Goal: Task Accomplishment & Management: Contribute content

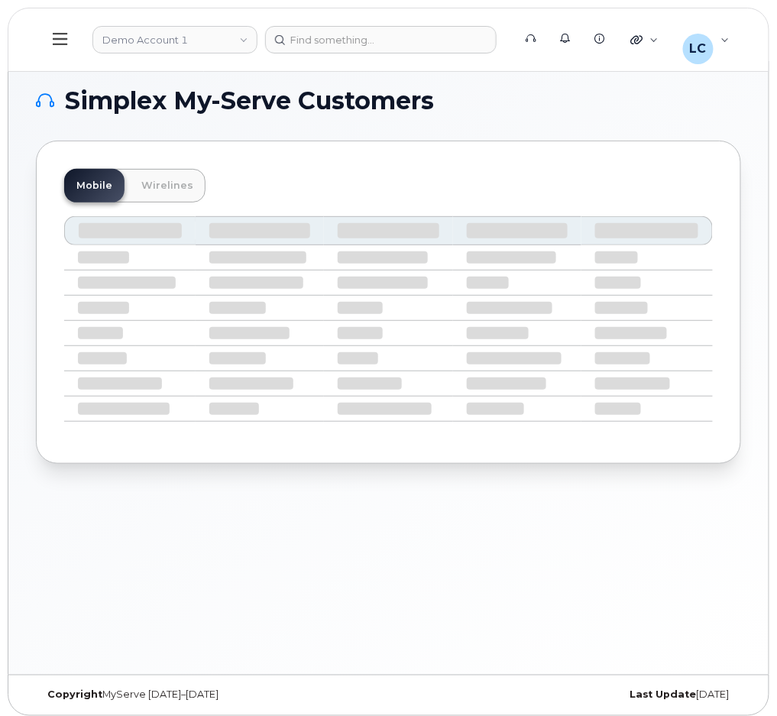
click at [60, 44] on icon at bounding box center [60, 39] width 15 height 12
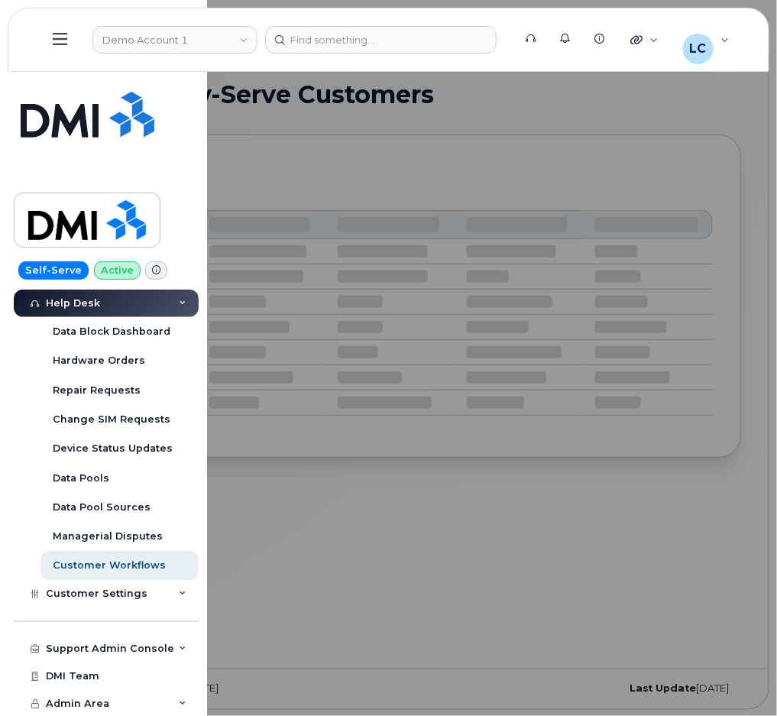
scroll to position [8, 0]
click at [123, 649] on div "Support Admin Console" at bounding box center [110, 649] width 128 height 12
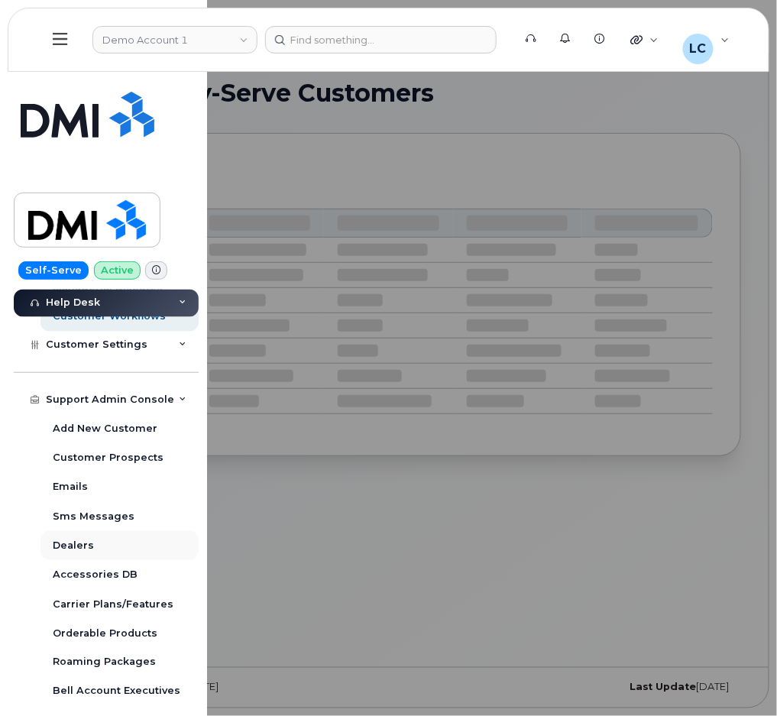
scroll to position [736, 0]
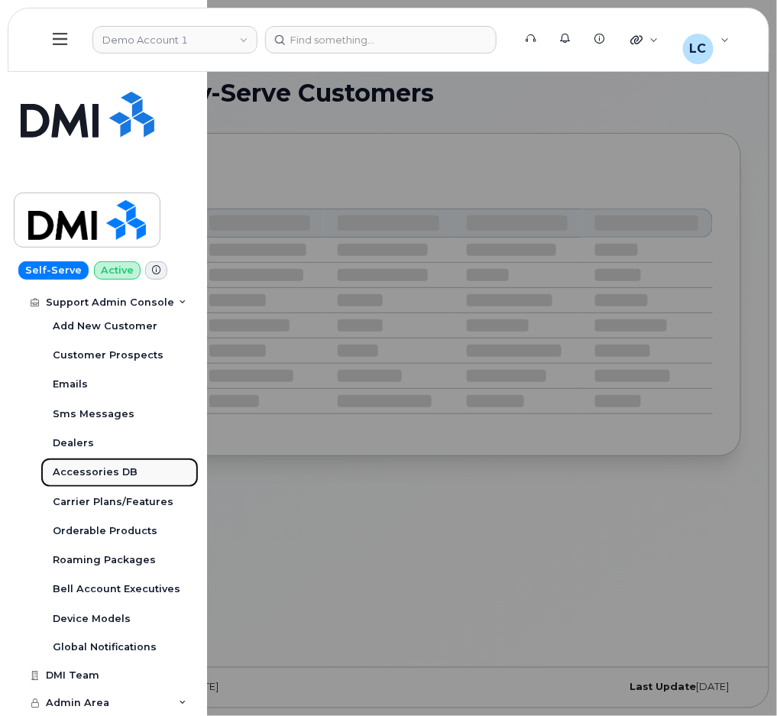
click at [102, 481] on link "Accessories DB" at bounding box center [119, 472] width 158 height 29
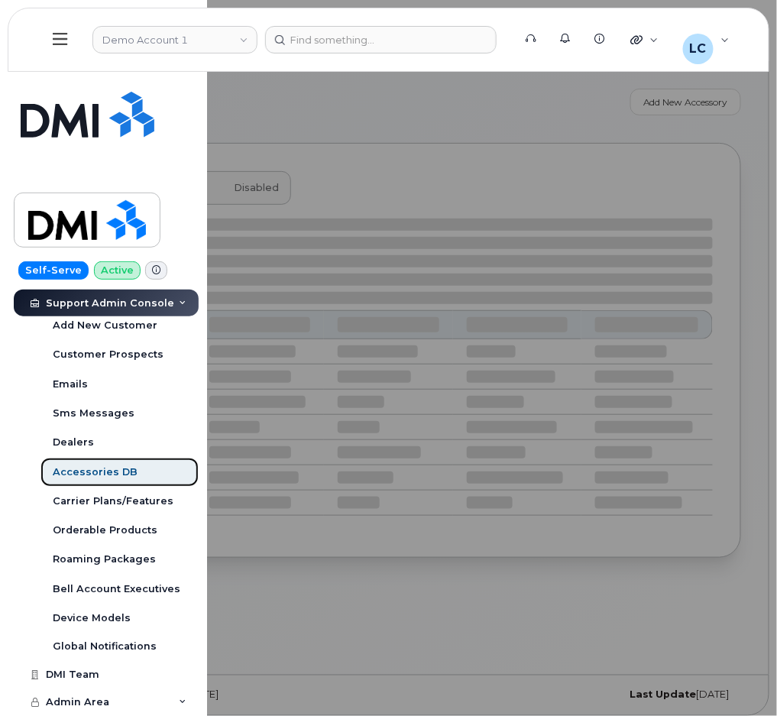
scroll to position [443, 0]
click at [358, 151] on div at bounding box center [388, 358] width 777 height 716
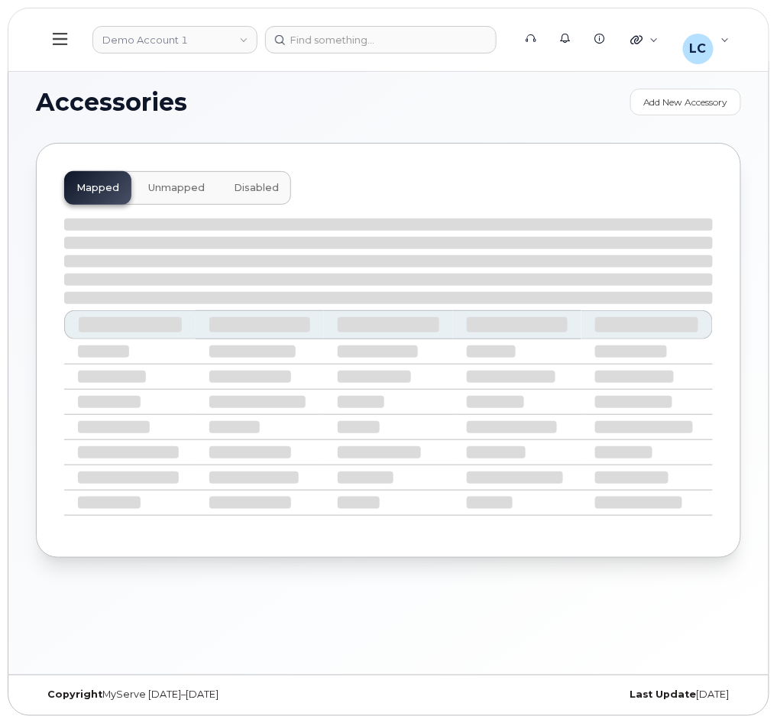
select select "null"
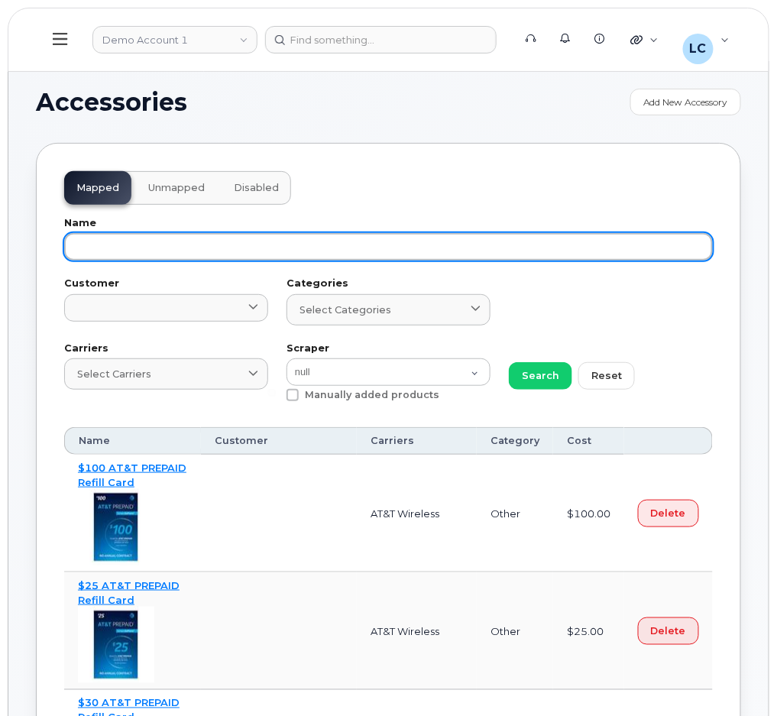
click at [138, 240] on input "text" at bounding box center [388, 247] width 649 height 28
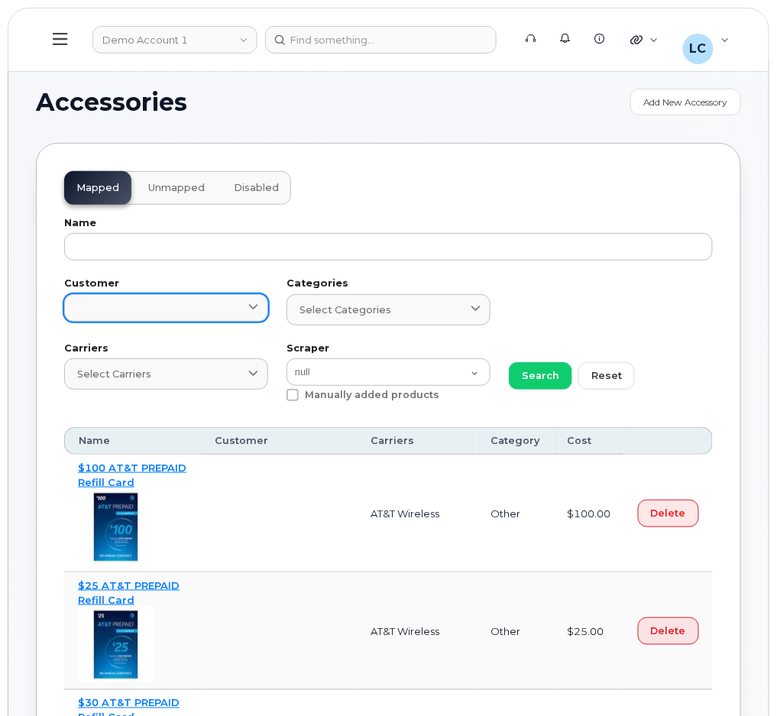
click at [214, 303] on link at bounding box center [166, 308] width 204 height 28
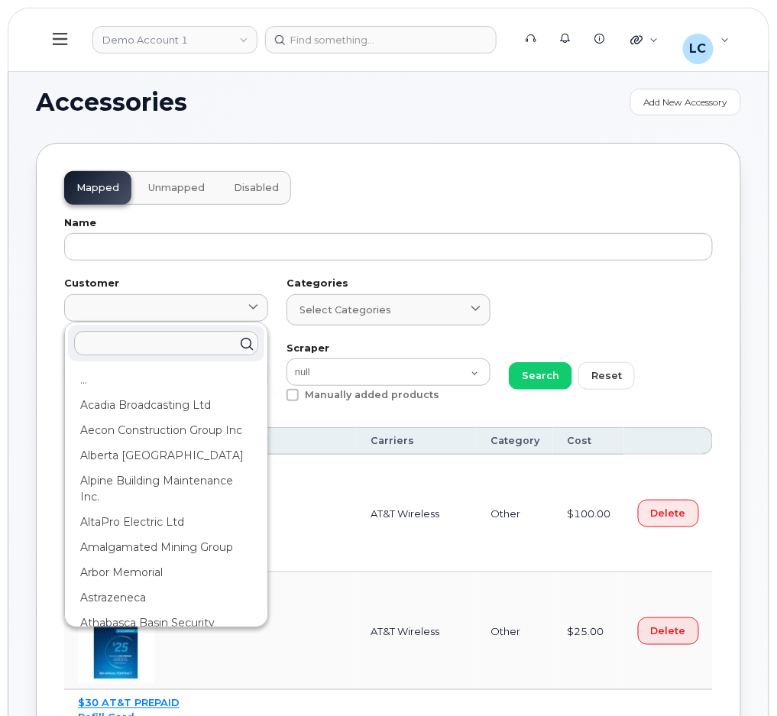
click at [224, 279] on label "Customer" at bounding box center [166, 284] width 204 height 10
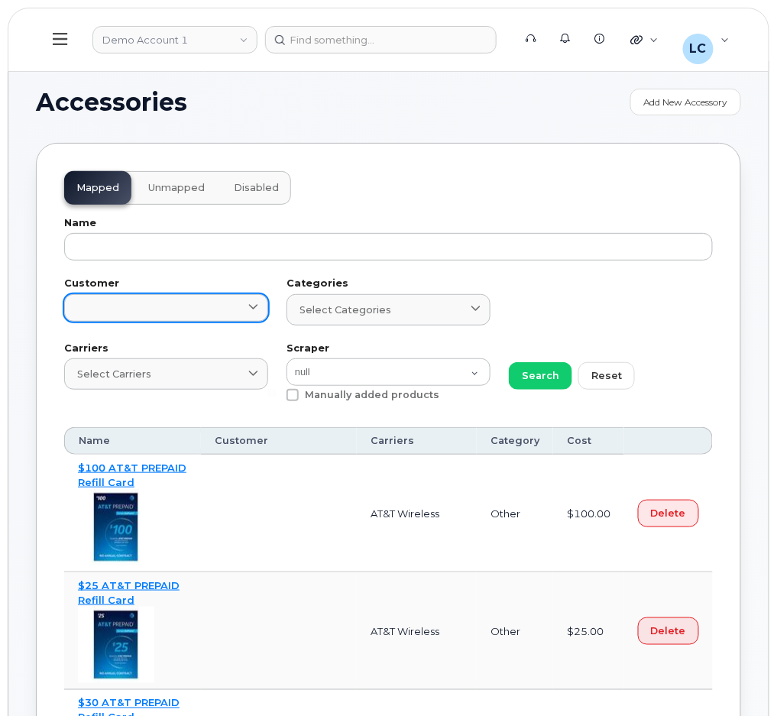
click at [203, 309] on link at bounding box center [166, 308] width 204 height 28
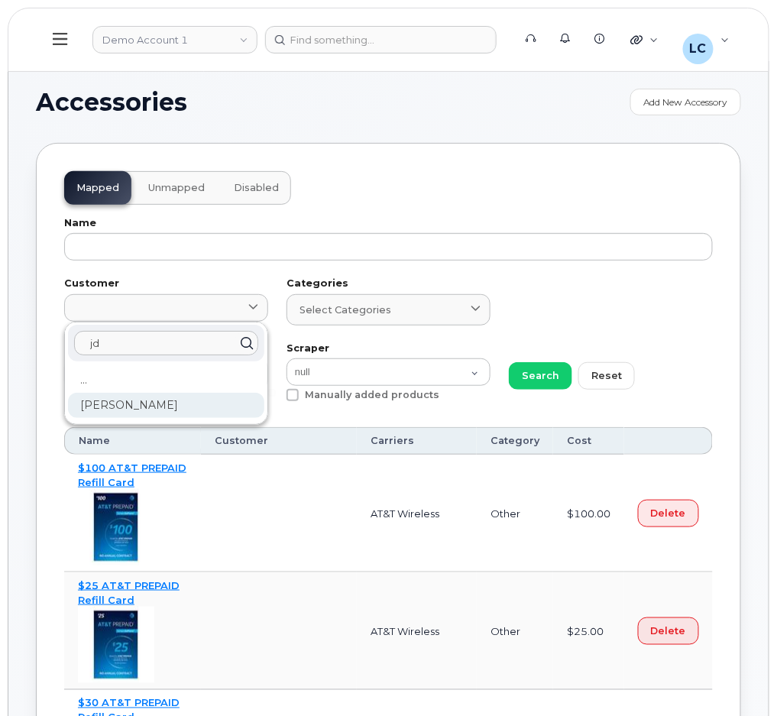
type input "jd"
click at [131, 412] on div "[PERSON_NAME]" at bounding box center [166, 405] width 196 height 25
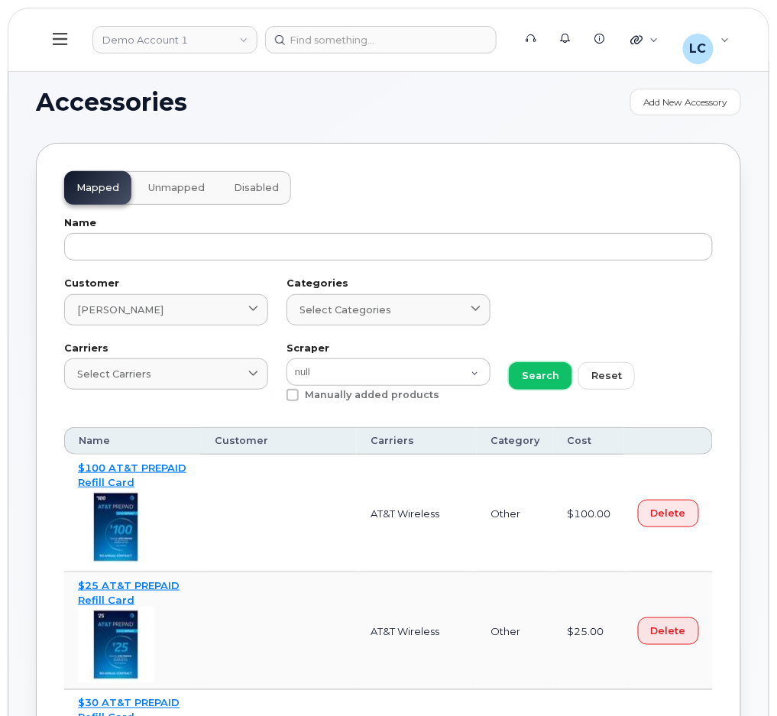
click at [535, 375] on span "Search" at bounding box center [540, 375] width 37 height 15
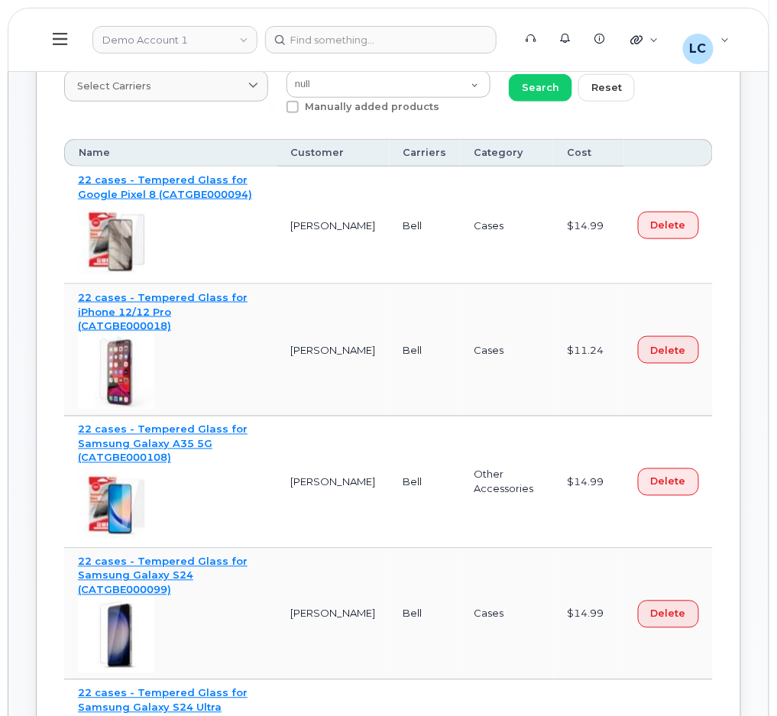
scroll to position [102, 0]
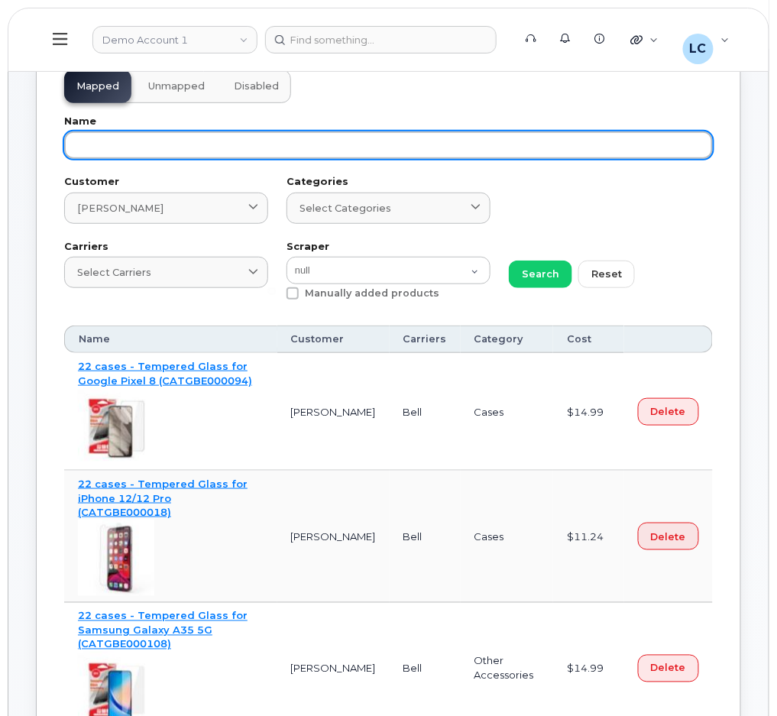
click at [218, 152] on input "text" at bounding box center [388, 145] width 649 height 28
type input "(6"
click at [509, 260] on button "Search" at bounding box center [540, 274] width 63 height 28
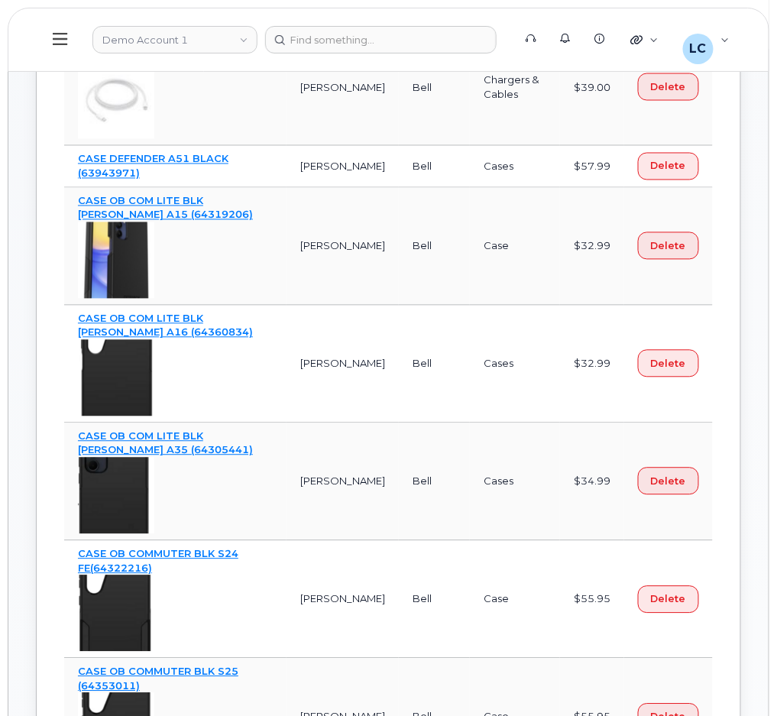
scroll to position [509, 0]
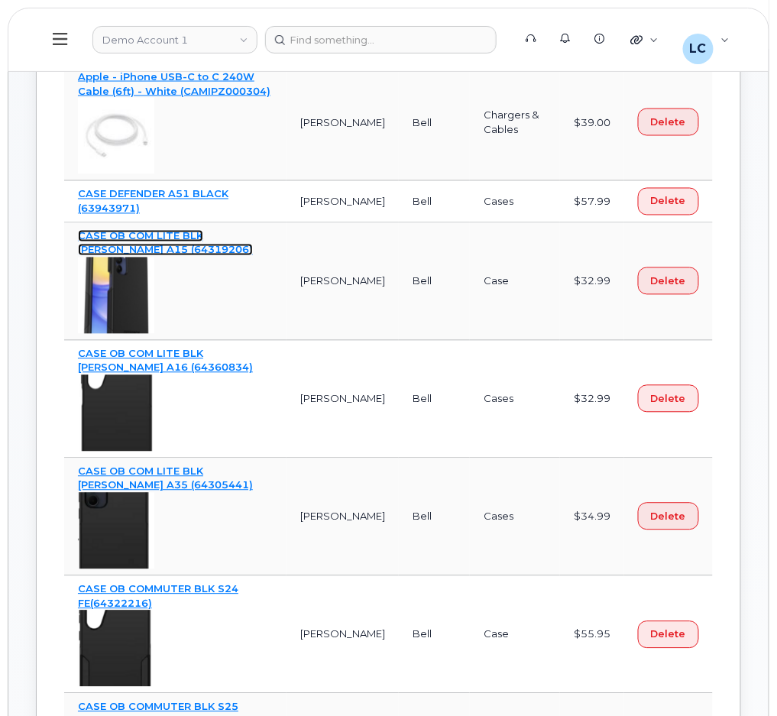
click at [222, 238] on link "CASE OB COM LITE BLK SAM A15 (64319206)" at bounding box center [165, 243] width 175 height 27
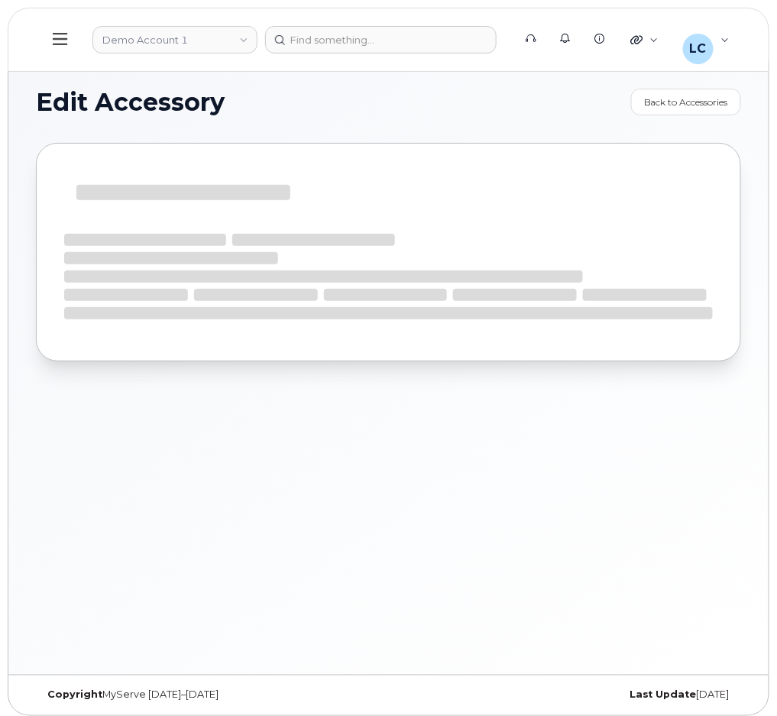
select select "Case"
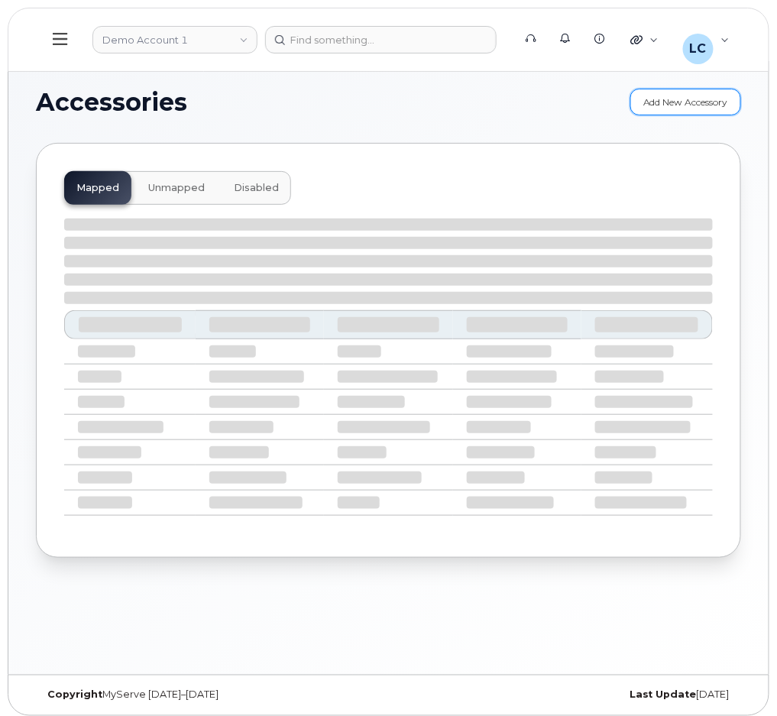
select select "null"
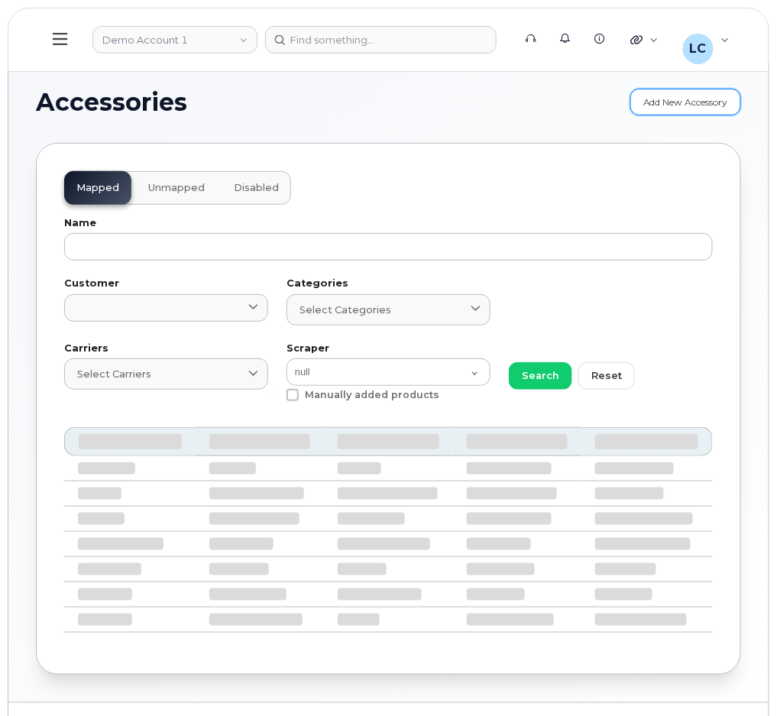
click at [672, 99] on link "Add New Accessory" at bounding box center [685, 102] width 111 height 27
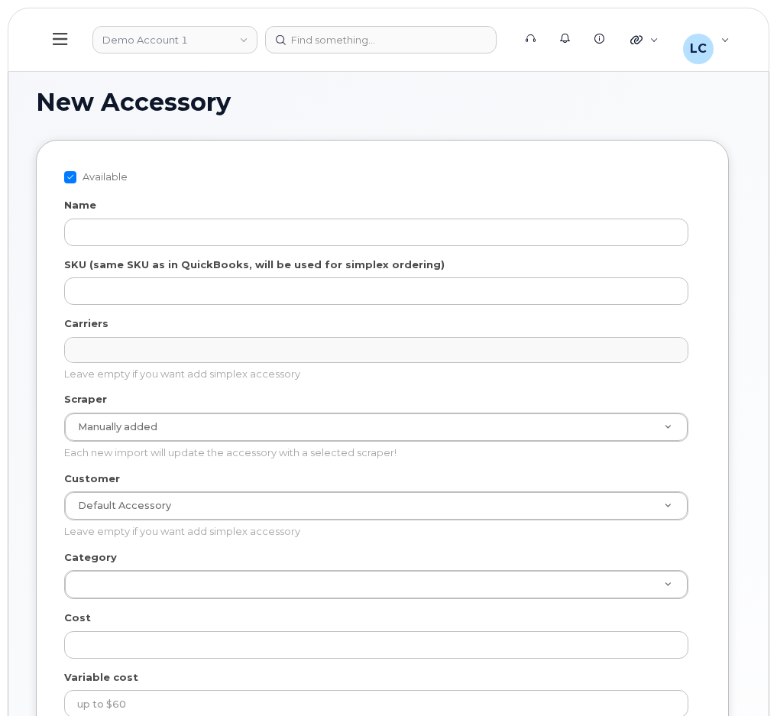
select select
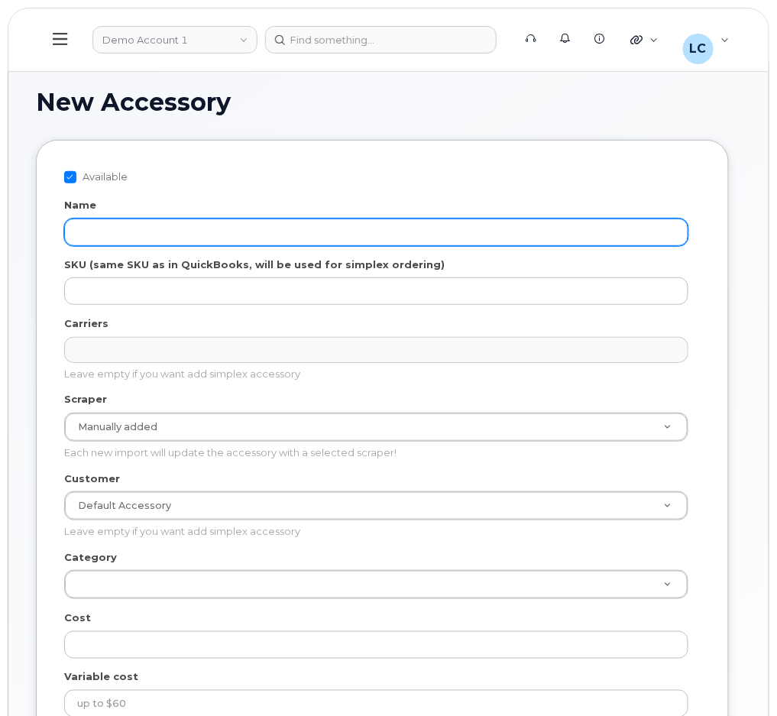
click at [108, 231] on input "Name" at bounding box center [376, 232] width 624 height 28
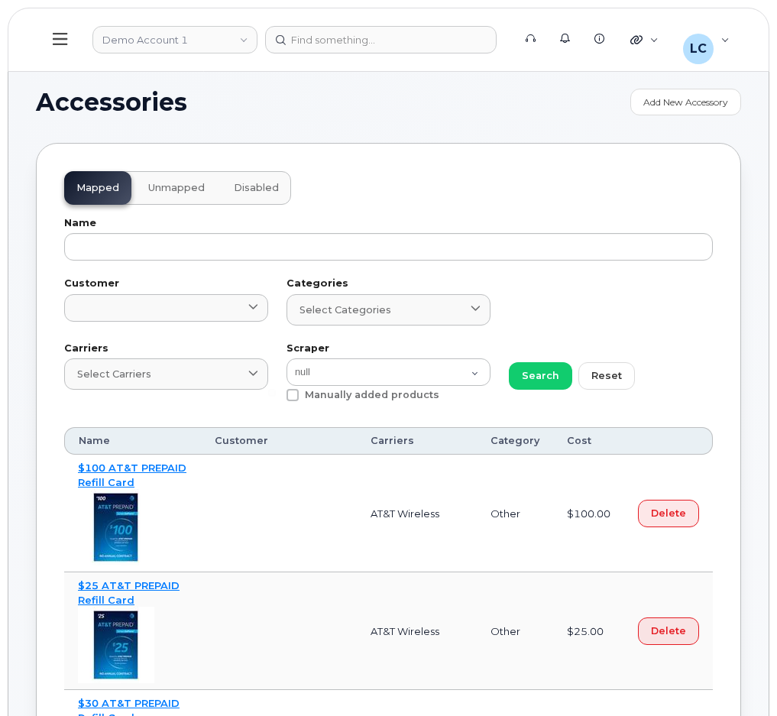
select select "null"
click at [159, 311] on link at bounding box center [166, 308] width 204 height 28
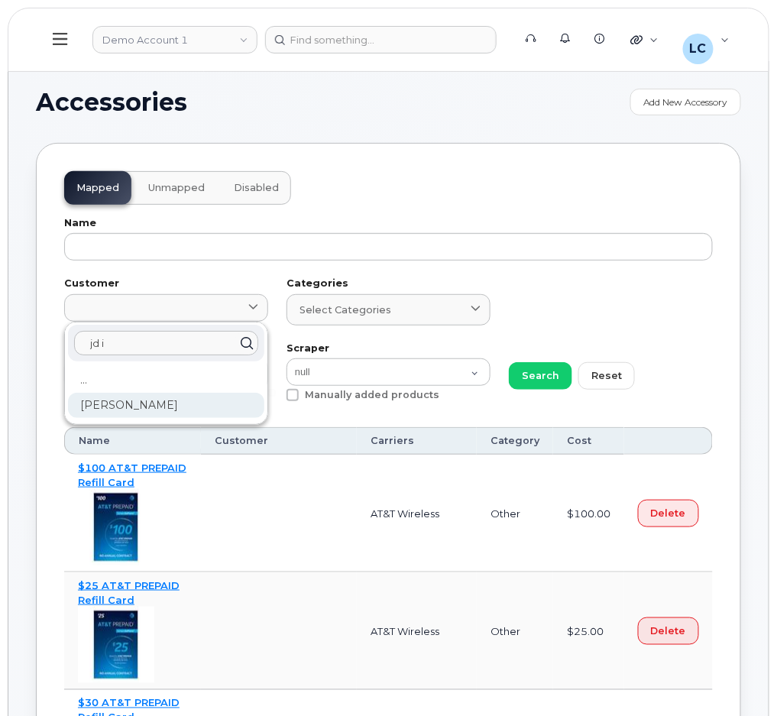
type input "jd i"
click at [152, 400] on div "[PERSON_NAME]" at bounding box center [166, 405] width 196 height 25
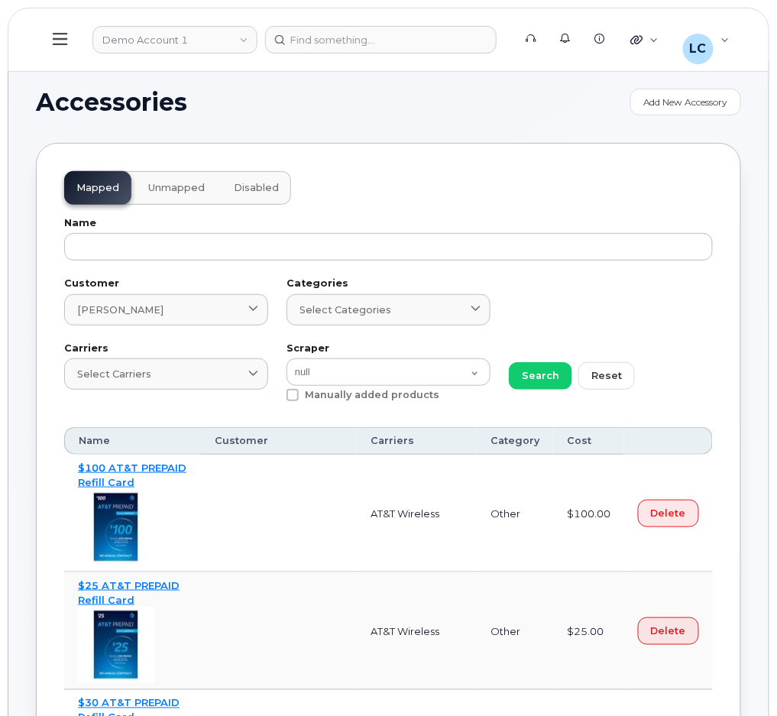
click at [161, 350] on label "Carriers" at bounding box center [166, 349] width 204 height 10
click at [159, 363] on link "Select Carriers" at bounding box center [166, 373] width 204 height 31
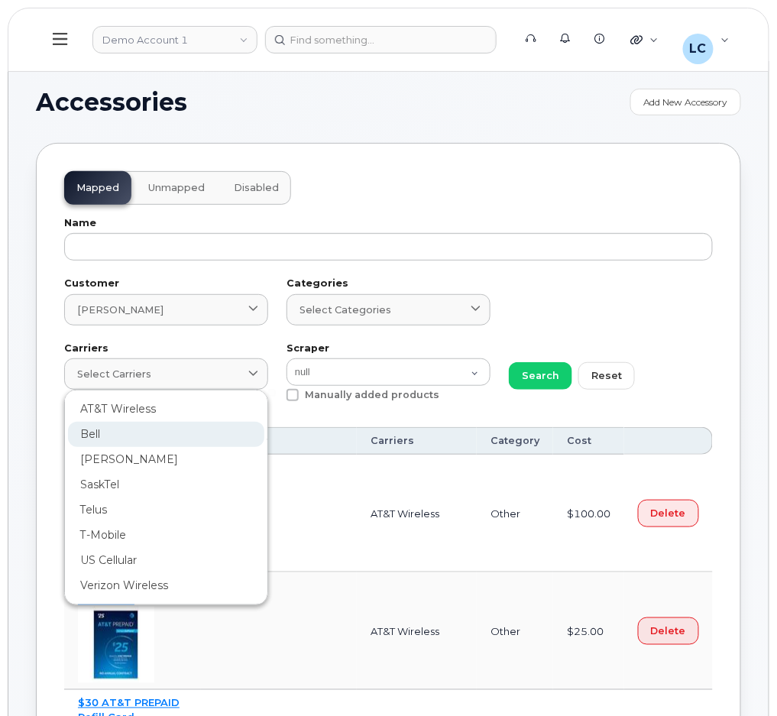
click at [118, 426] on div "Bell" at bounding box center [166, 434] width 196 height 25
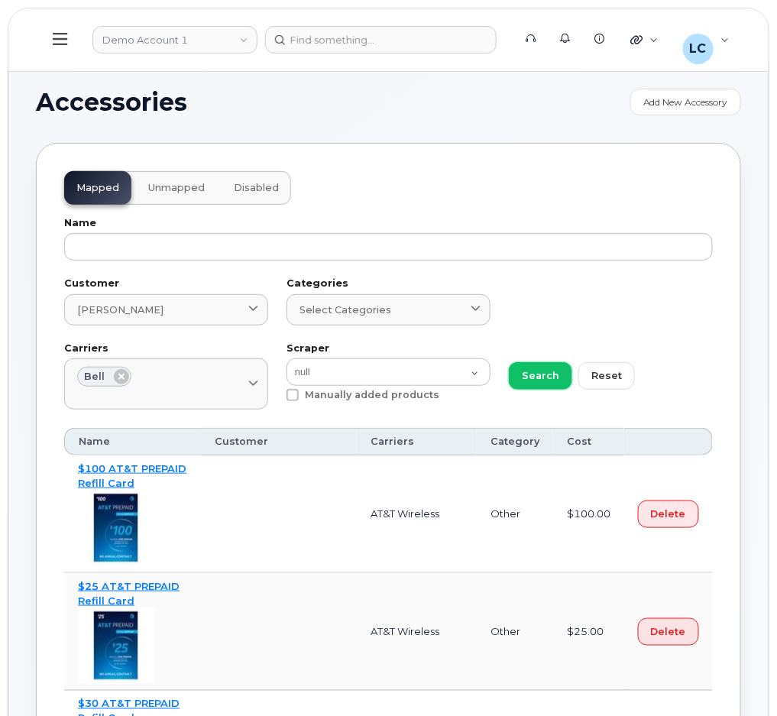
click at [532, 374] on span "Search" at bounding box center [540, 375] width 37 height 15
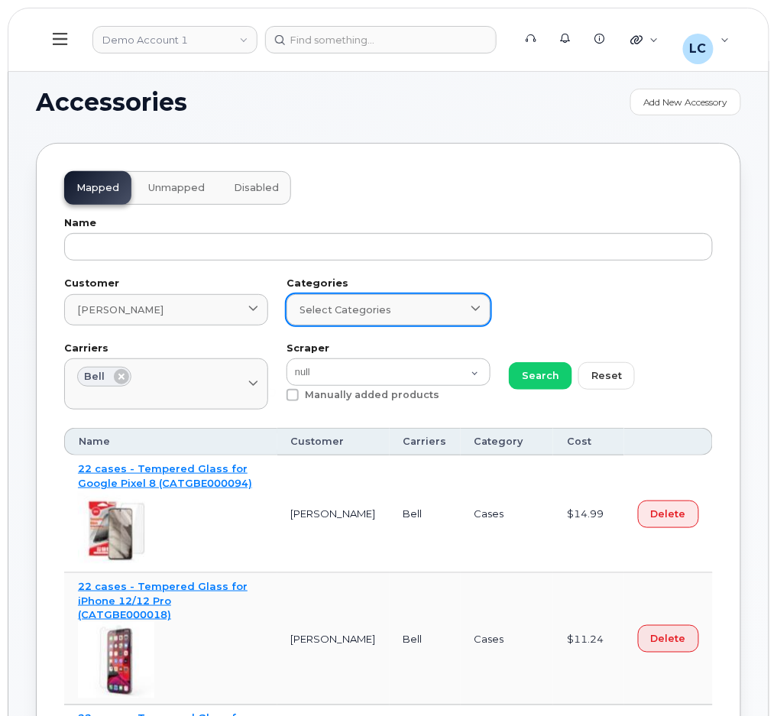
click at [472, 303] on span at bounding box center [475, 310] width 15 height 15
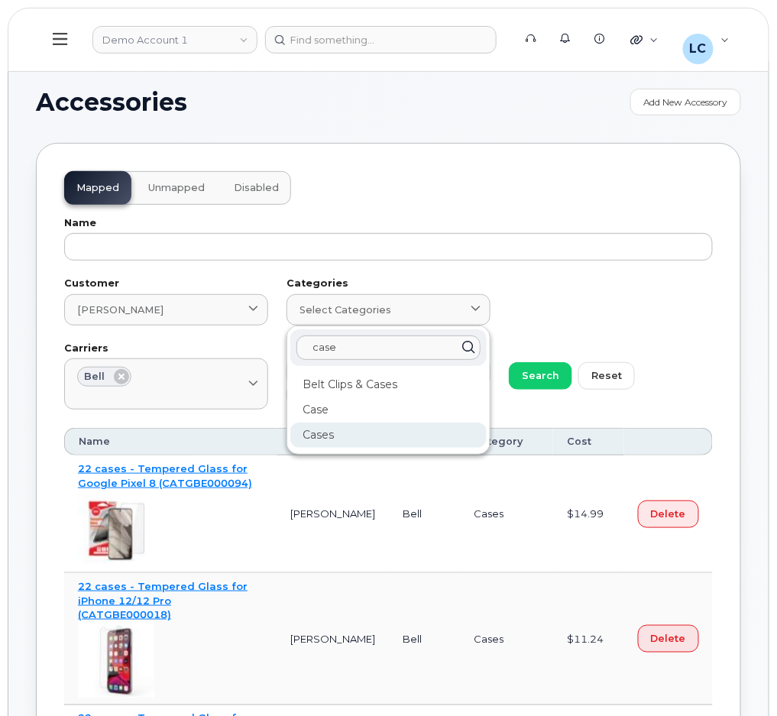
type input "case"
click at [350, 438] on div "Cases" at bounding box center [388, 434] width 196 height 25
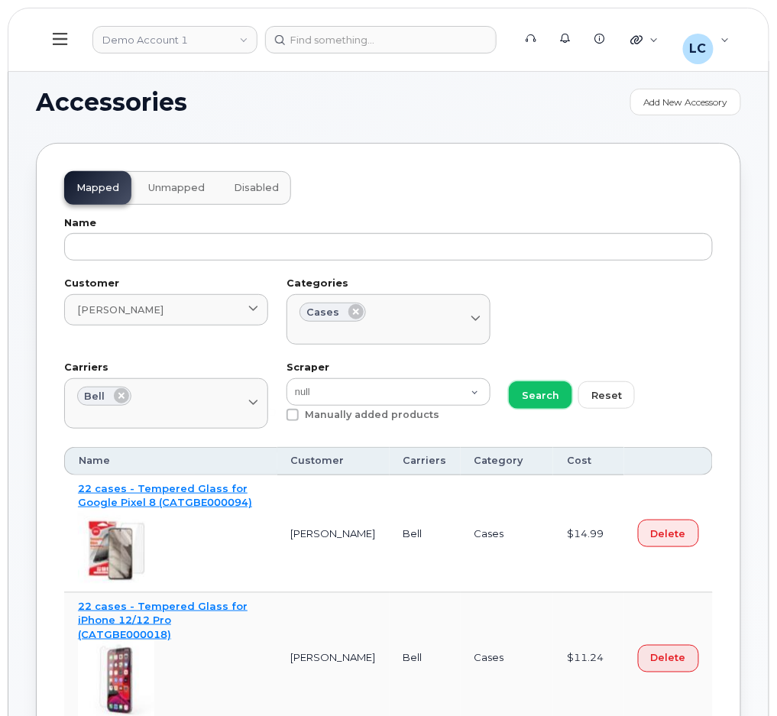
click at [535, 388] on span "Search" at bounding box center [540, 395] width 37 height 15
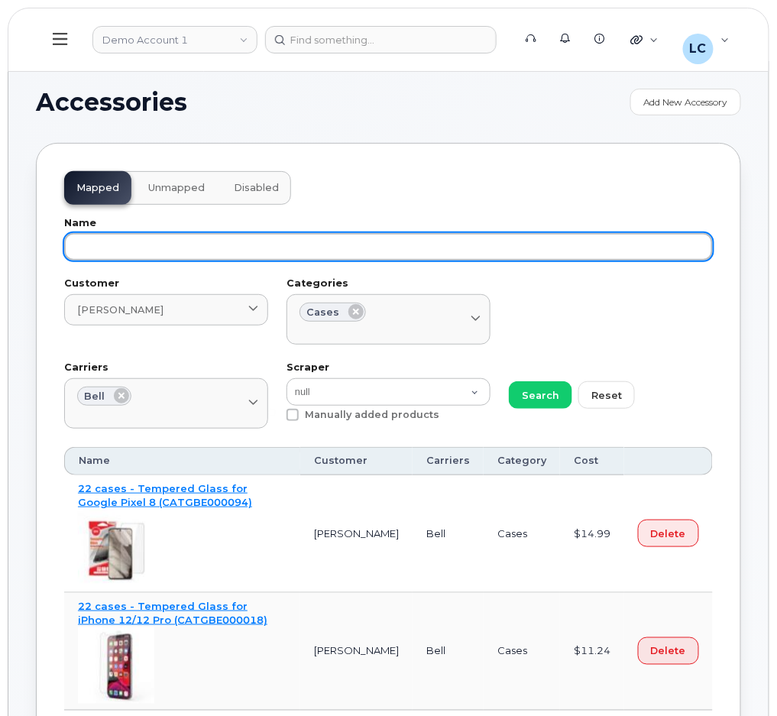
click at [392, 260] on input "text" at bounding box center [388, 247] width 649 height 28
type input "(6"
click at [509, 381] on button "Search" at bounding box center [540, 395] width 63 height 28
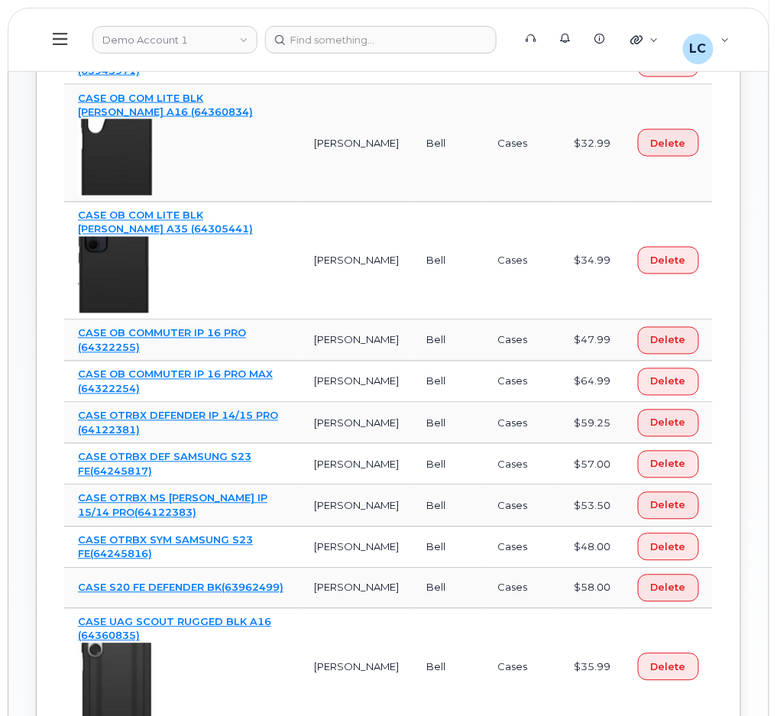
scroll to position [565, 0]
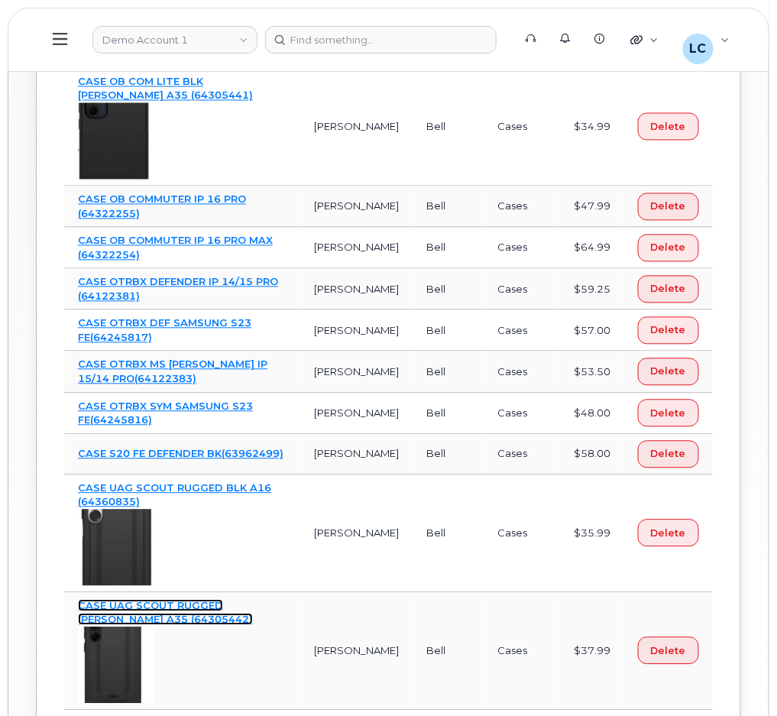
click at [186, 600] on link "CASE UAG SCOUT RUGGED SAM A35 (64305442)" at bounding box center [165, 613] width 175 height 27
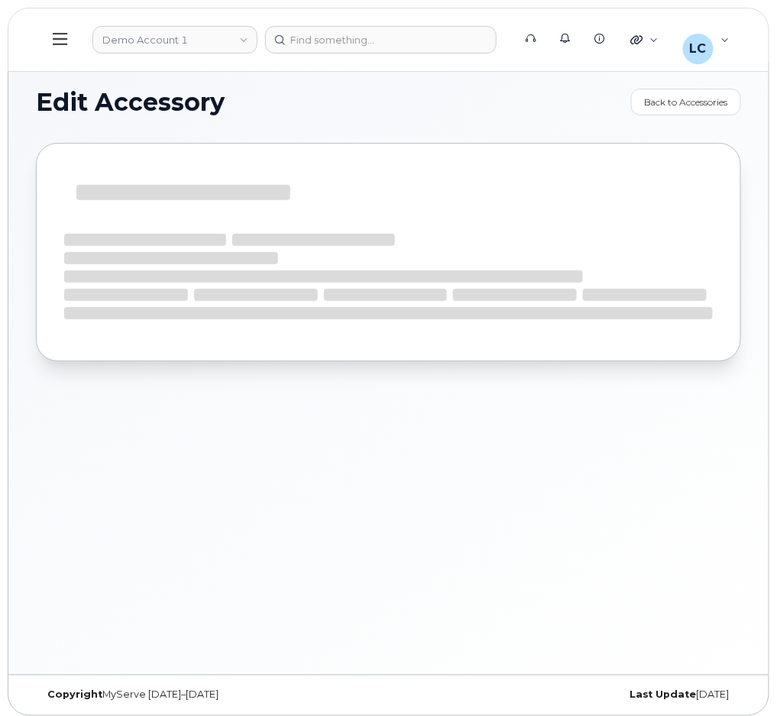
select select "Cases"
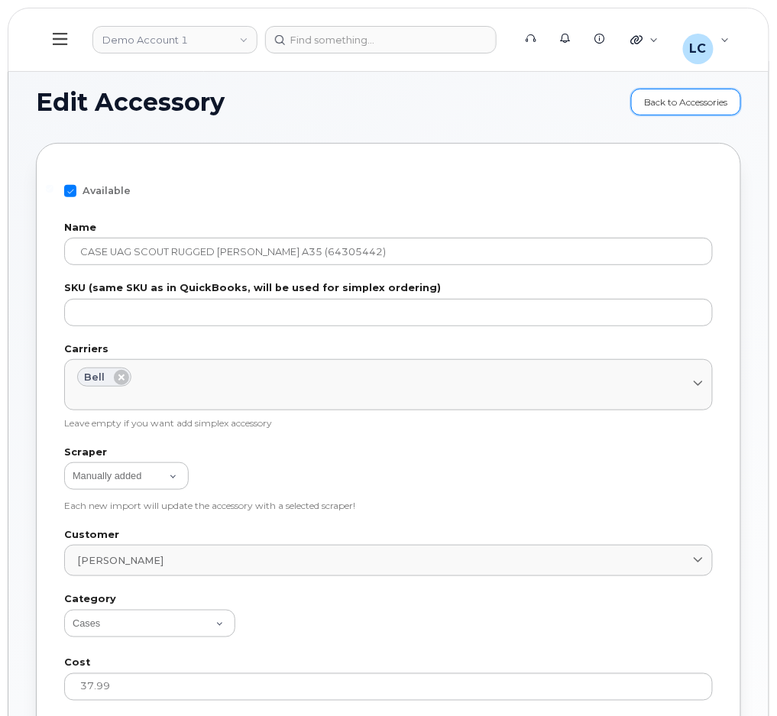
click at [675, 99] on link "Back to Accessories" at bounding box center [686, 102] width 110 height 27
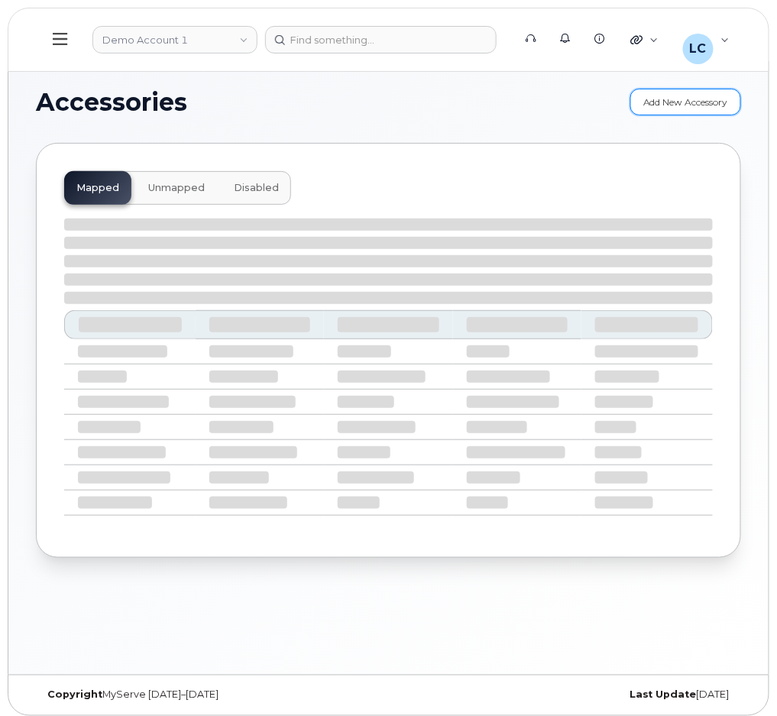
click at [666, 96] on link "Add New Accessory" at bounding box center [685, 102] width 111 height 27
select select "null"
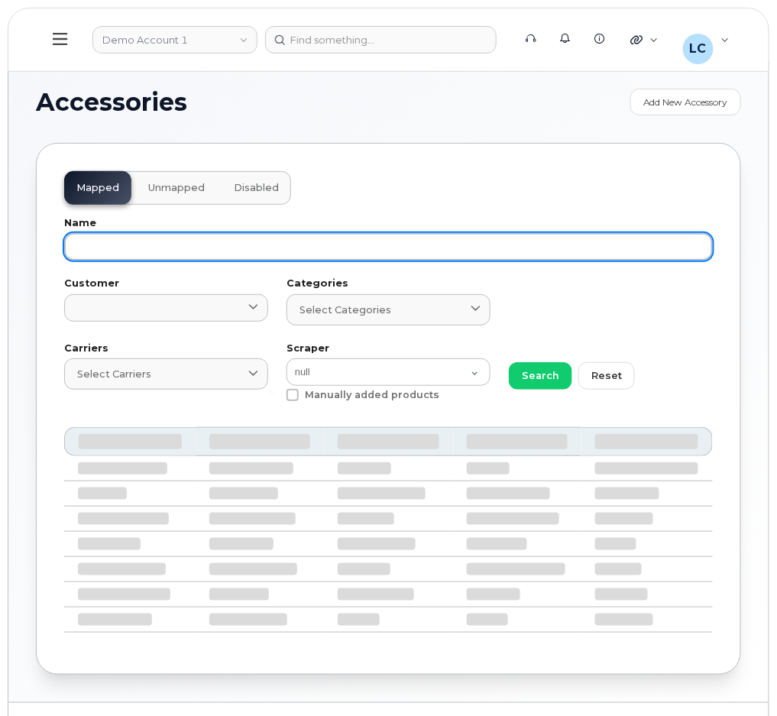
click at [110, 242] on input "text" at bounding box center [388, 247] width 649 height 28
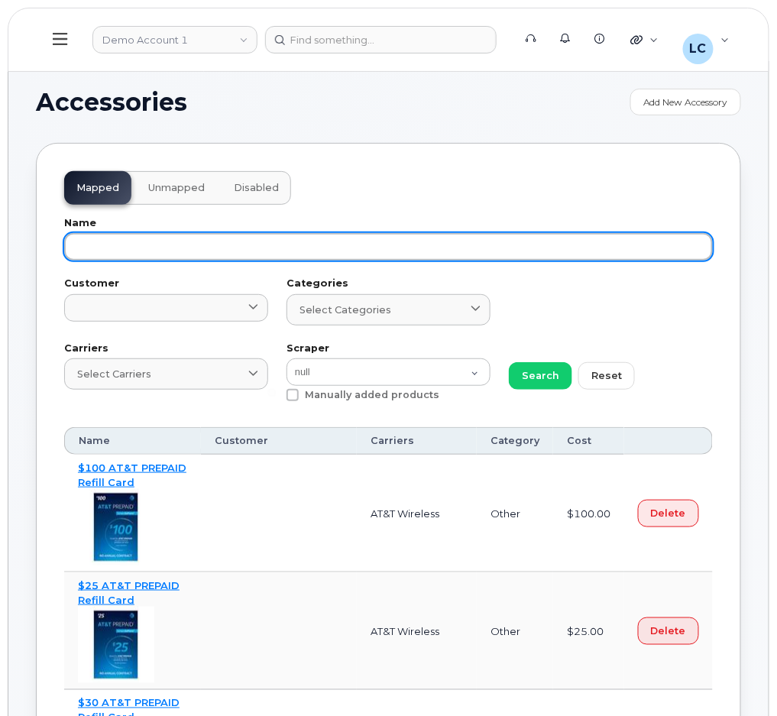
paste input "CASE OB COMMUTER BLK S25FE"
type input "CASE OB COMMUTER BLK S25FE"
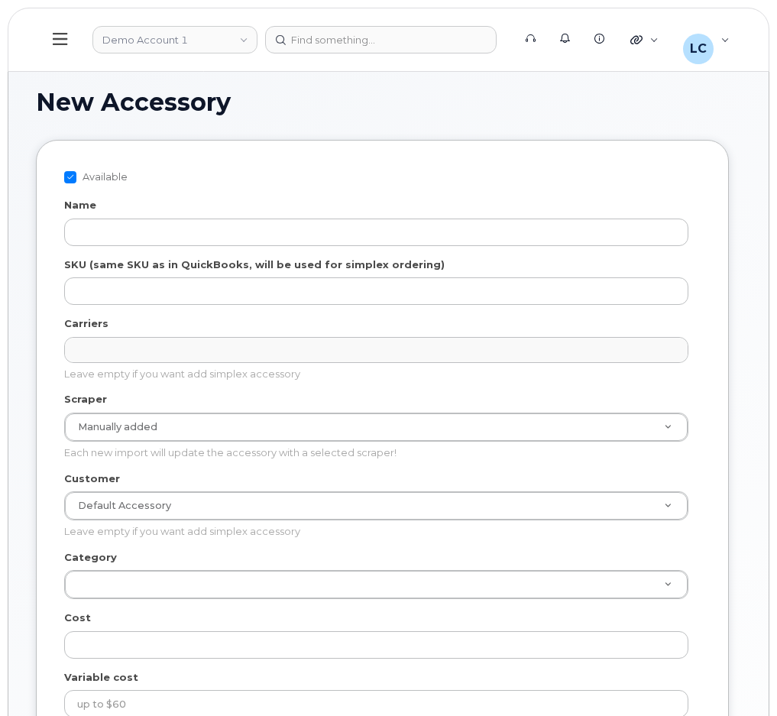
select select
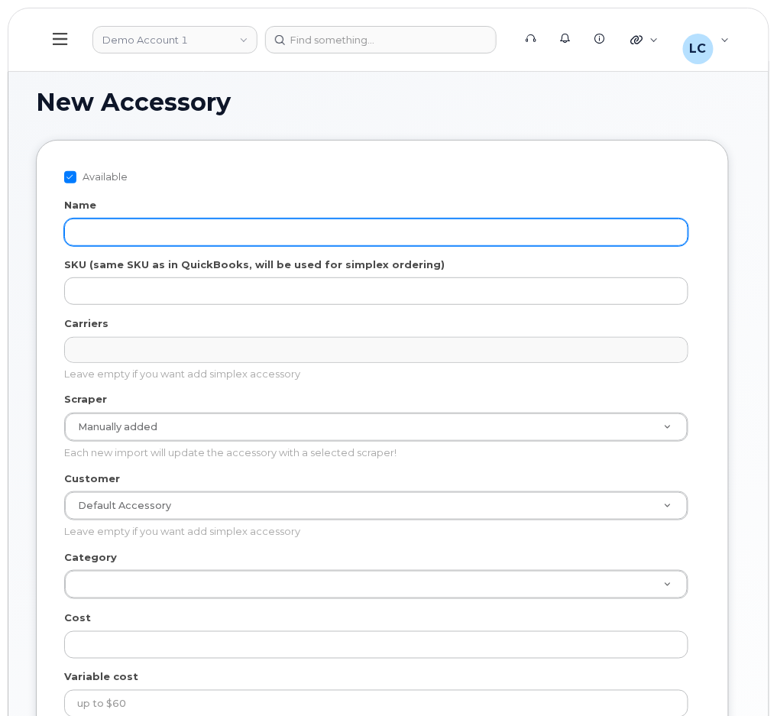
click at [160, 232] on input "Name" at bounding box center [376, 232] width 624 height 28
paste input "CASE OB COMMUTER BLK S25FE"
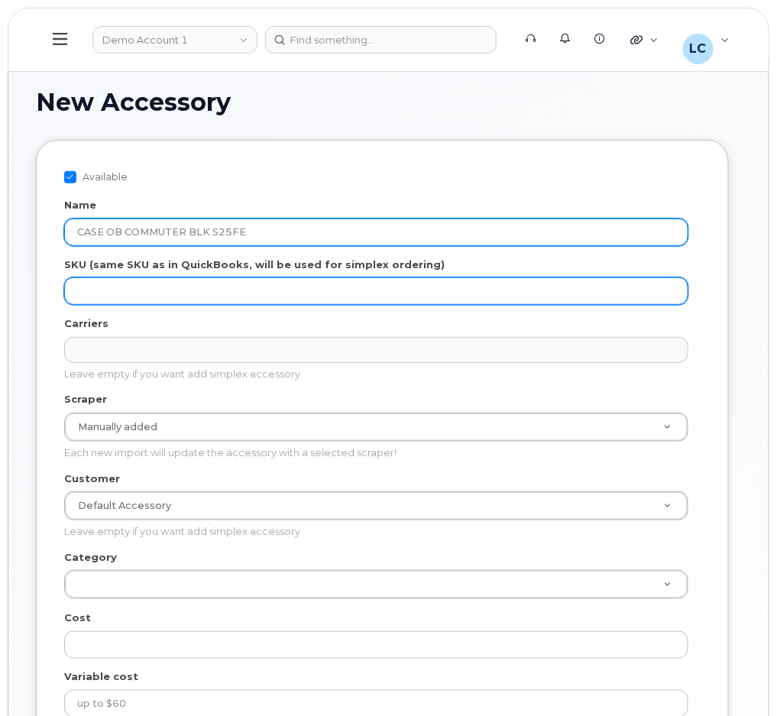
type input "CASE OB COMMUTER BLK S25FE"
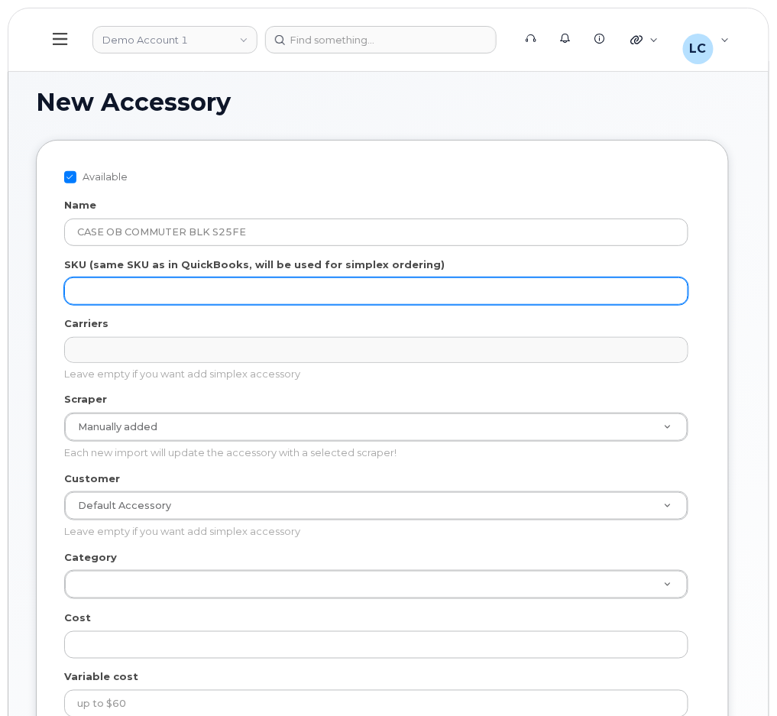
click at [210, 277] on input "SKU (same SKU as in QuickBooks, will be used for simplex ordering)" at bounding box center [376, 291] width 624 height 28
click at [215, 286] on input "SKU (same SKU as in QuickBooks, will be used for simplex ordering)" at bounding box center [376, 291] width 624 height 28
paste input "64385255"
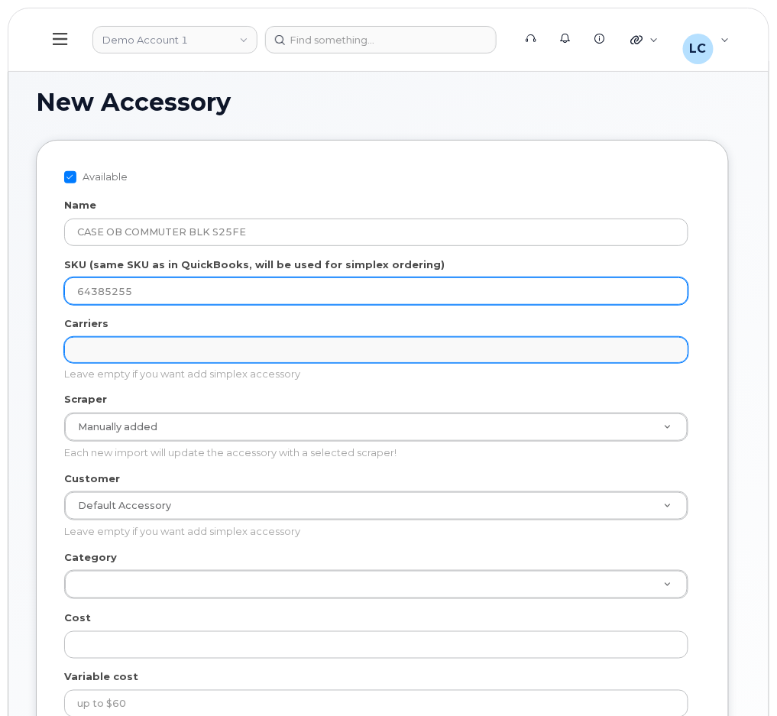
type input "64385255"
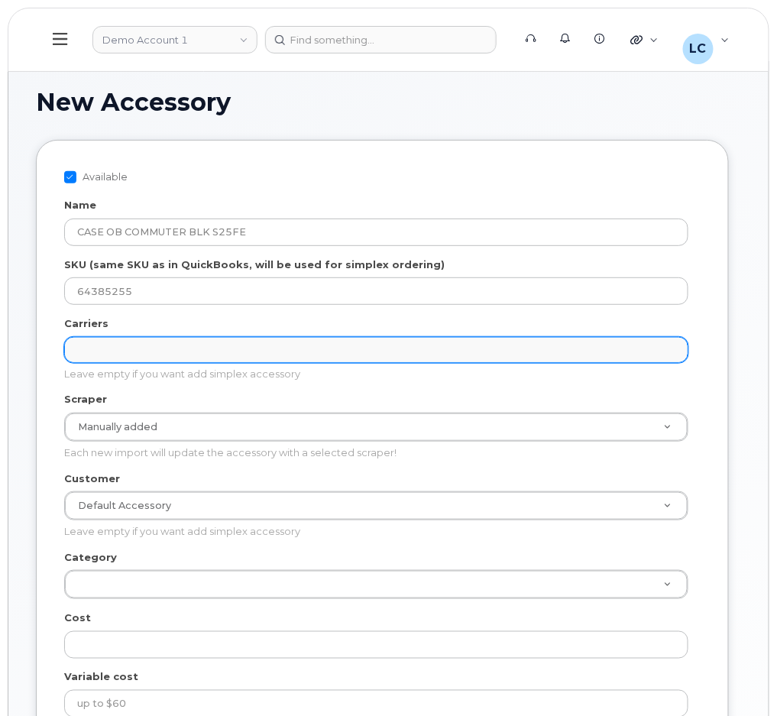
click at [167, 358] on ul "Carriers" at bounding box center [376, 350] width 623 height 24
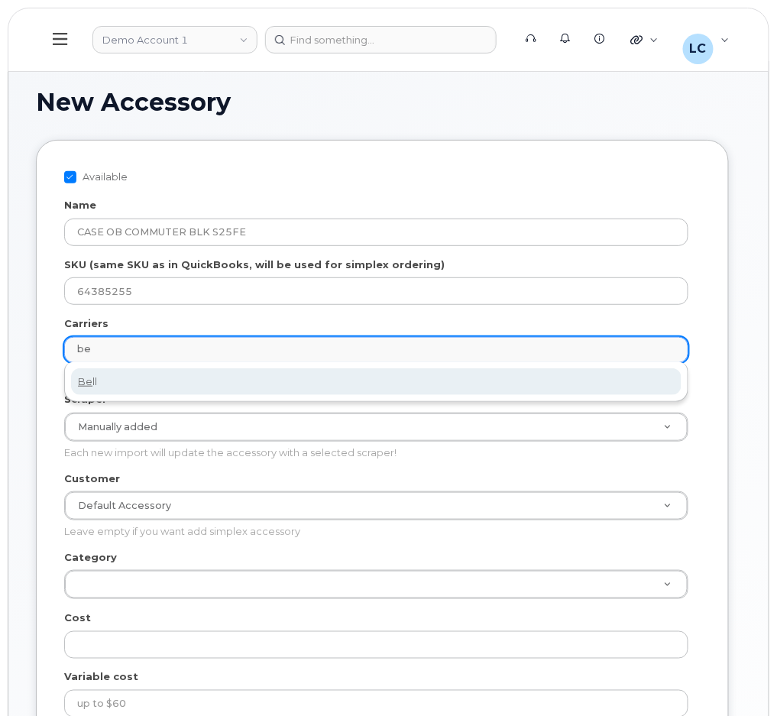
type input "be"
select select "1"
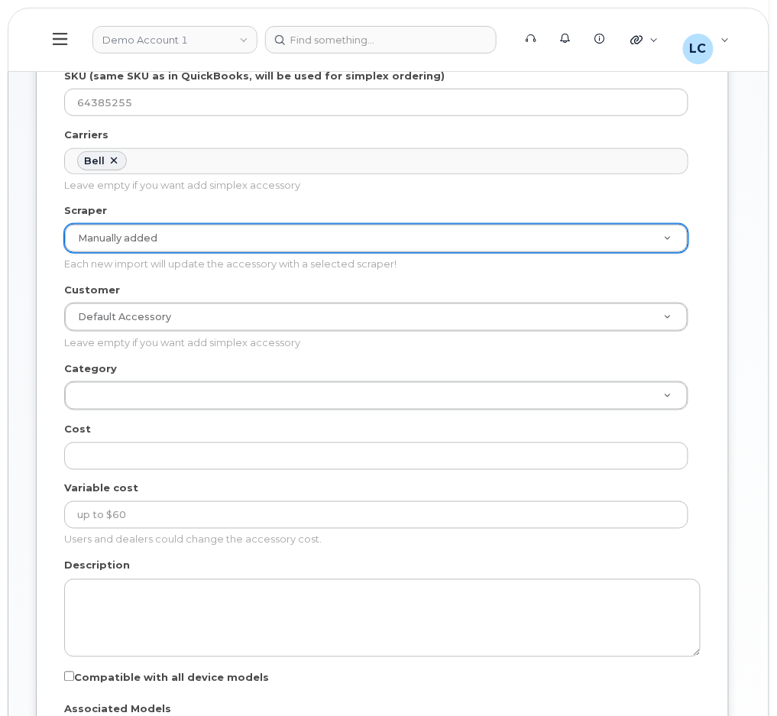
scroll to position [203, 0]
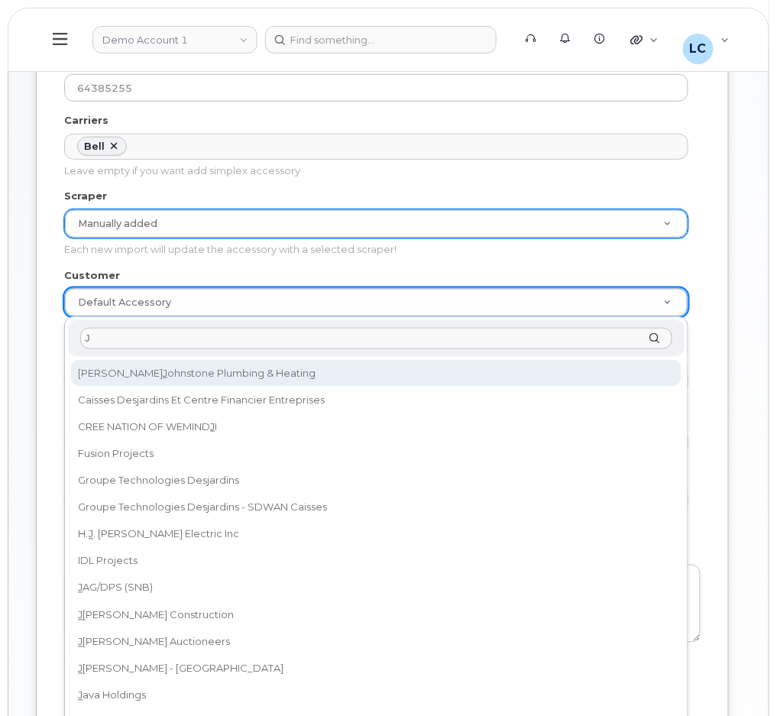
type input "JD"
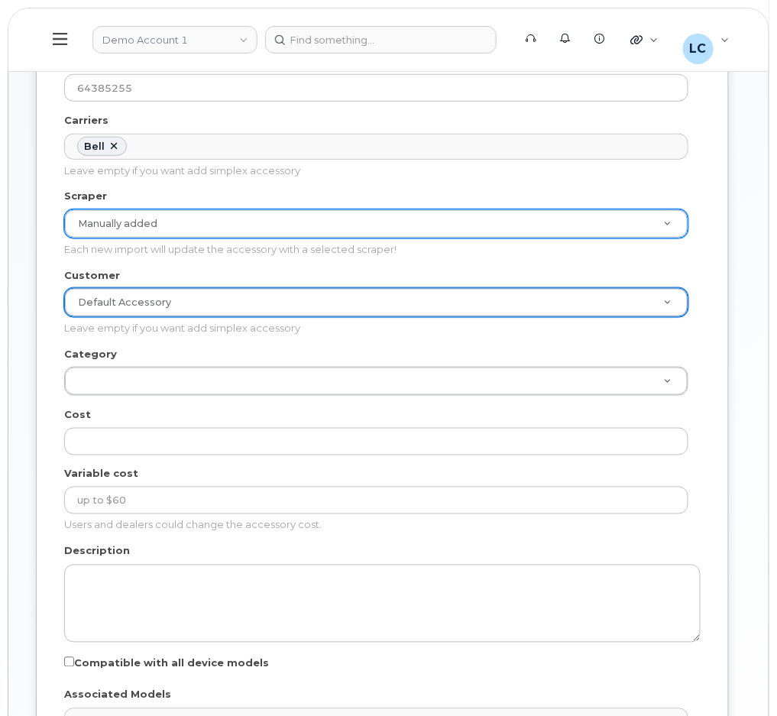
click at [181, 286] on div "Customer Default Accessory Customer Default Accessory Abacus Enterprises Abegwe…" at bounding box center [382, 301] width 636 height 67
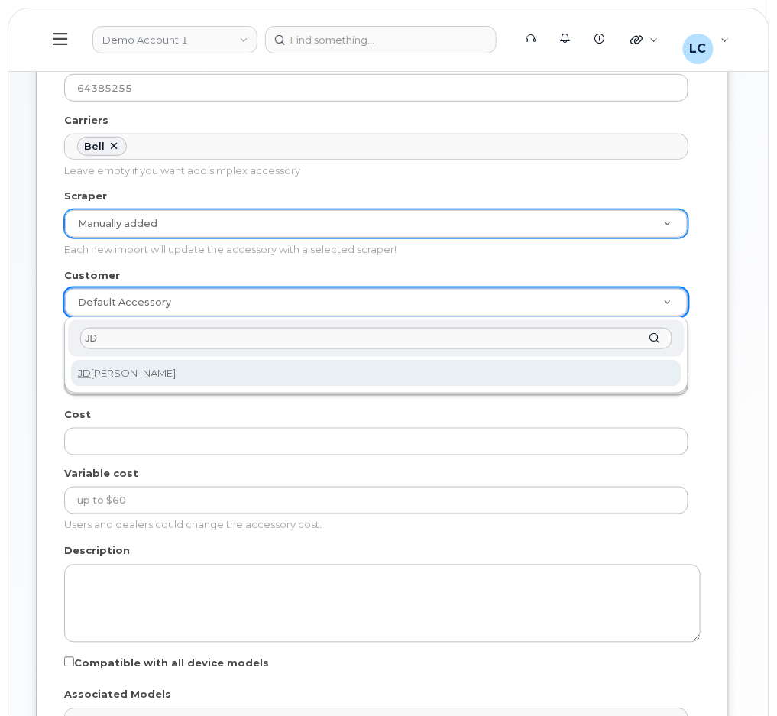
type input "JD"
select select "061d453d-7ad1-498c-ab63-53a0e4e89035"
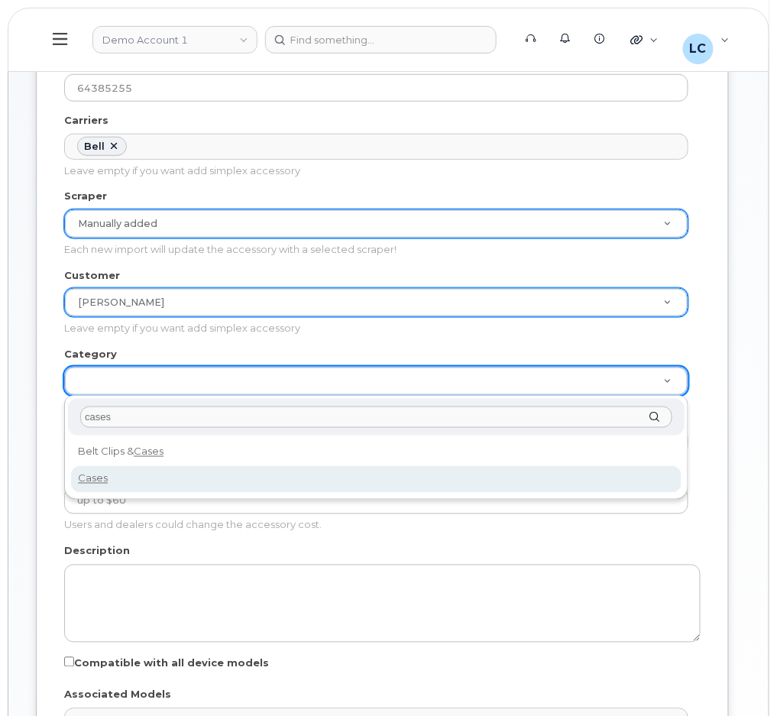
type input "cases"
select select "Cases"
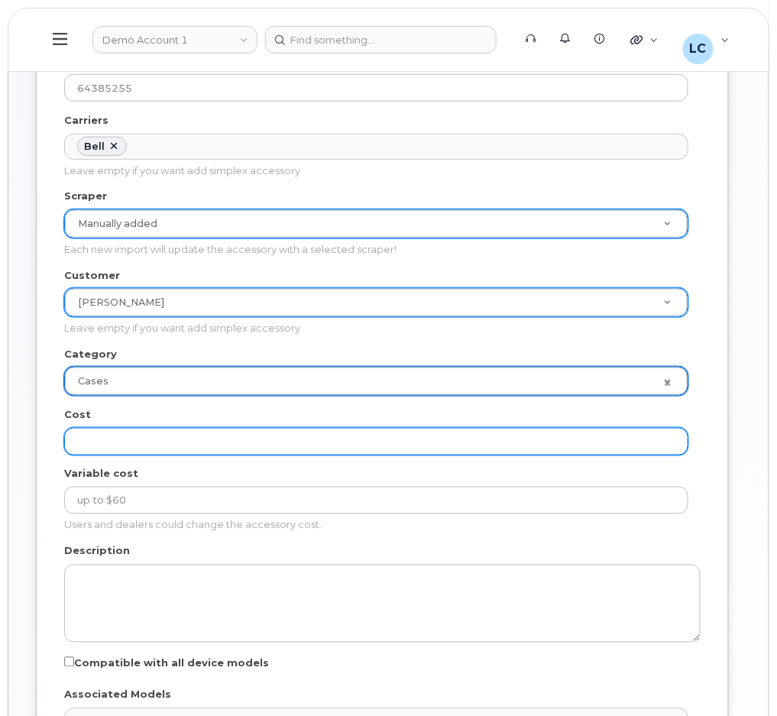
click at [167, 440] on input "Cost" at bounding box center [376, 442] width 624 height 28
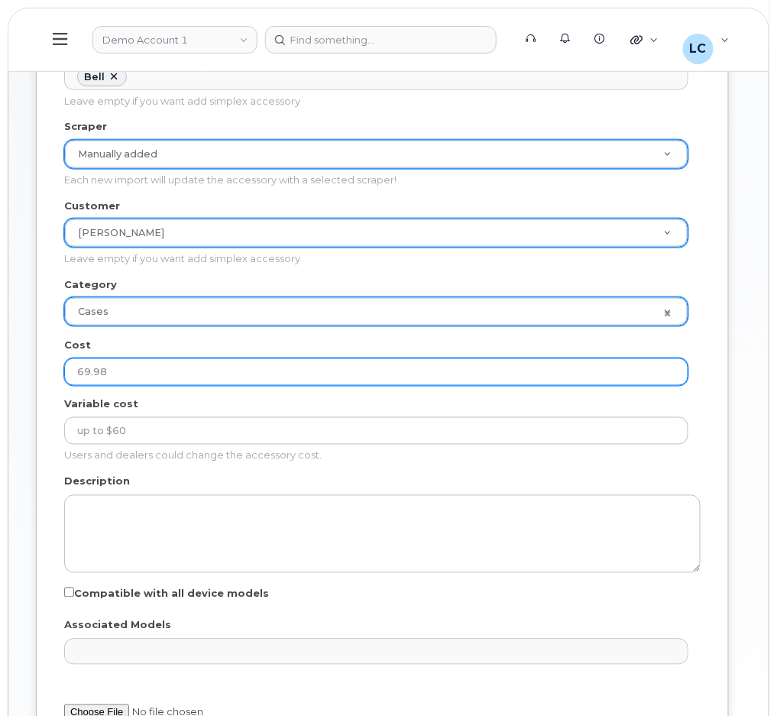
scroll to position [306, 0]
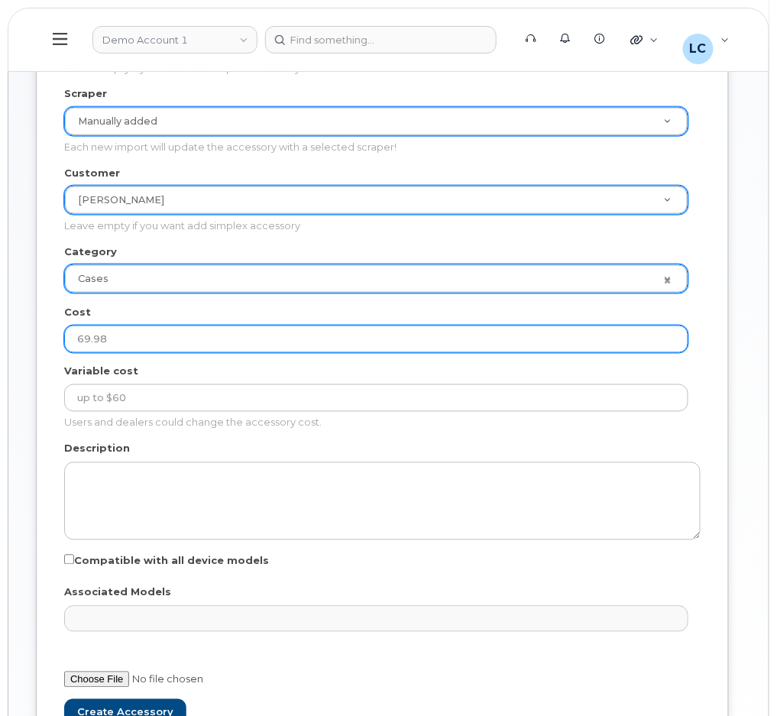
type input "69.98"
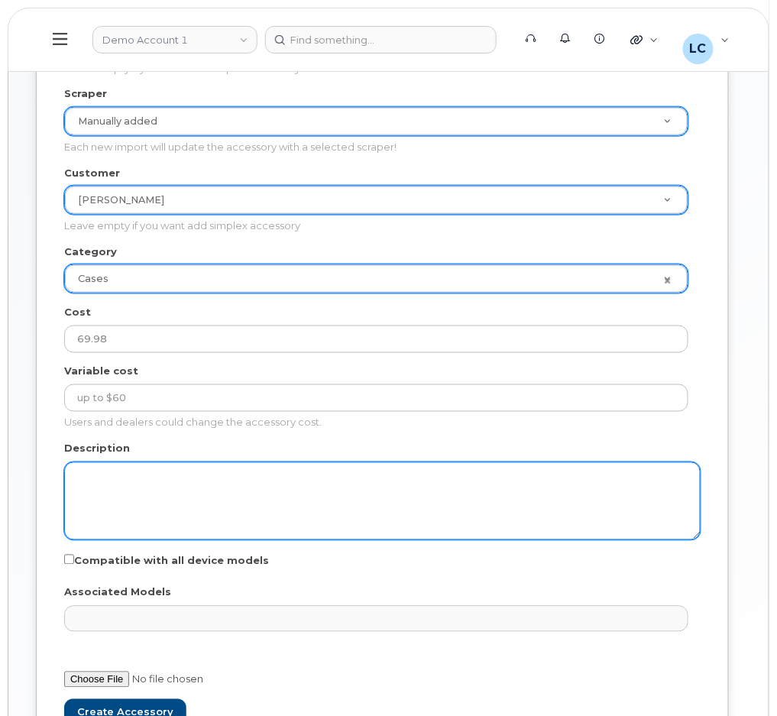
click at [227, 487] on textarea "Description" at bounding box center [382, 501] width 636 height 78
paste textarea "CASE OB COMMUTER BLK S25FE"
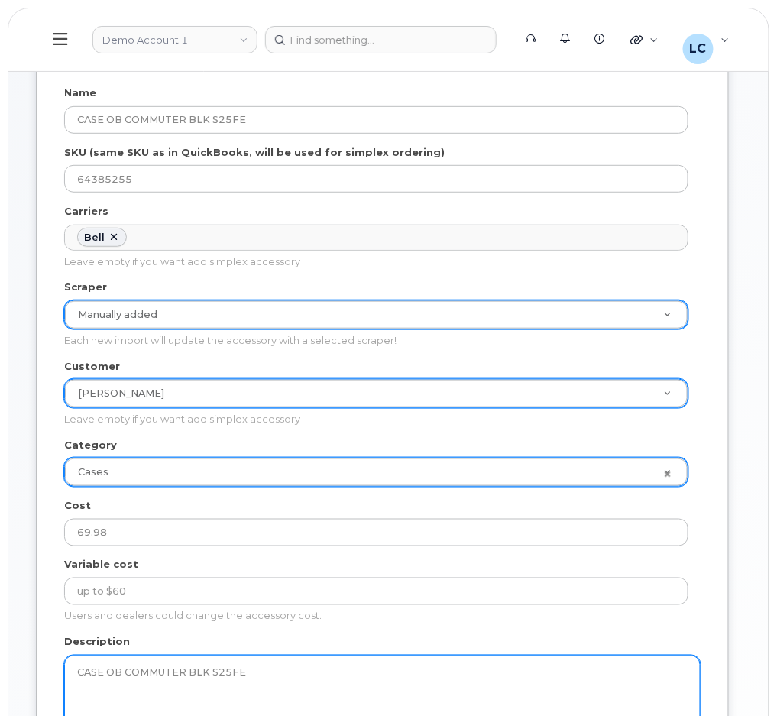
scroll to position [0, 0]
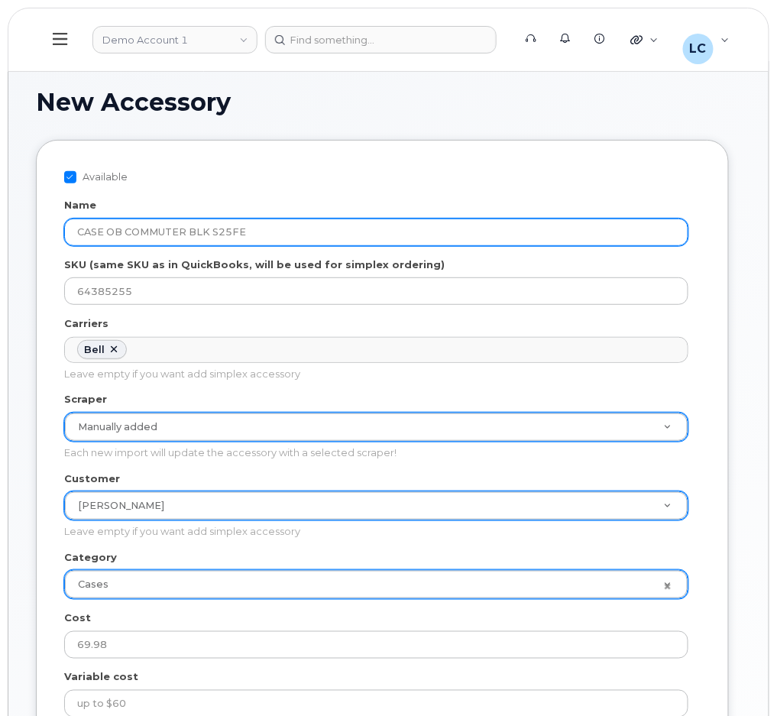
type textarea "CASE OB COMMUTER BLK S25FE"
click at [300, 231] on input "CASE OB COMMUTER BLK S25FE" at bounding box center [376, 232] width 624 height 28
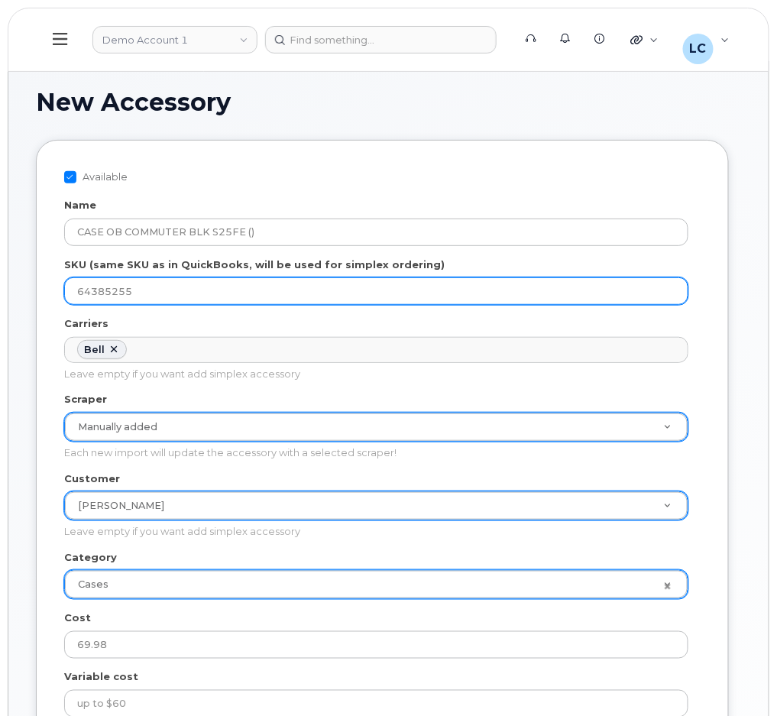
drag, startPoint x: 202, startPoint y: 290, endPoint x: -66, endPoint y: 285, distance: 268.2
click at [0, 285] on html "Demo Account 1 Support Alerts Knowledge Base Quicklinks Suspend / Cancel Device…" at bounding box center [388, 586] width 777 height 1172
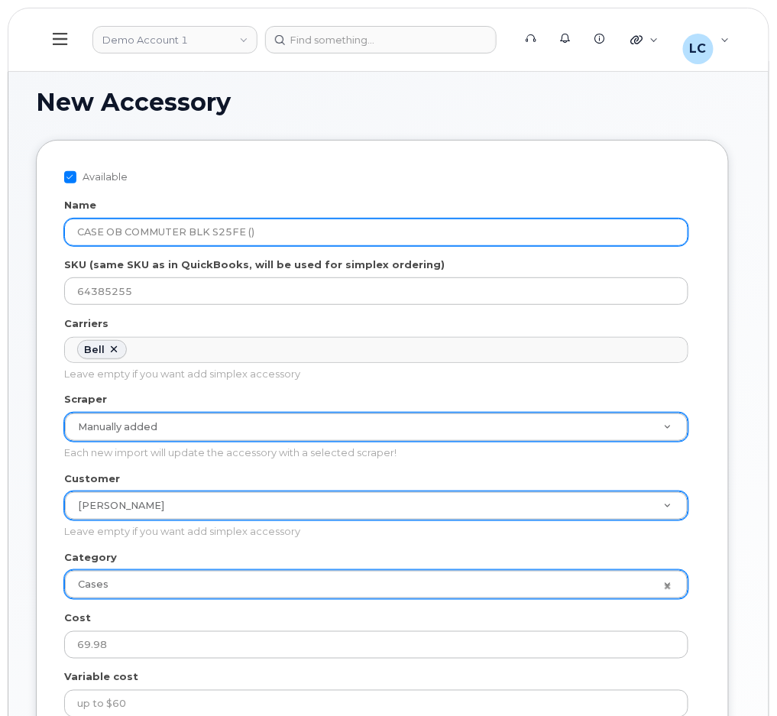
click at [250, 233] on input "CASE OB COMMUTER BLK S25FE ()" at bounding box center [376, 232] width 624 height 28
paste input "64385255"
type input "CASE OB COMMUTER BLK S25FE (64385255)"
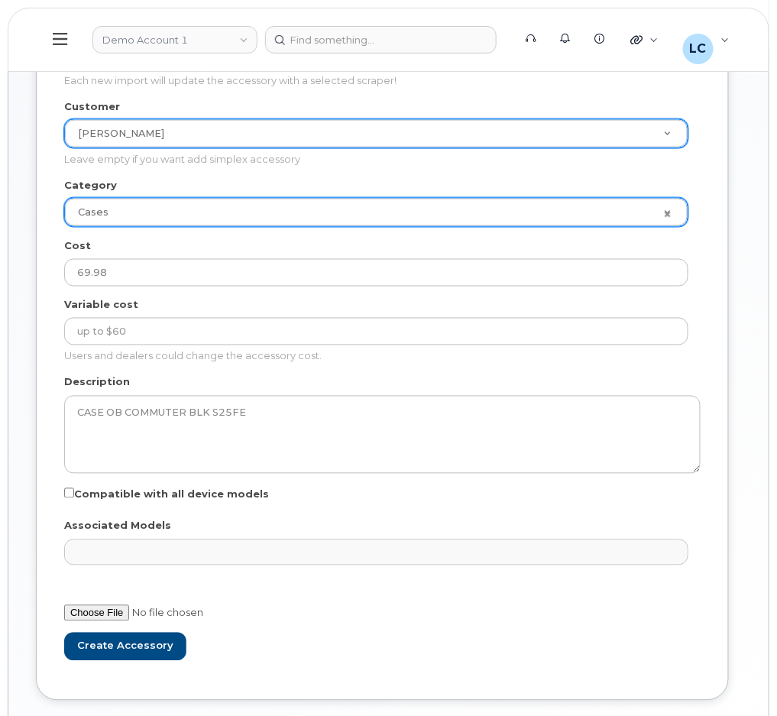
scroll to position [407, 0]
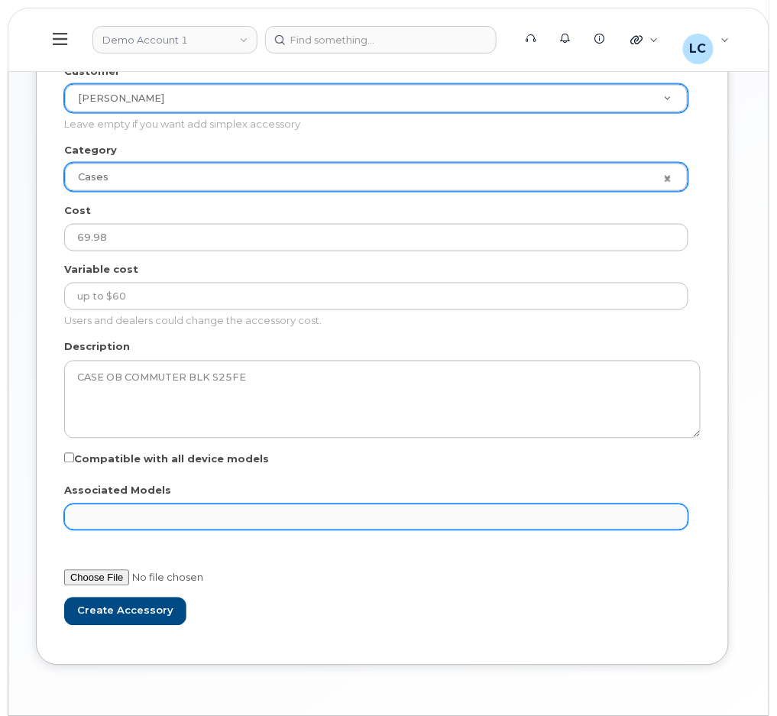
click at [160, 524] on ul "Associated Models" at bounding box center [376, 517] width 623 height 24
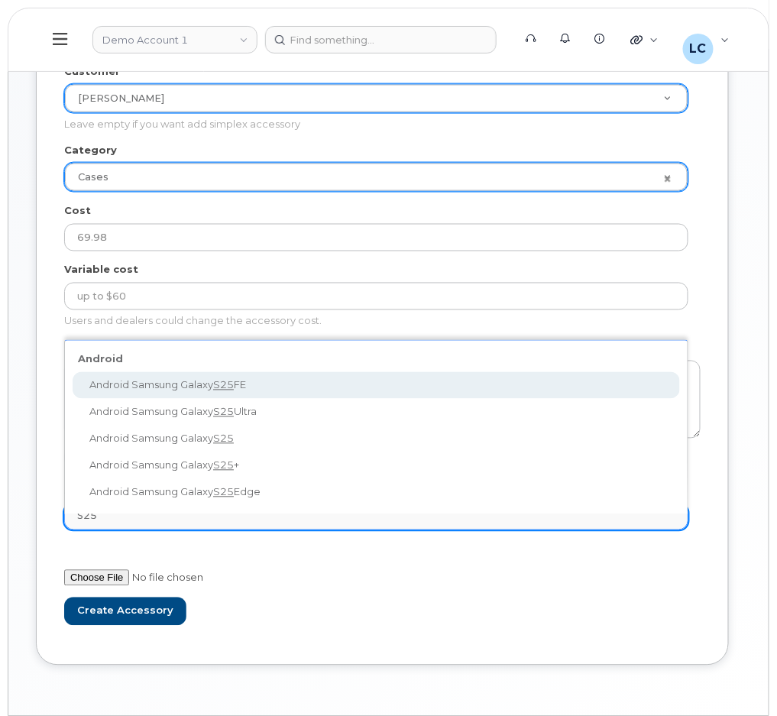
type input "S25"
select select "3439"
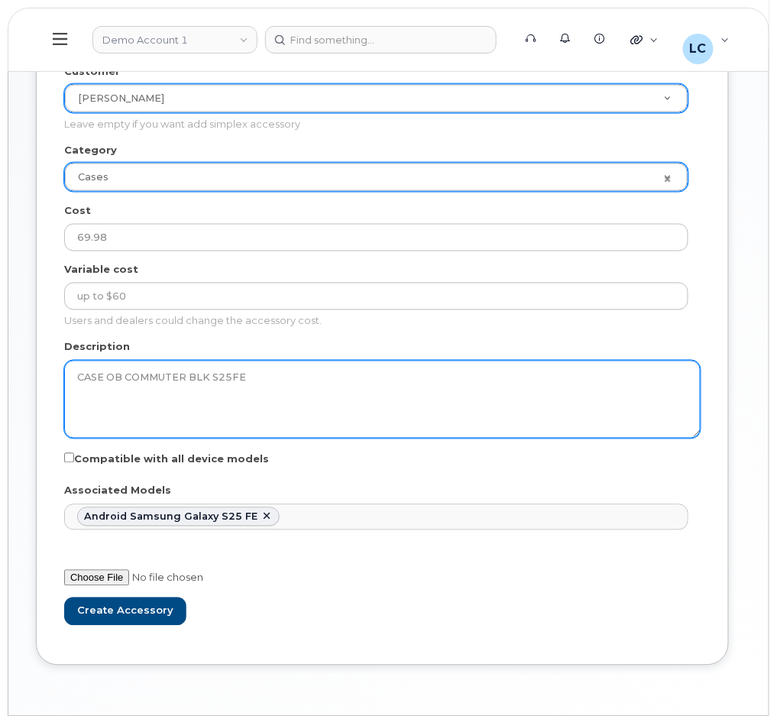
scroll to position [7324, 0]
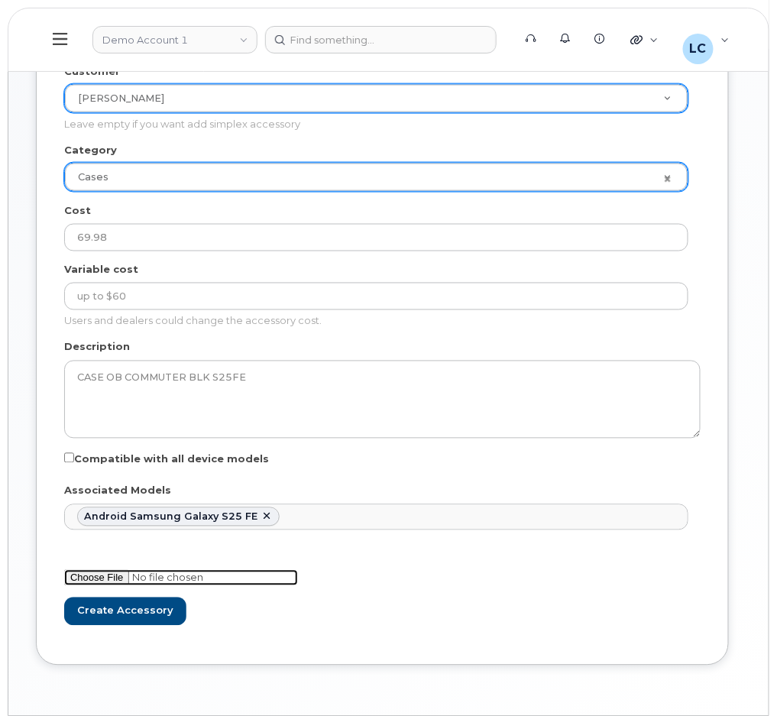
click at [105, 578] on input "file" at bounding box center [181, 578] width 234 height 16
type input "C:\fakepath\image-20250915-161557.png"
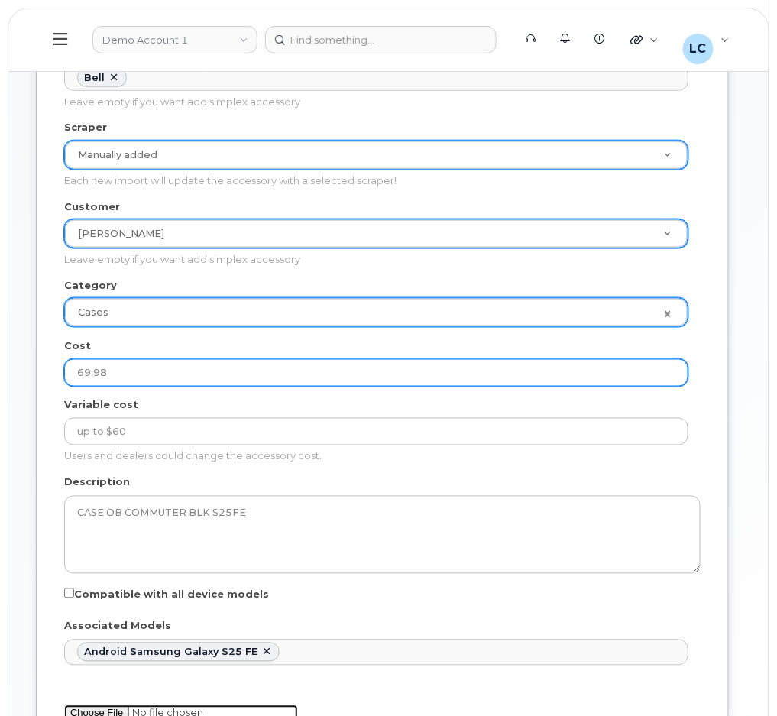
scroll to position [455, 0]
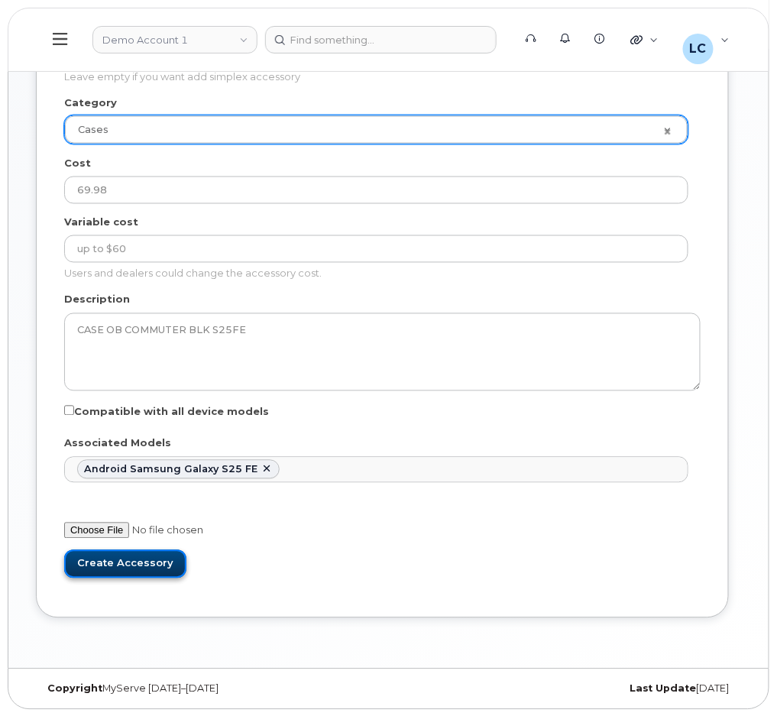
click at [142, 564] on input "Create Accessory" at bounding box center [125, 564] width 122 height 28
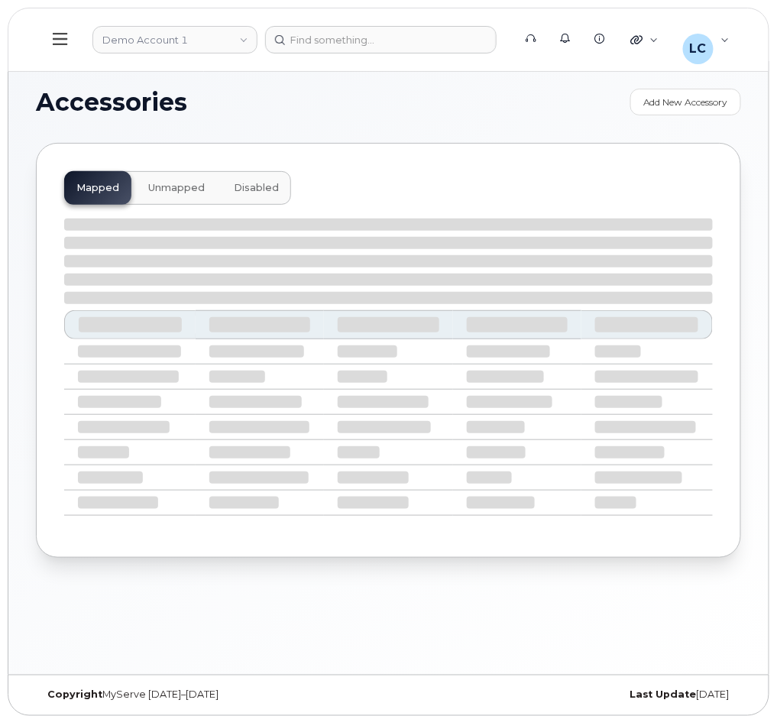
select select "null"
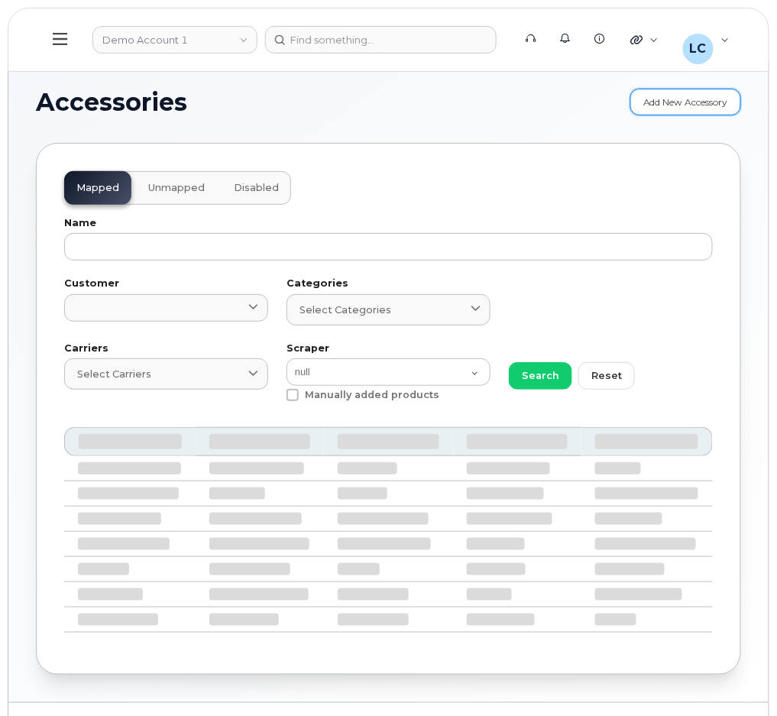
click at [662, 108] on link "Add New Accessory" at bounding box center [685, 102] width 111 height 27
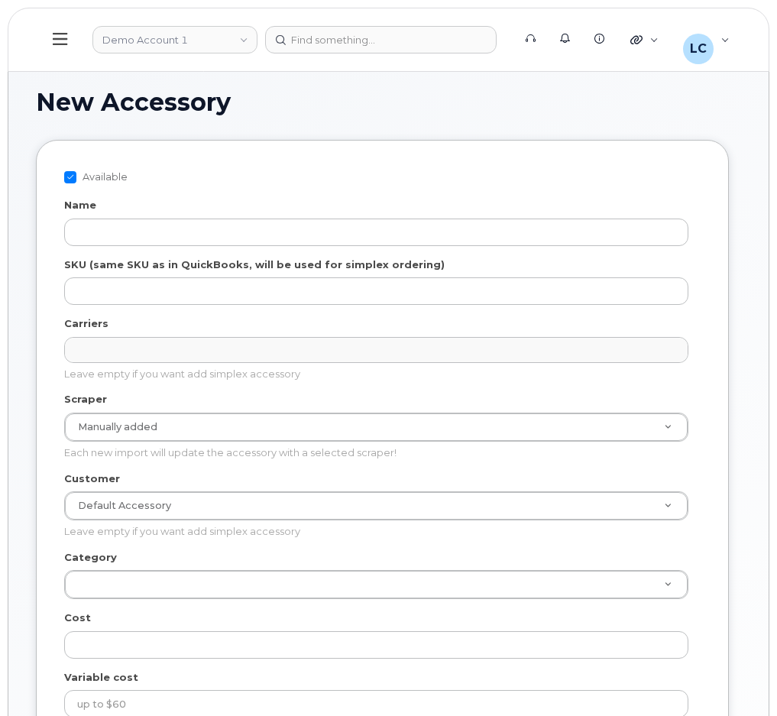
select select
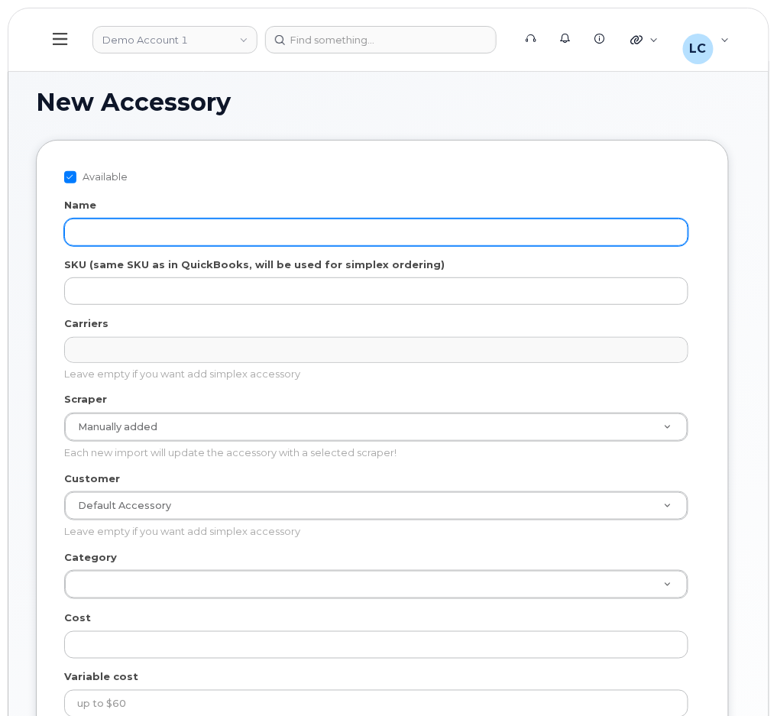
click at [114, 234] on input "Name" at bounding box center [376, 232] width 624 height 28
paste input "SCREEN PROTECT BE KIT S25FE"
click at [263, 237] on input "SCREEN PROTECT BE KIT S25FE" at bounding box center [376, 232] width 624 height 28
paste input "64385256"
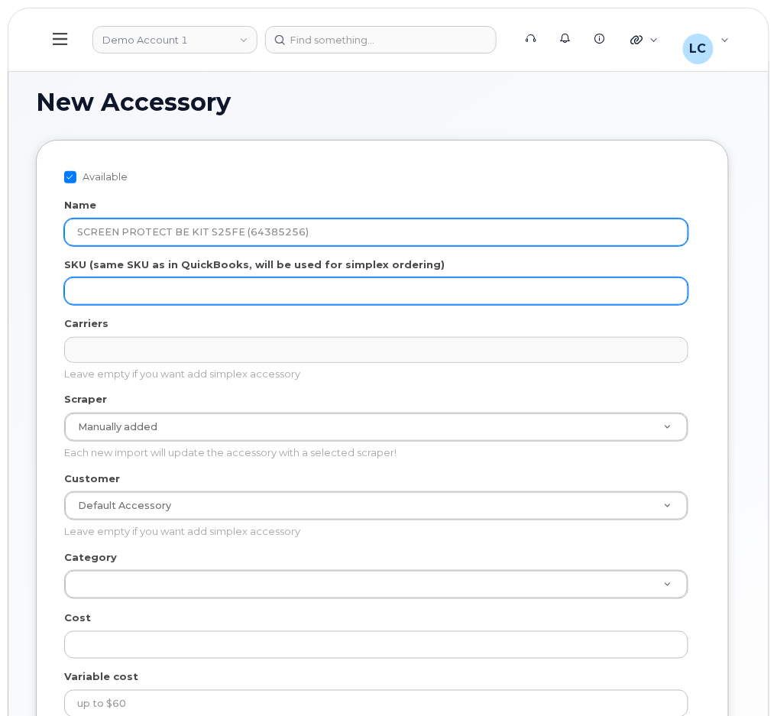
type input "SCREEN PROTECT BE KIT S25FE (64385256)"
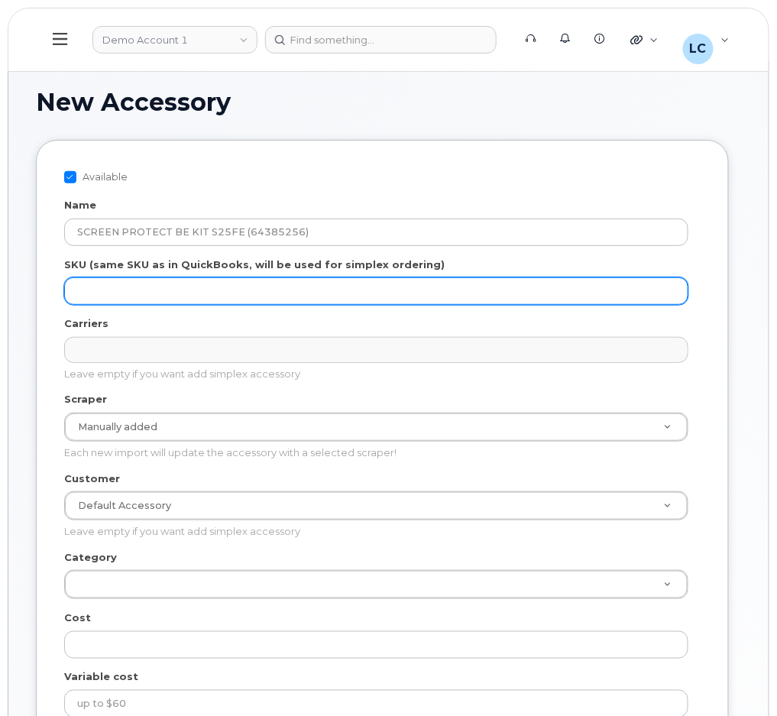
click at [223, 303] on input "SKU (same SKU as in QuickBooks, will be used for simplex ordering)" at bounding box center [376, 291] width 624 height 28
paste input "64385256"
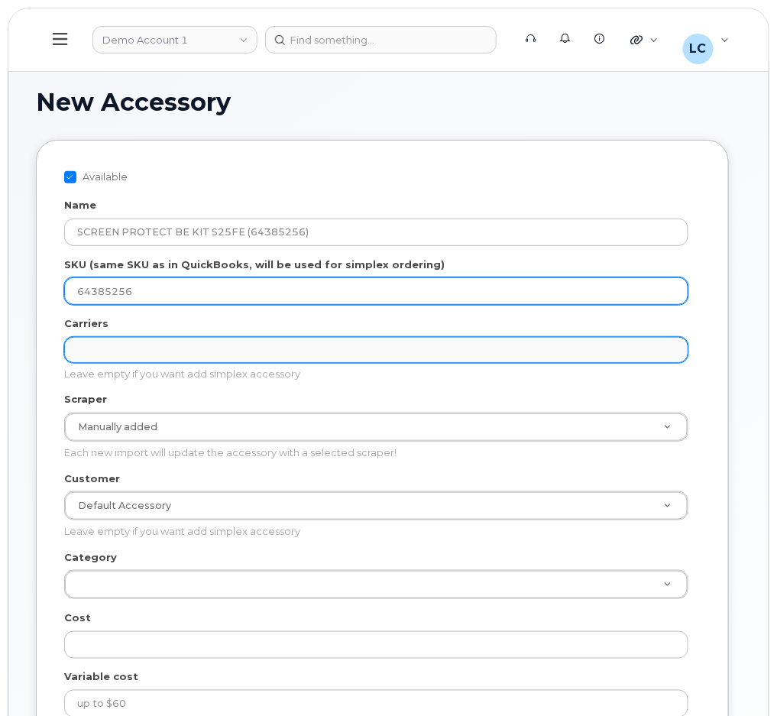
type input "64385256"
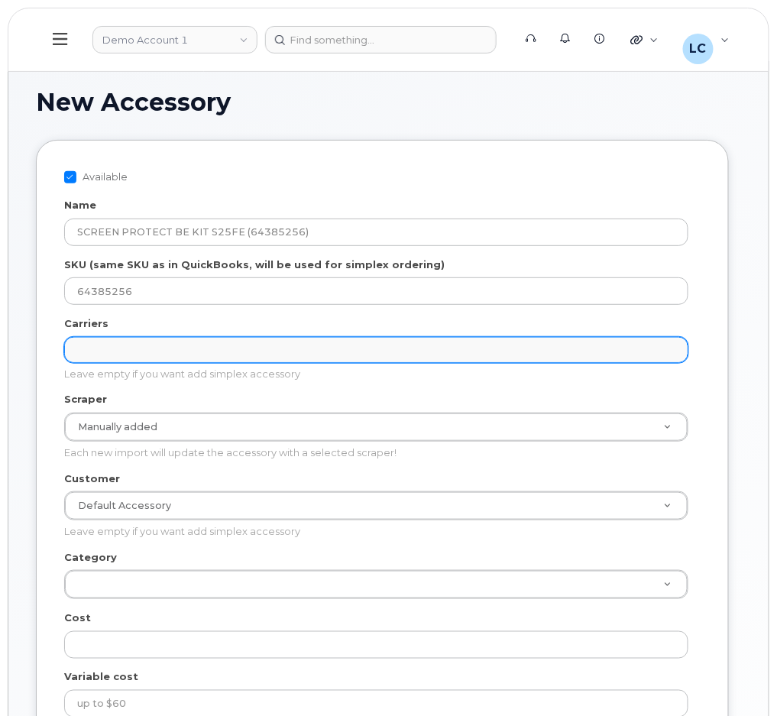
click at [182, 338] on ul "Carriers" at bounding box center [376, 350] width 623 height 24
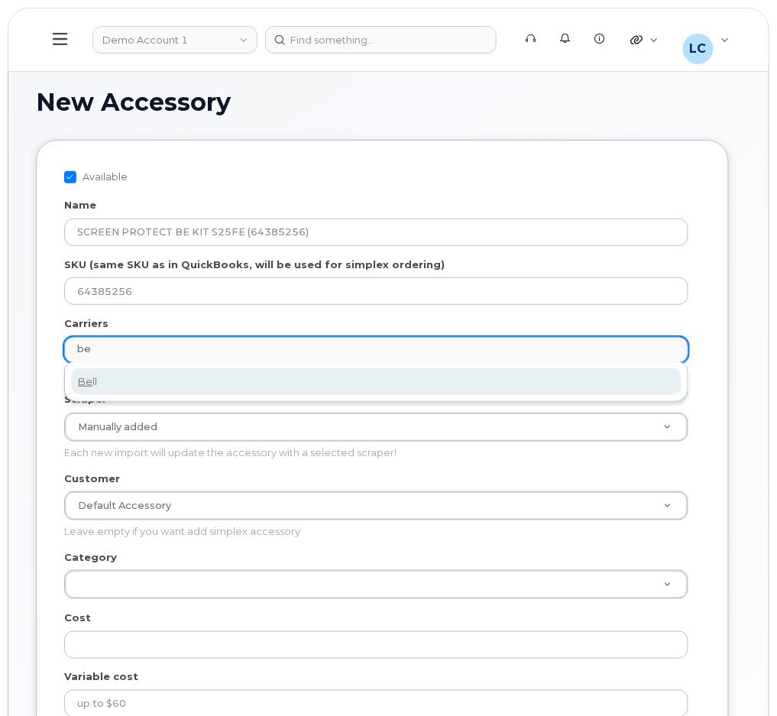
type input "be"
click at [163, 367] on div "Be ll" at bounding box center [376, 382] width 624 height 40
select select "1"
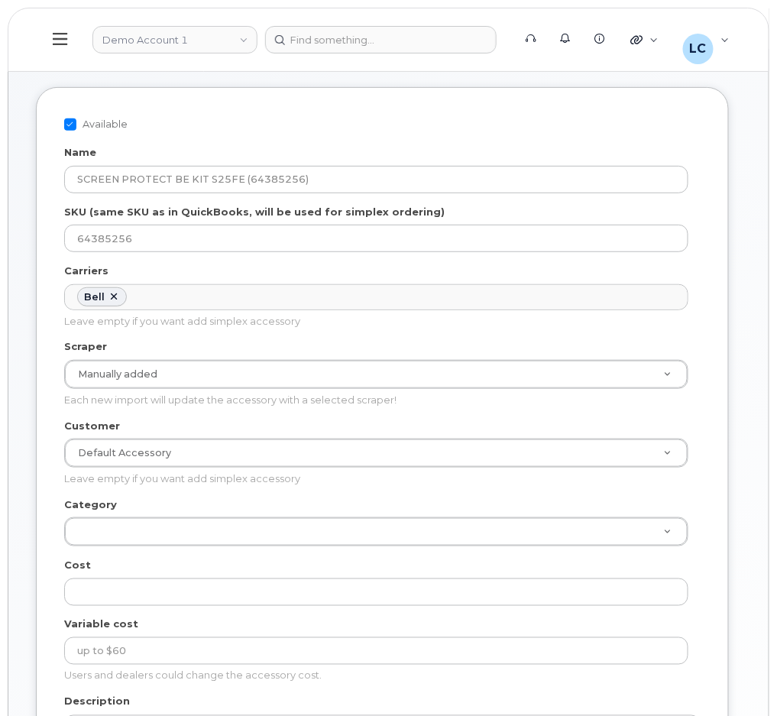
scroll to position [102, 0]
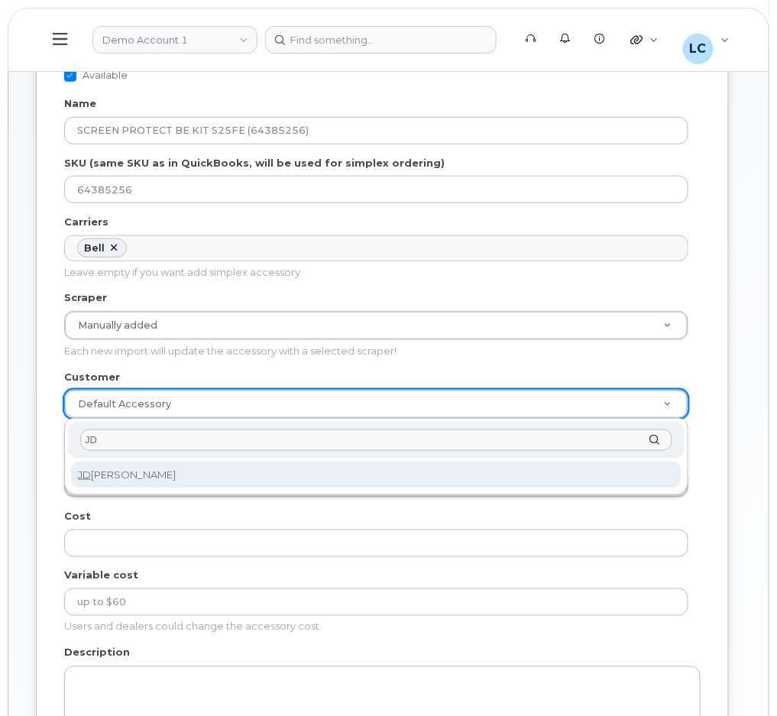
type input "JD"
select select "061d453d-7ad1-498c-ab63-53a0e4e89035"
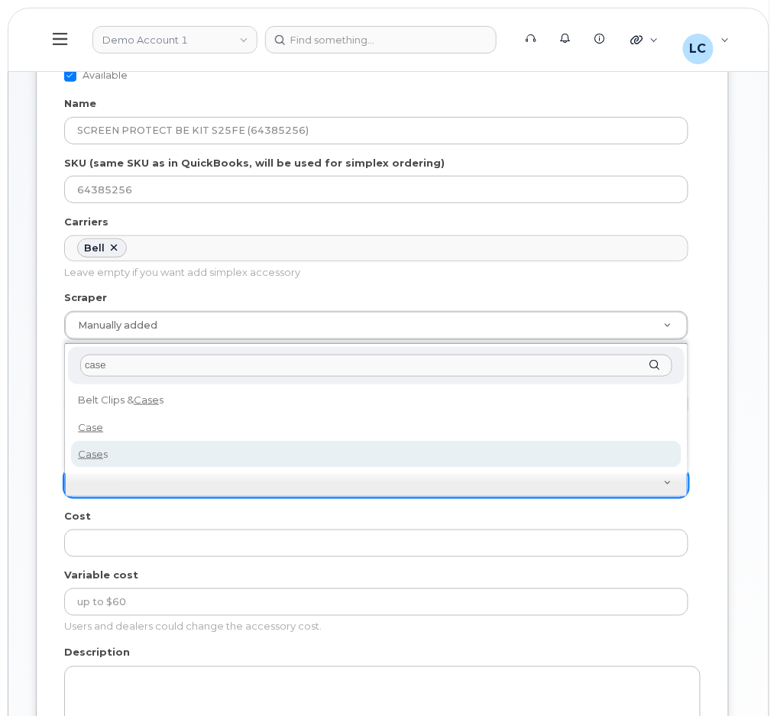
type input "case"
select select "Cases"
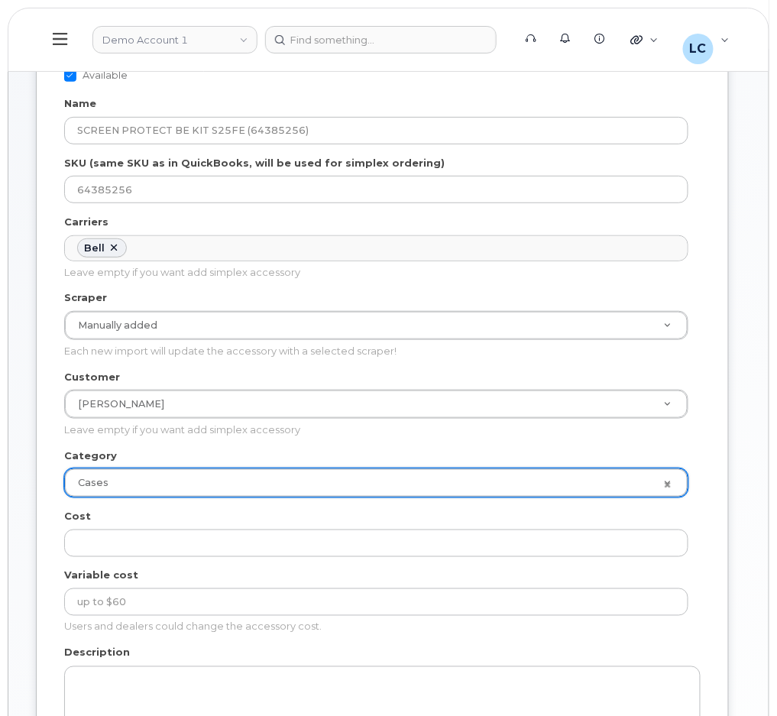
scroll to position [203, 0]
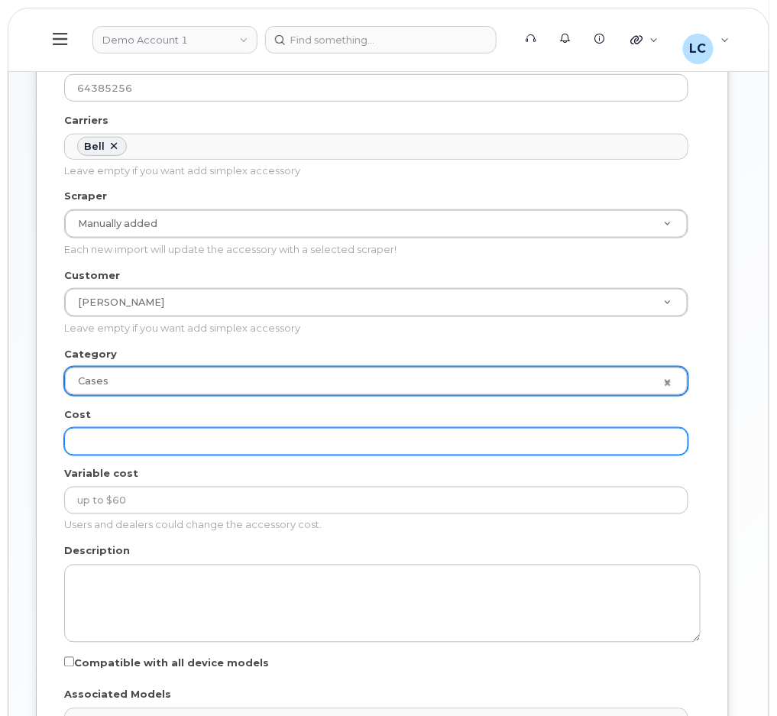
click at [165, 446] on input "Cost" at bounding box center [376, 442] width 624 height 28
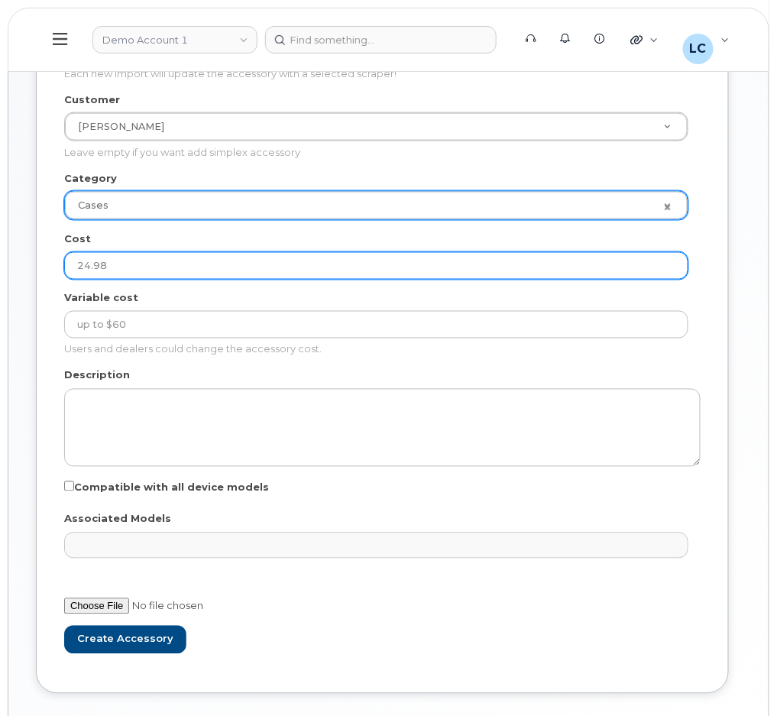
scroll to position [455, 0]
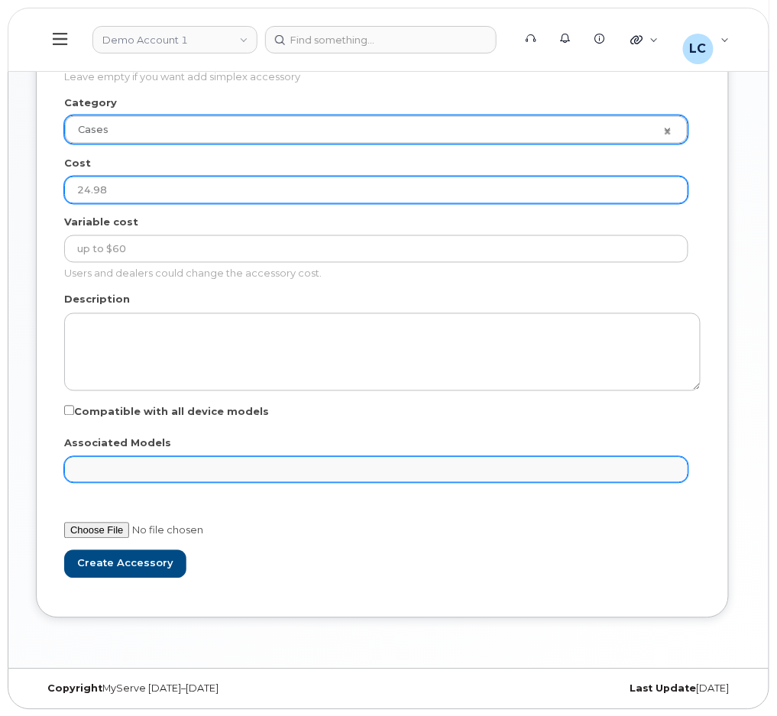
type input "24.98"
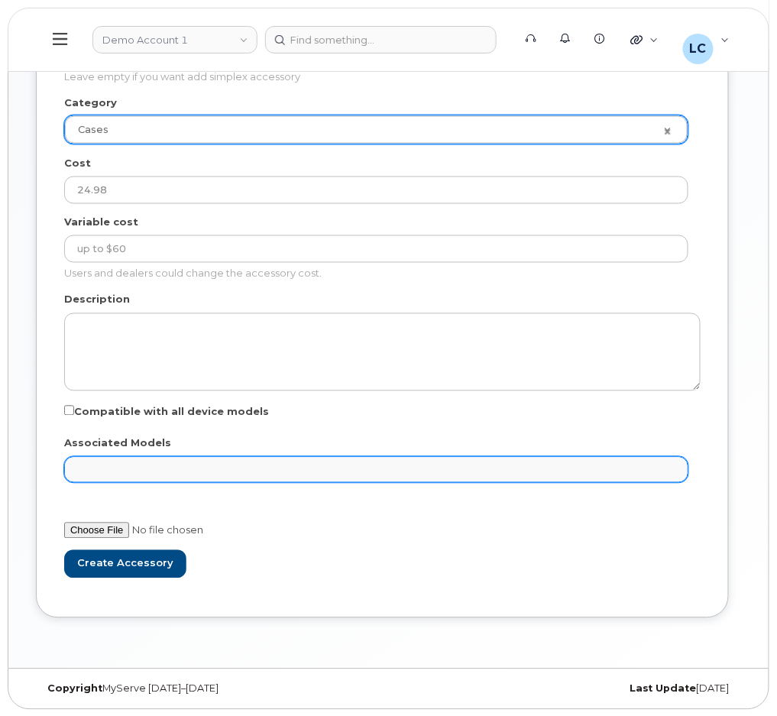
click at [141, 459] on ul "Associated Models" at bounding box center [376, 470] width 623 height 24
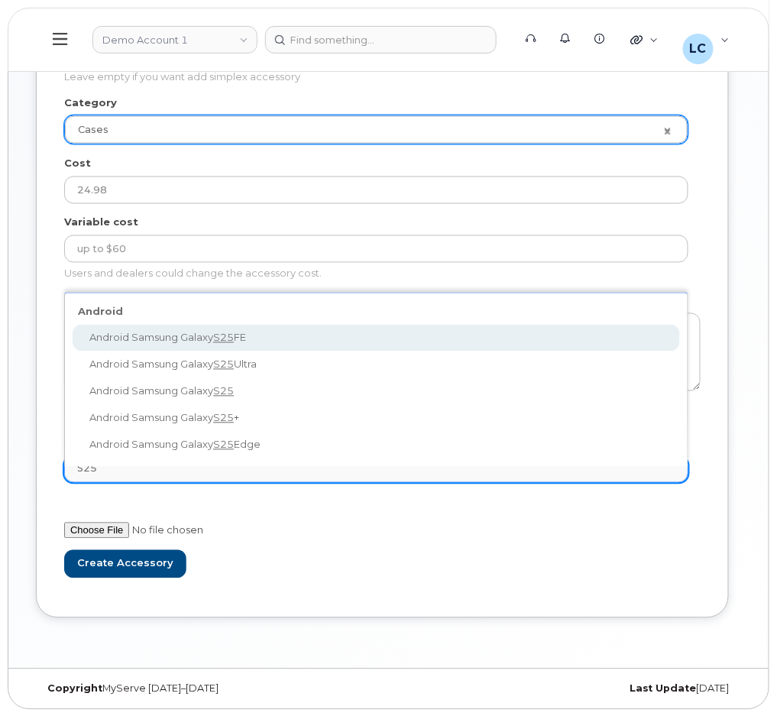
type input "S25"
select select "3439"
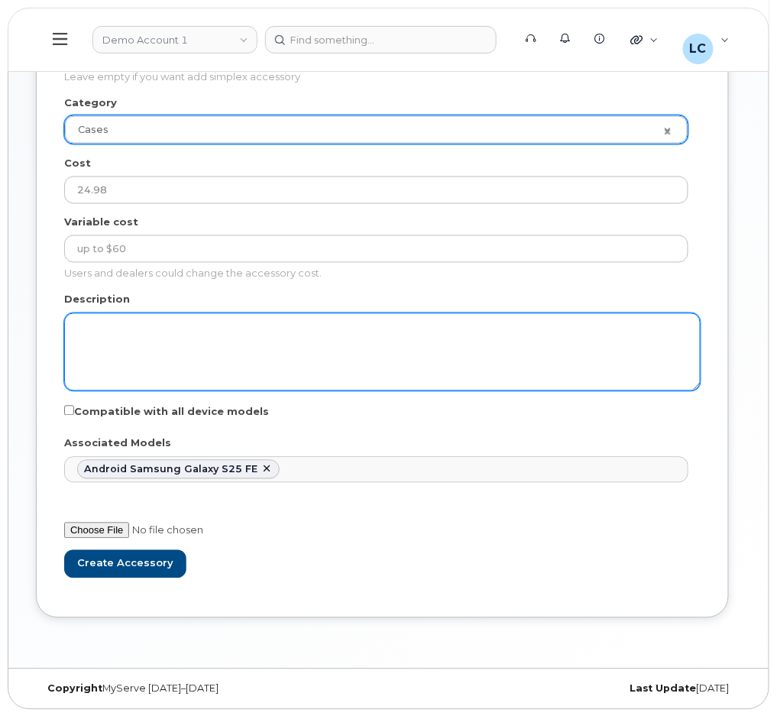
scroll to position [7324, 0]
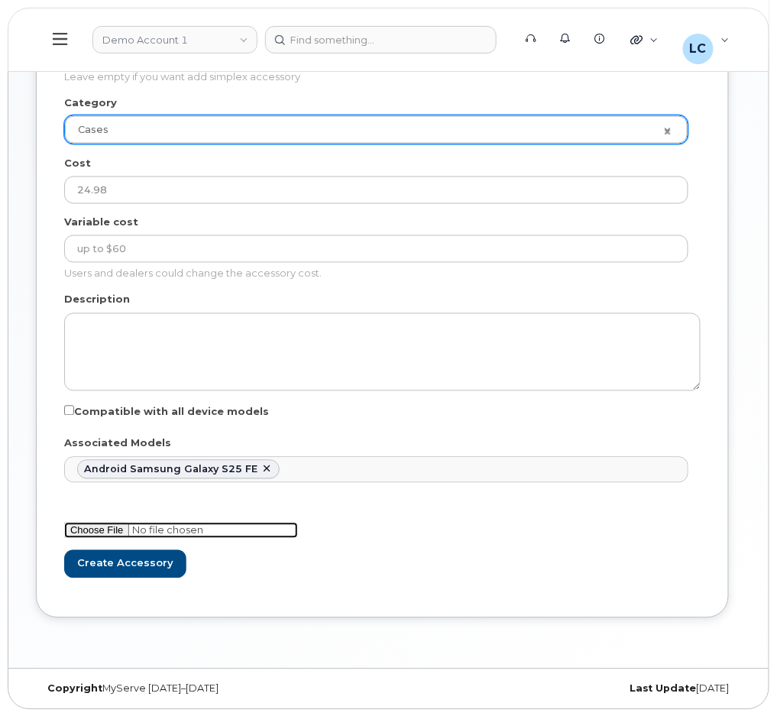
click at [99, 531] on input "file" at bounding box center [181, 531] width 234 height 16
click at [91, 532] on input "file" at bounding box center [181, 531] width 234 height 16
type input "C:\fakepath\image-20250915-161621.png"
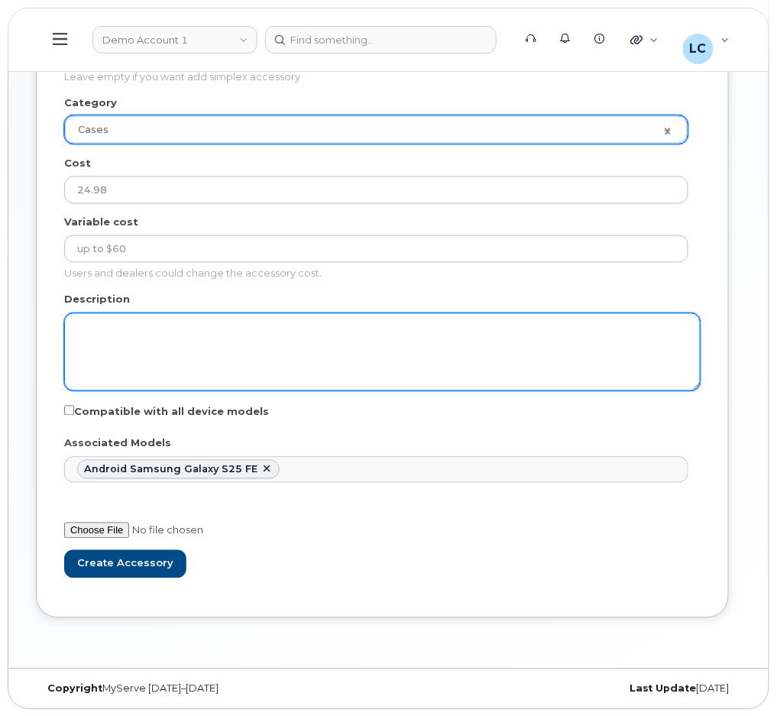
click at [157, 341] on textarea "Description" at bounding box center [382, 352] width 636 height 78
paste textarea "SCREEN PROTECT BE KIT S25FE"
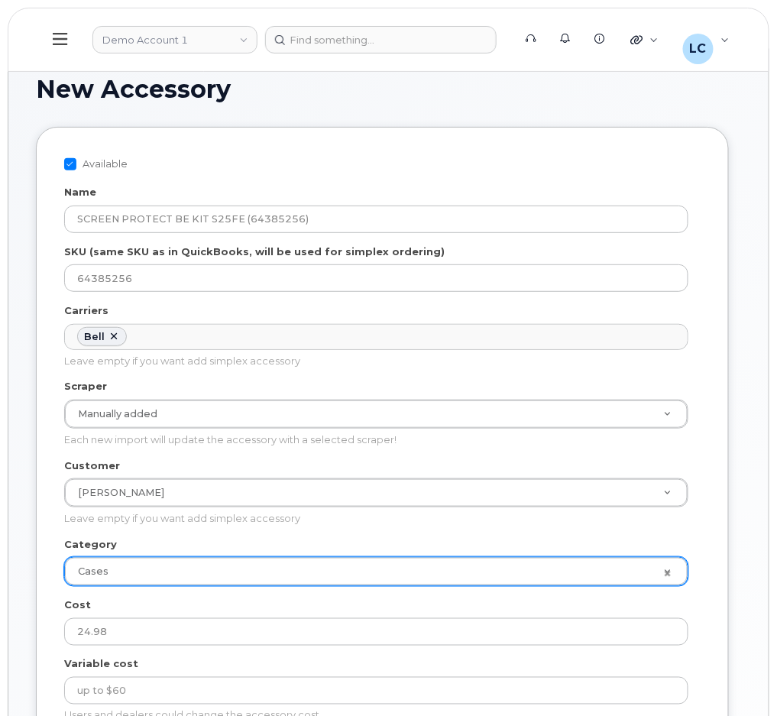
scroll to position [0, 0]
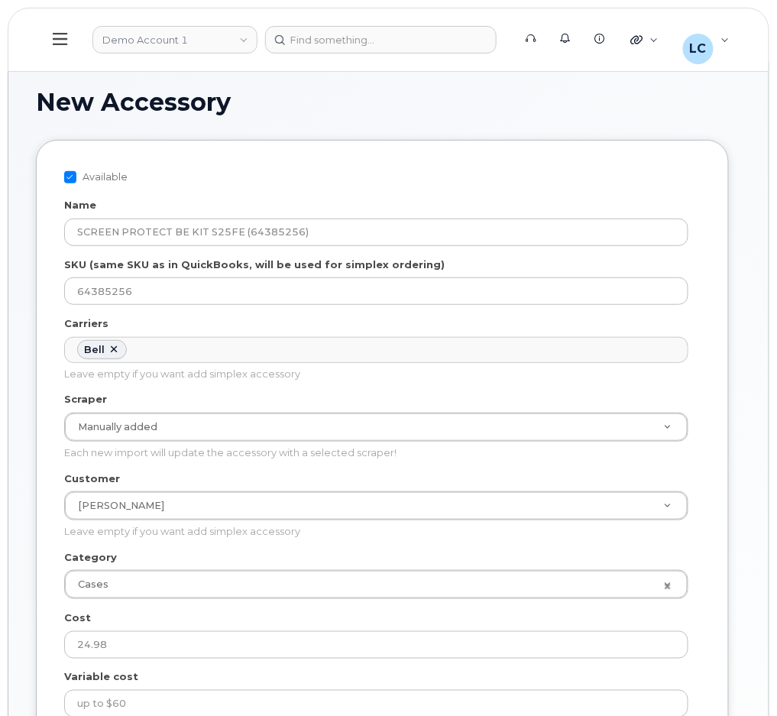
type textarea "SCREEN PROTECT BE KIT S25FE"
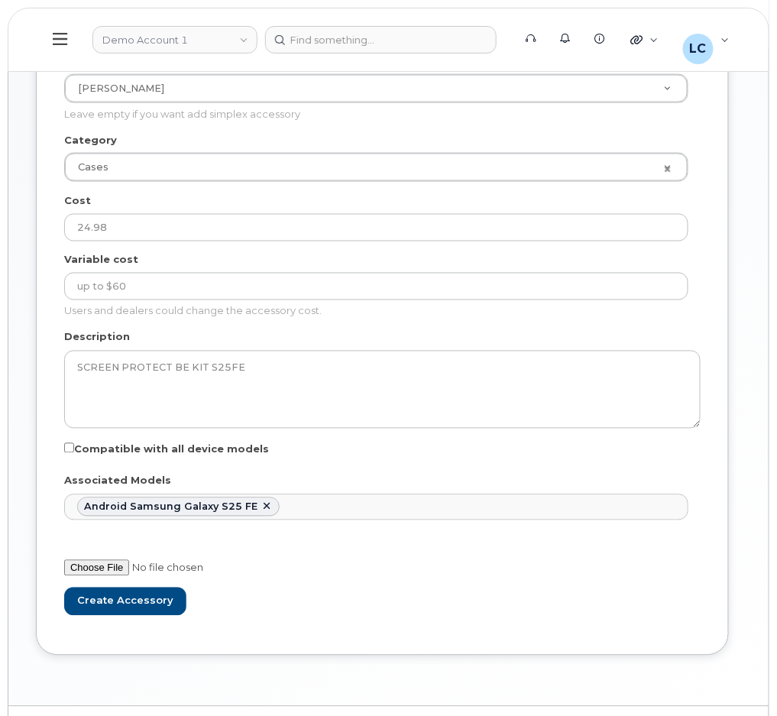
scroll to position [455, 0]
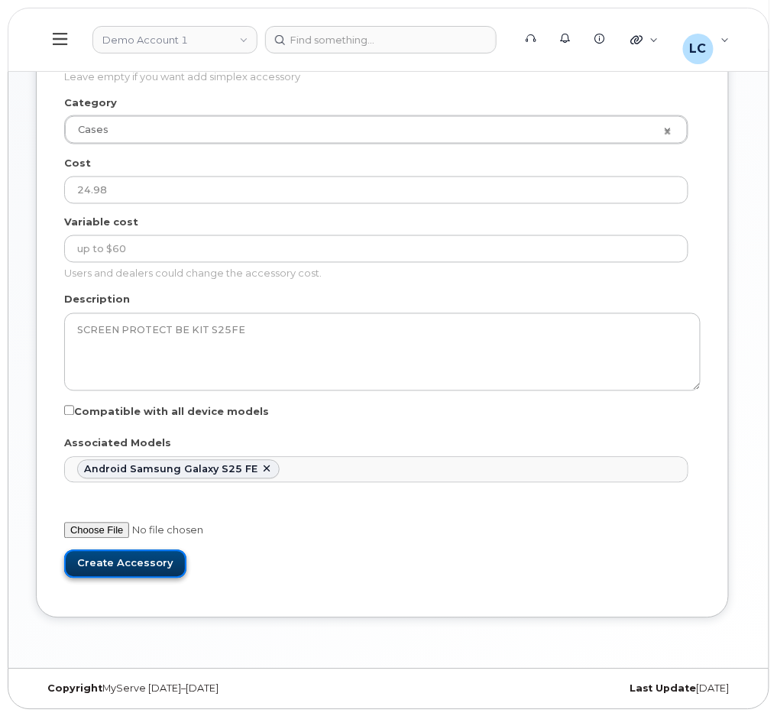
click at [122, 568] on input "Create Accessory" at bounding box center [125, 564] width 122 height 28
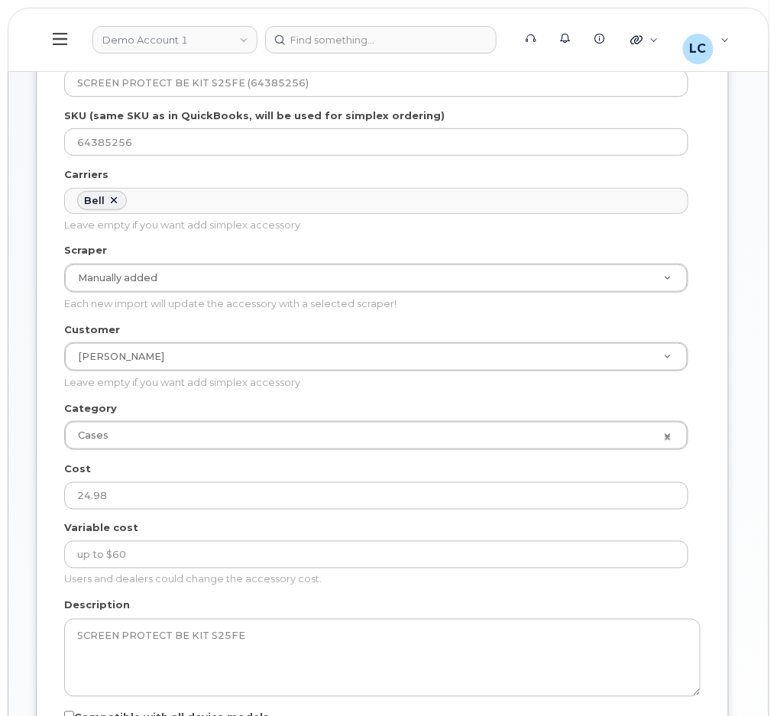
scroll to position [47, 0]
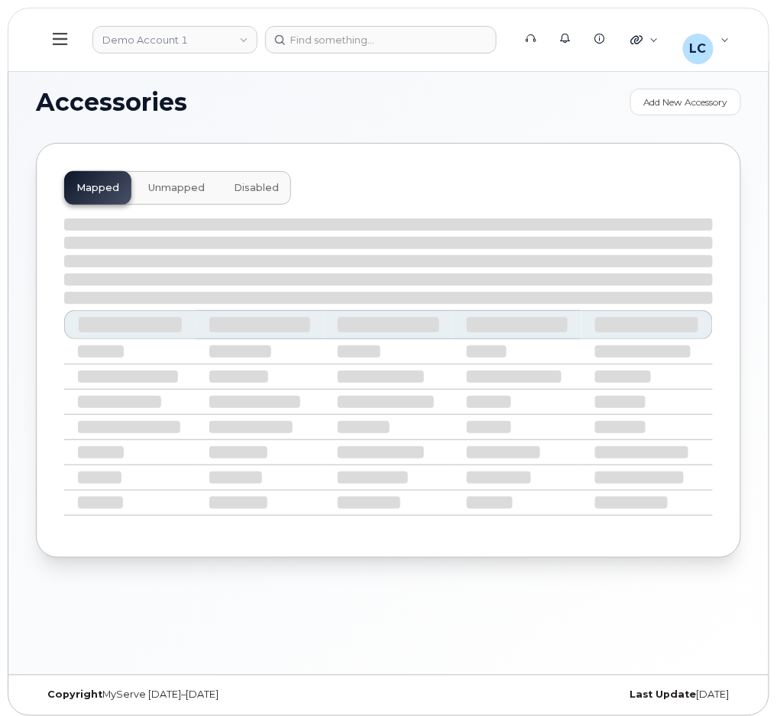
select select "null"
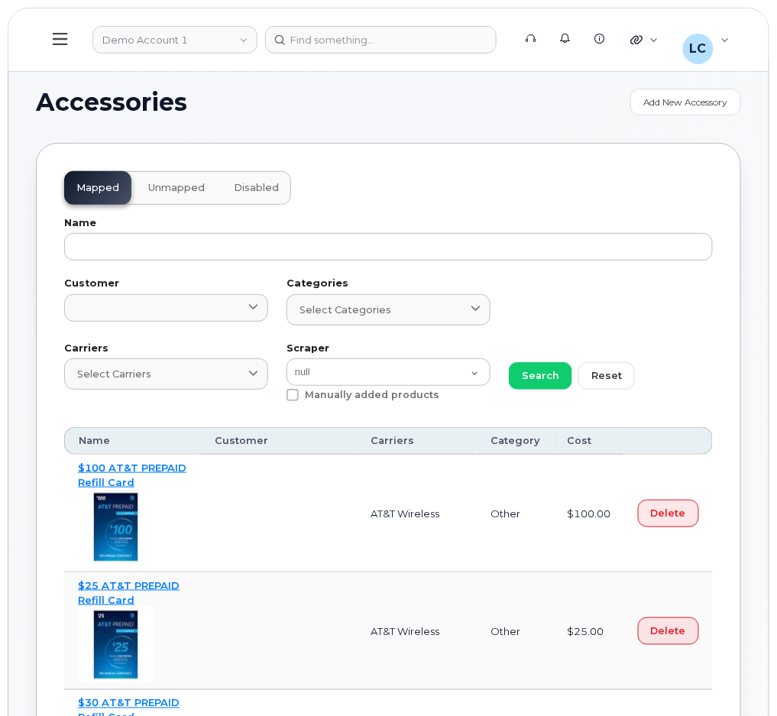
click at [66, 40] on icon at bounding box center [60, 39] width 15 height 17
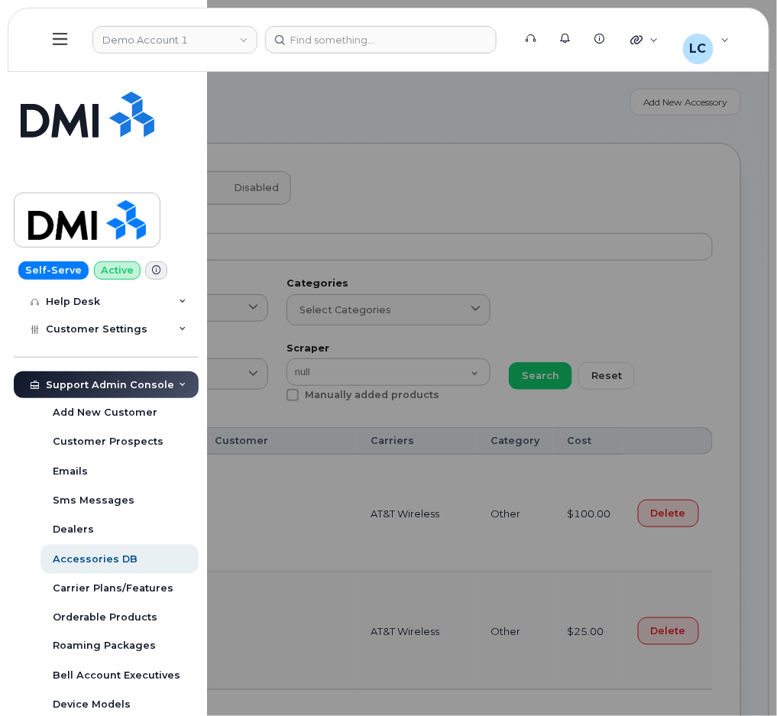
scroll to position [407, 0]
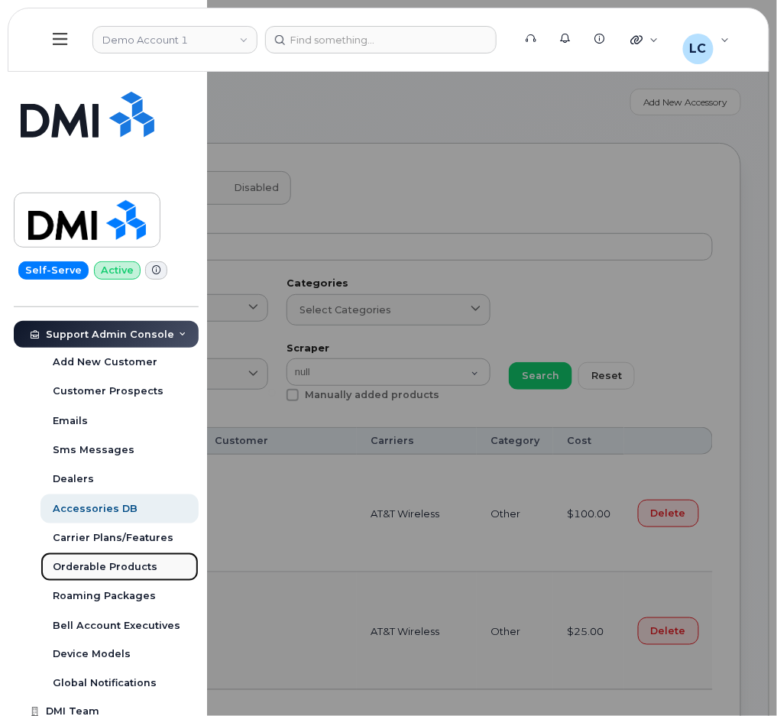
click at [133, 574] on link "Orderable Products" at bounding box center [119, 566] width 158 height 29
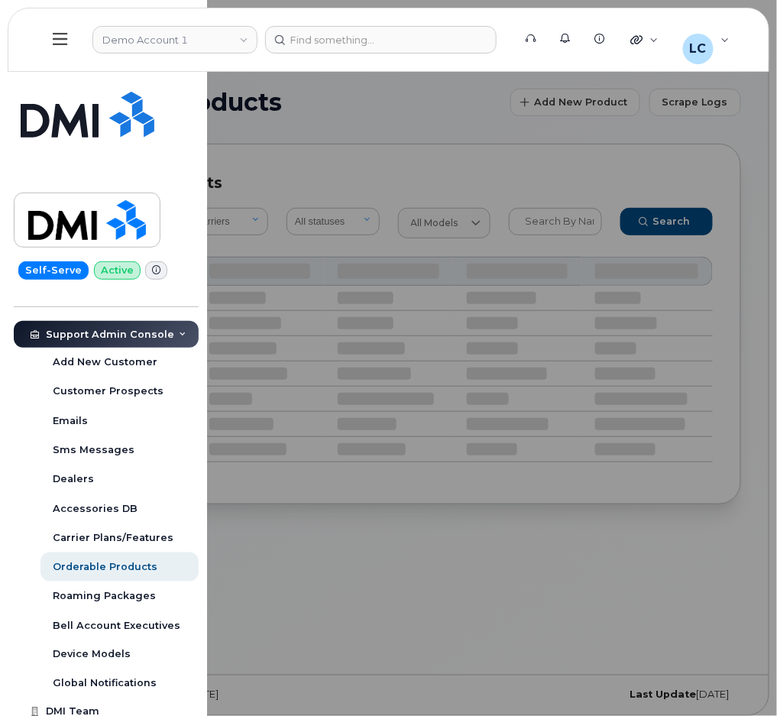
click at [348, 126] on div at bounding box center [388, 358] width 777 height 716
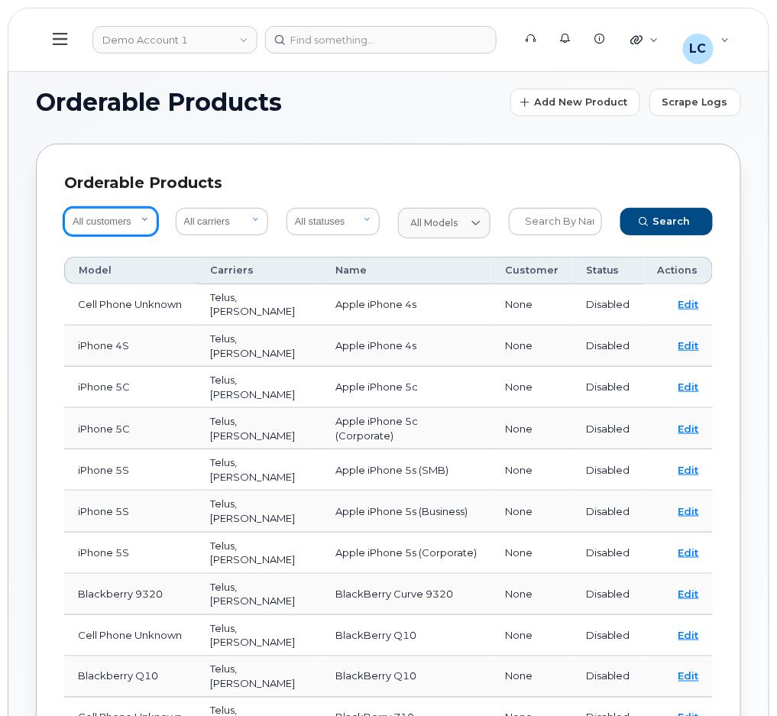
click at [148, 216] on select "All customers Acadia Broadcasting Ltd Aecon Construction Group Inc Alberta Heal…" at bounding box center [110, 222] width 93 height 28
select select "061d453d-7ad1-498c-ab63-53a0e4e89035"
click at [64, 208] on select "All customers Acadia Broadcasting Ltd Aecon Construction Group Inc Alberta Heal…" at bounding box center [110, 222] width 93 height 28
click at [658, 215] on span "Search" at bounding box center [671, 221] width 37 height 15
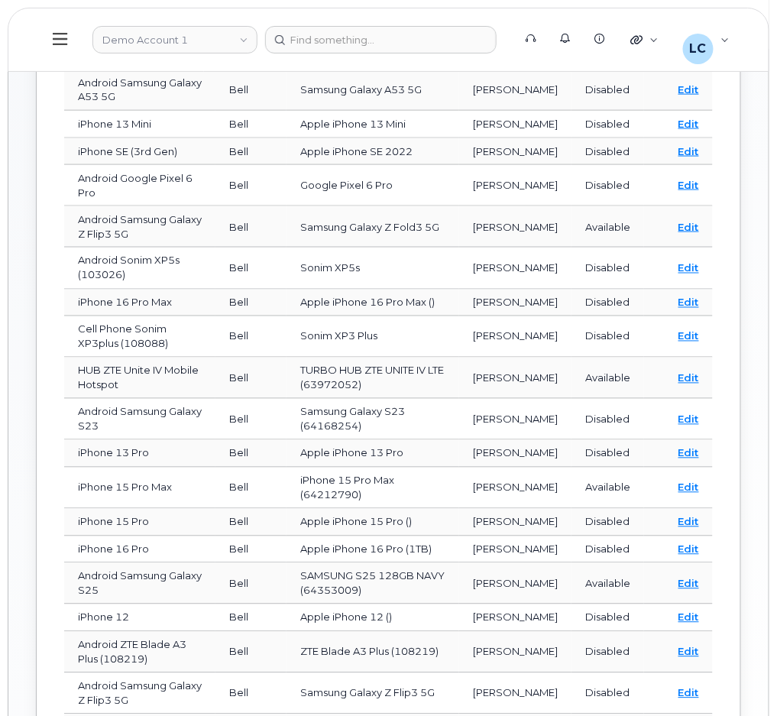
scroll to position [509, 0]
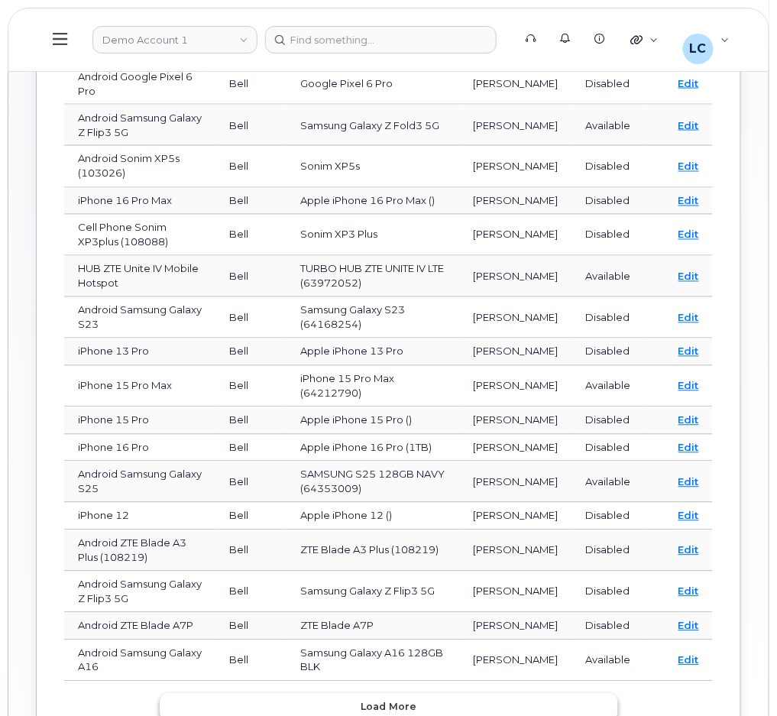
click at [361, 694] on button "Load more" at bounding box center [389, 708] width 458 height 28
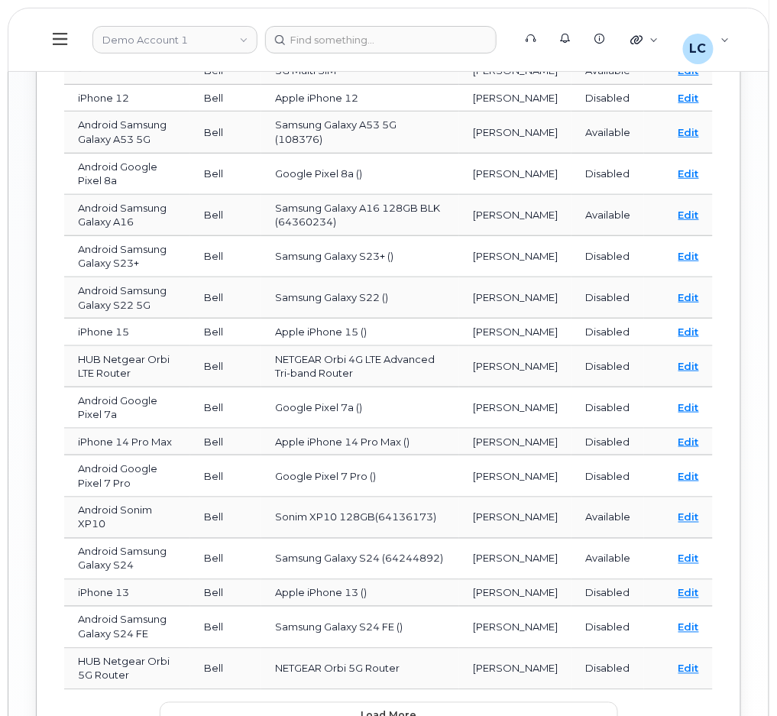
scroll to position [1453, 0]
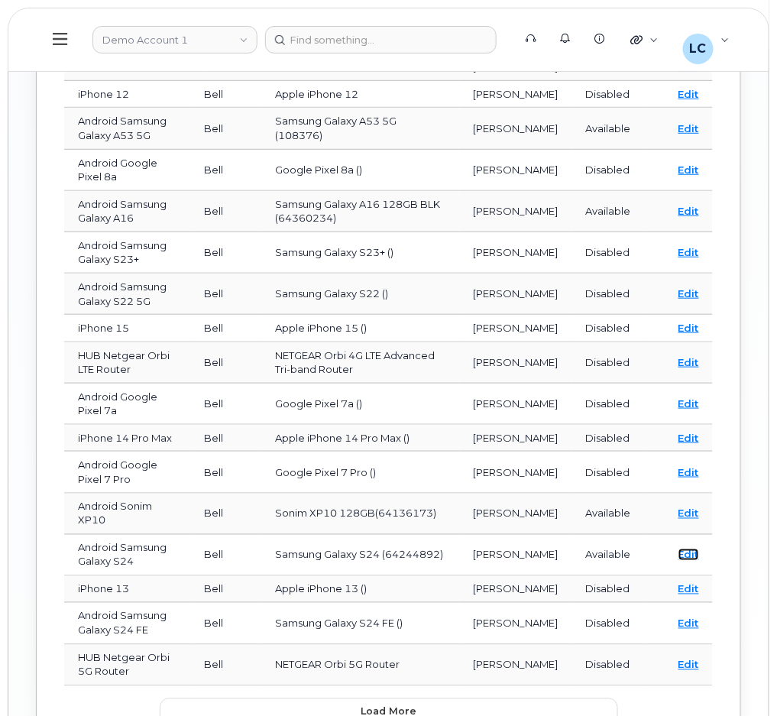
click at [691, 548] on link "Edit" at bounding box center [688, 554] width 21 height 12
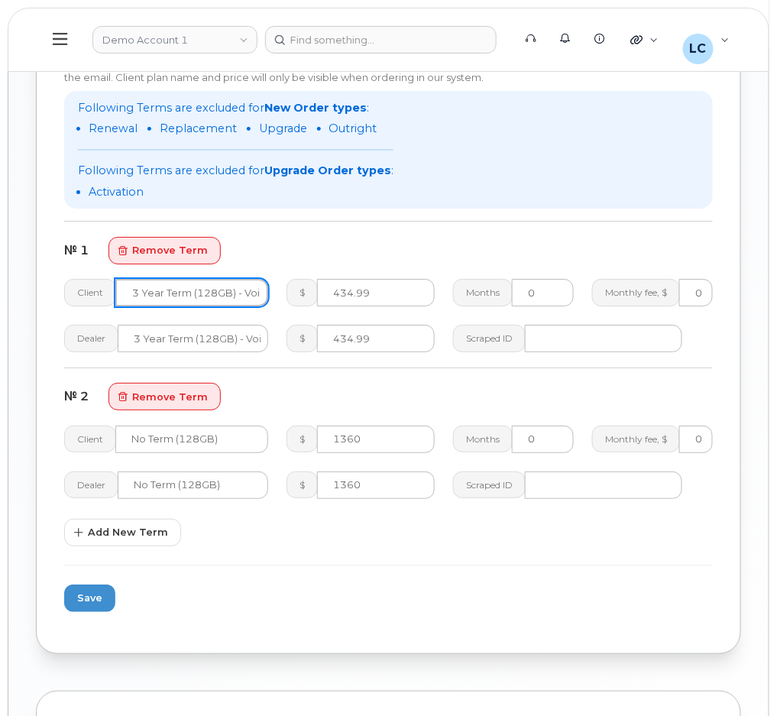
scroll to position [0, 45]
drag, startPoint x: 193, startPoint y: 297, endPoint x: 584, endPoint y: 311, distance: 391.4
click at [584, 311] on div "Client 3 Year Term (128GB) - Voice & Data $ 434.99 Months 0 Monthly fee, $ 0" at bounding box center [388, 293] width 667 height 46
click at [519, 178] on div "Following Terms are excluded for New Order types : Renewal Replacement Upgrade …" at bounding box center [388, 150] width 649 height 118
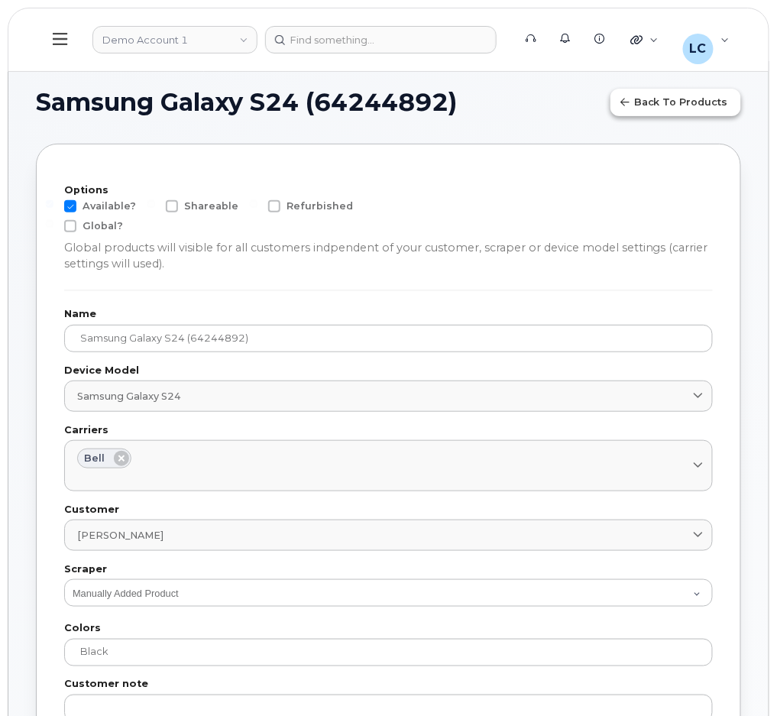
click at [655, 103] on span "Back to products" at bounding box center [681, 102] width 94 height 15
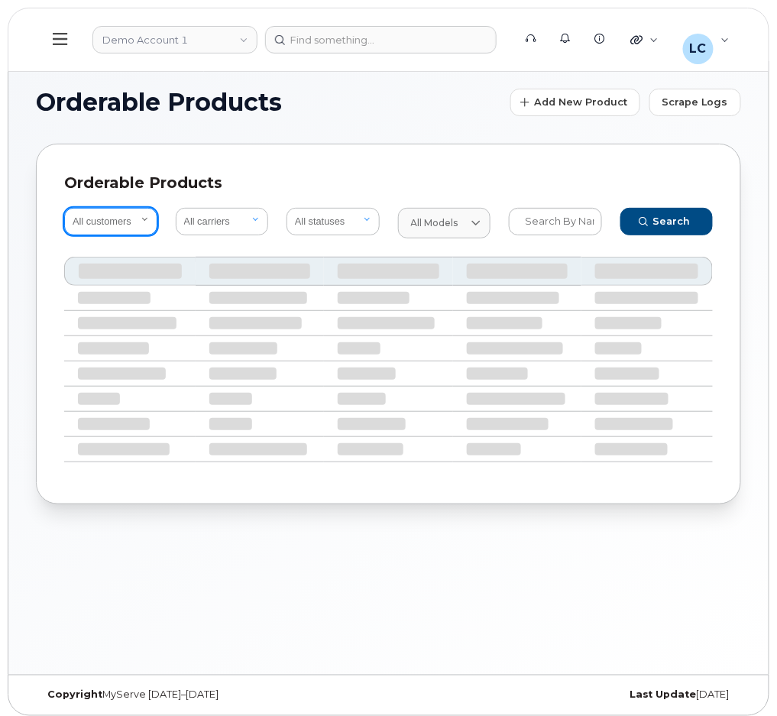
click at [110, 218] on select "All customers" at bounding box center [110, 222] width 93 height 28
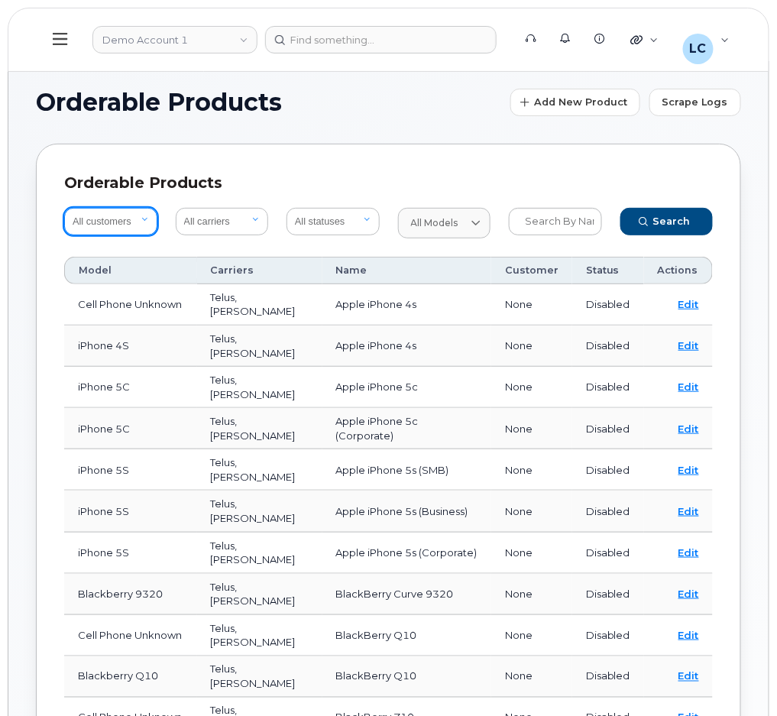
select select "061d453d-7ad1-498c-ab63-53a0e4e89035"
click at [64, 208] on select "All customers Acadia Broadcasting Ltd Aecon Construction Group Inc Alberta Heal…" at bounding box center [110, 222] width 93 height 28
click at [678, 216] on span "Search" at bounding box center [671, 221] width 37 height 15
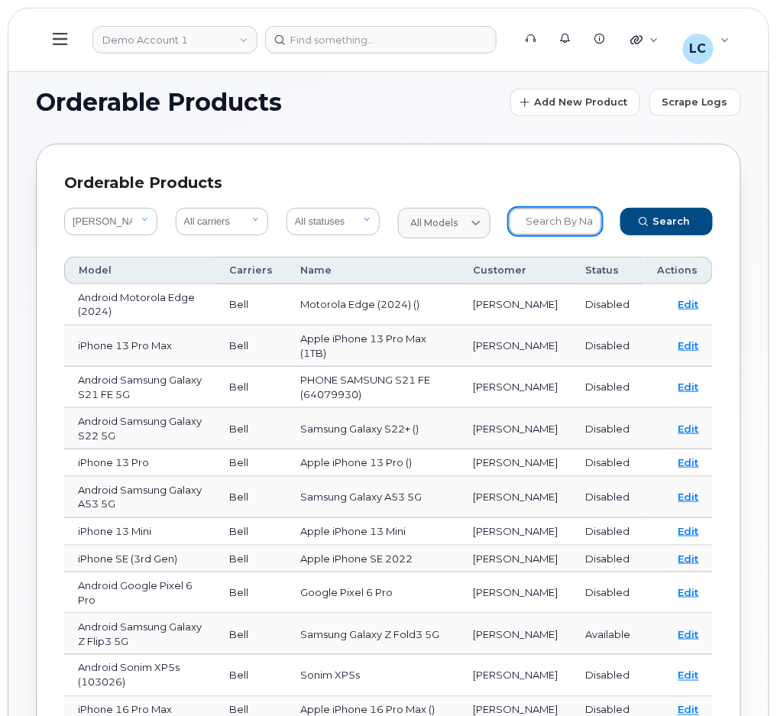
click at [560, 208] on input "text" at bounding box center [555, 222] width 93 height 28
paste input "64385254"
type input "64385254"
click at [651, 222] on span "submit" at bounding box center [644, 222] width 14 height 14
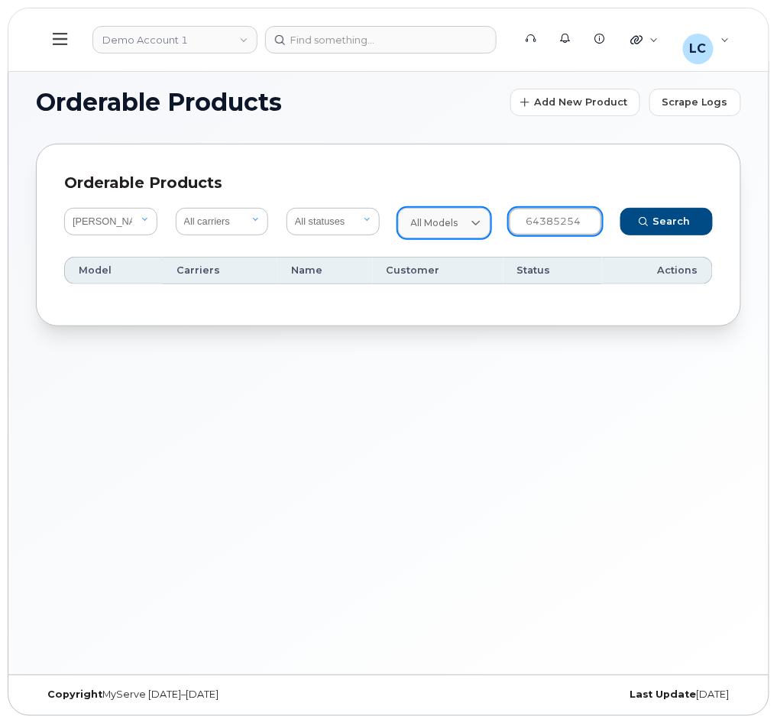
drag, startPoint x: 581, startPoint y: 221, endPoint x: 416, endPoint y: 236, distance: 165.7
click at [416, 236] on form "All customers Acadia Broadcasting Ltd Aecon Construction Group Inc Alberta Heal…" at bounding box center [388, 223] width 667 height 49
type input "S25"
click at [620, 208] on button "Search" at bounding box center [666, 222] width 93 height 28
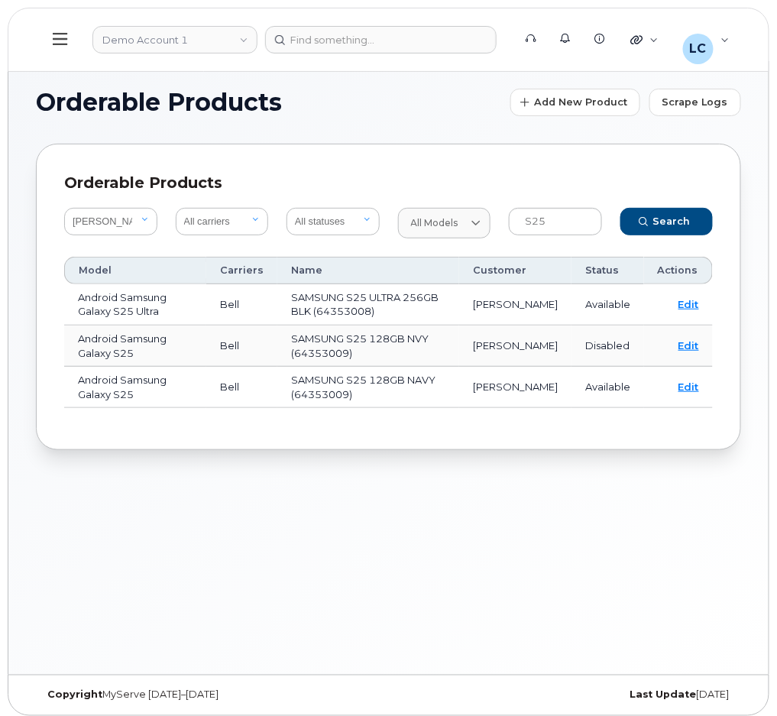
click at [452, 147] on div "Orderable Products All customers Acadia Broadcasting Ltd Aecon Construction Gro…" at bounding box center [388, 297] width 705 height 306
click at [555, 95] on span "Add New Product" at bounding box center [580, 102] width 93 height 15
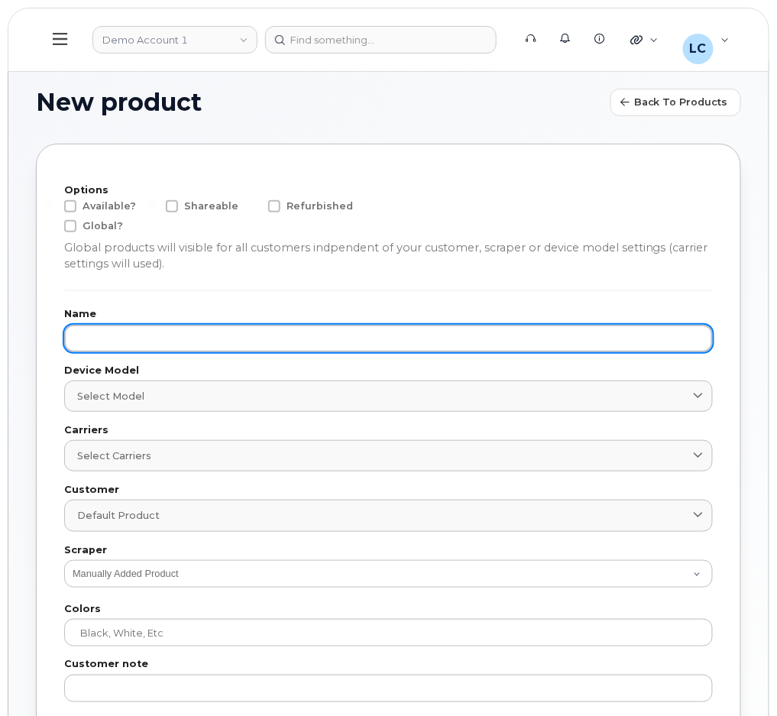
click at [132, 329] on input "text" at bounding box center [388, 339] width 649 height 28
paste input "SAMSUNG GALAXY S25 FE 128GB"
type input "SAMSUNG GALAXY S25 FE 128GB"
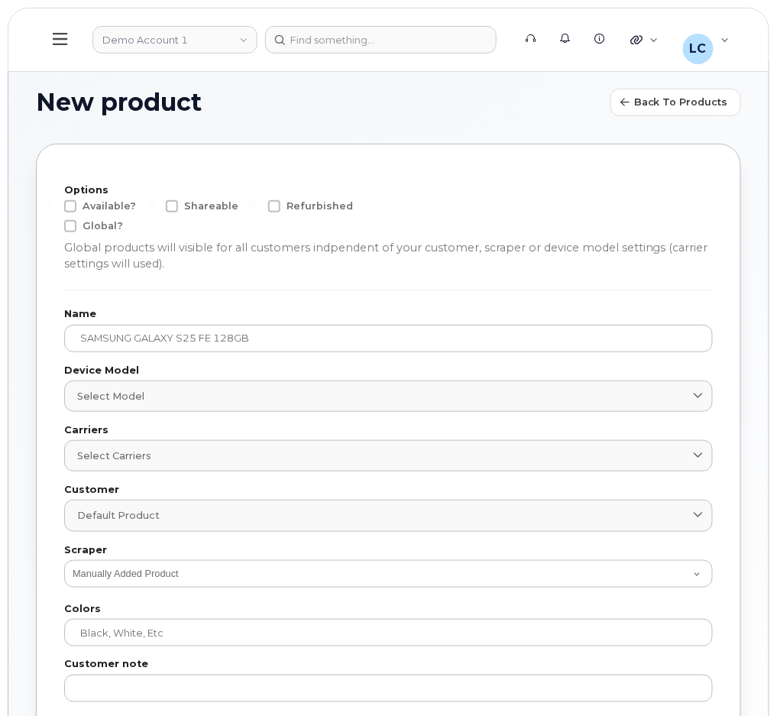
click at [72, 205] on span at bounding box center [70, 206] width 12 height 12
click at [53, 205] on input "Available?" at bounding box center [50, 204] width 8 height 8
checkbox input "true"
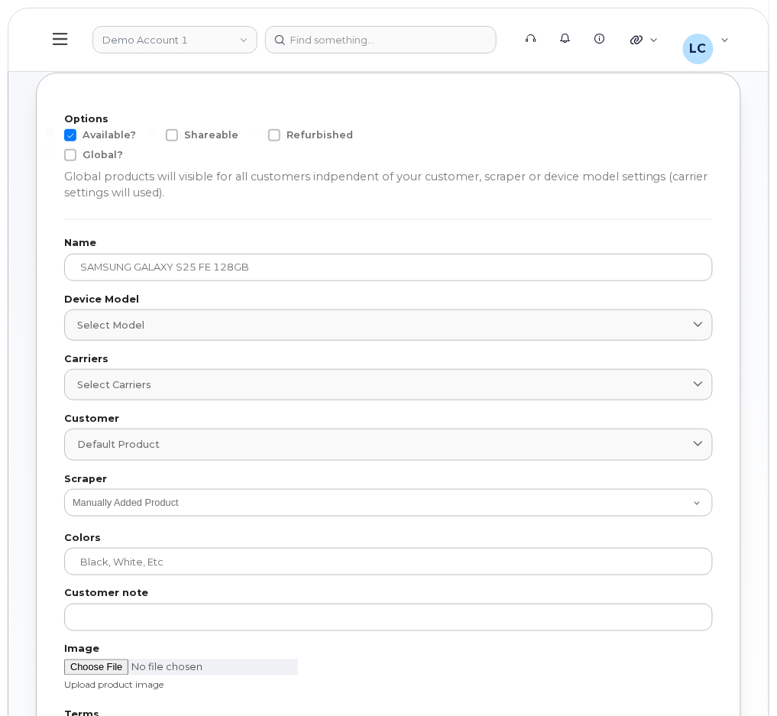
scroll to position [102, 0]
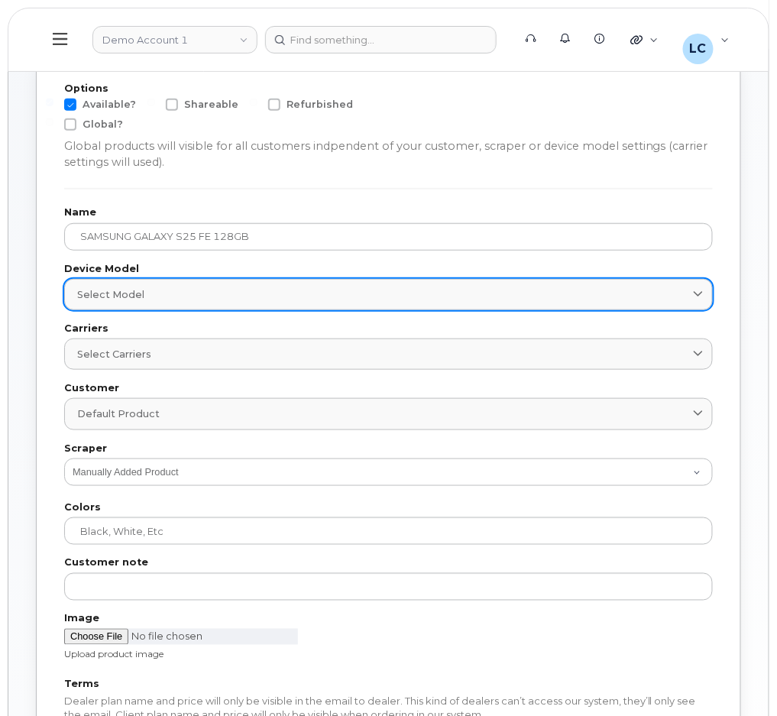
click at [174, 293] on div "Select model" at bounding box center [388, 294] width 623 height 15
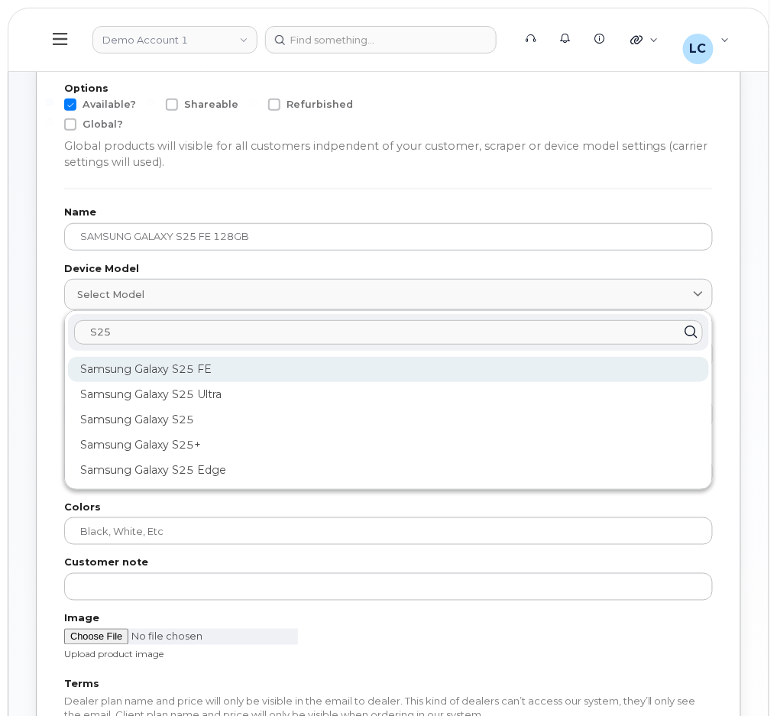
type input "S25"
click at [211, 373] on div "Samsung Galaxy S25 FE" at bounding box center [388, 369] width 641 height 25
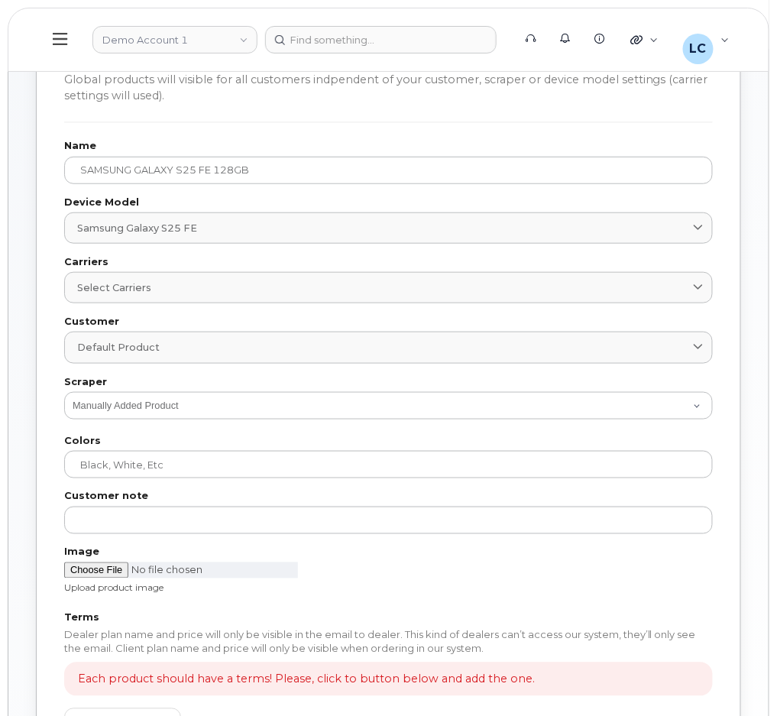
scroll to position [203, 0]
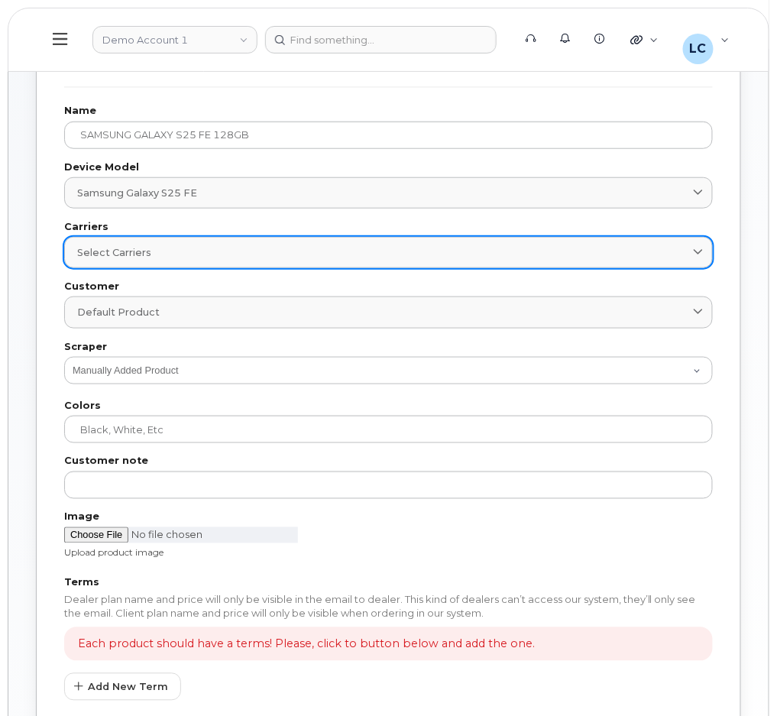
click at [257, 263] on link "Select carriers" at bounding box center [388, 252] width 649 height 31
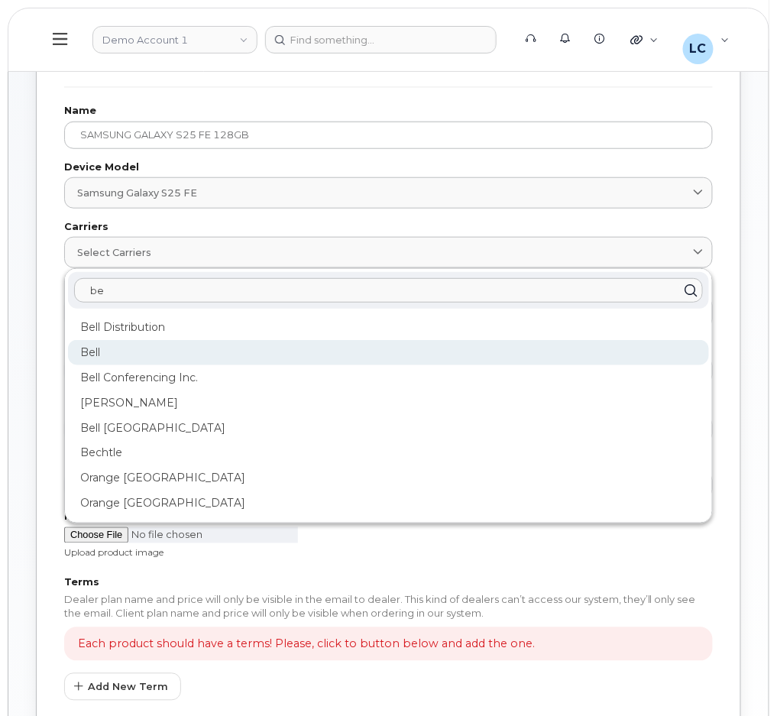
type input "be"
click at [86, 354] on div "Bell" at bounding box center [388, 352] width 641 height 25
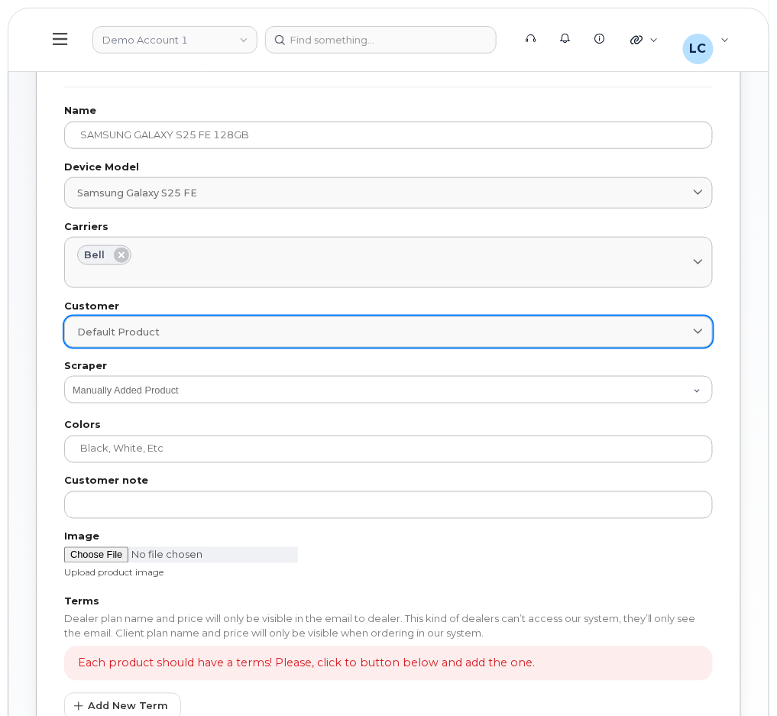
click at [149, 337] on span "Default product" at bounding box center [118, 332] width 83 height 15
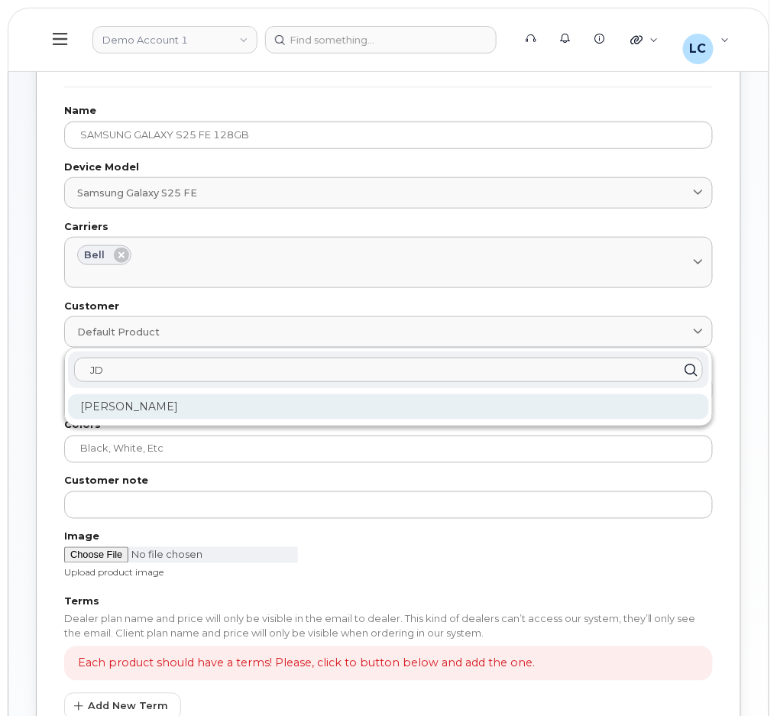
type input "JD"
click at [166, 407] on div "[PERSON_NAME]" at bounding box center [388, 406] width 641 height 25
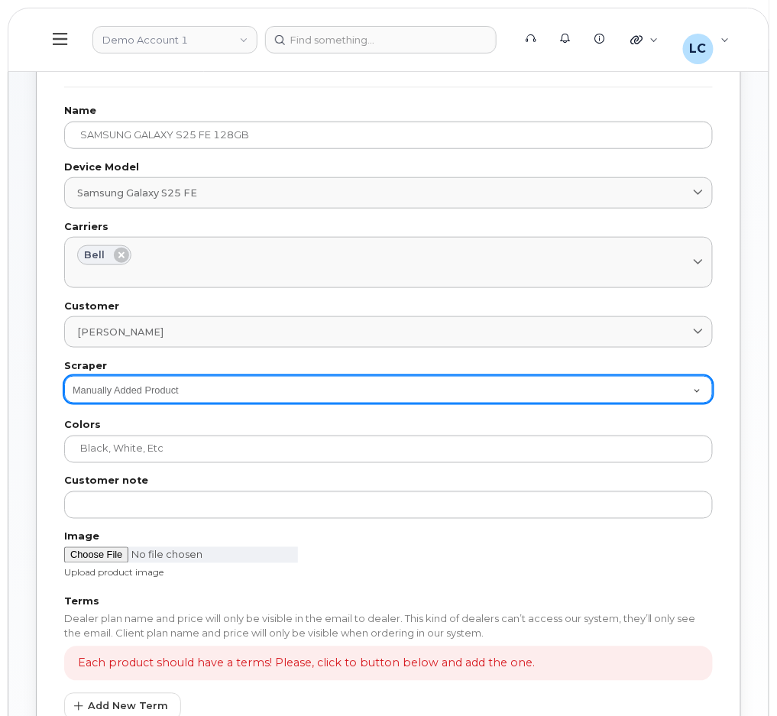
click at [197, 397] on select "Manually Added Product att bell clearwest corporate_imagine_wireless imagine_wi…" at bounding box center [388, 390] width 649 height 28
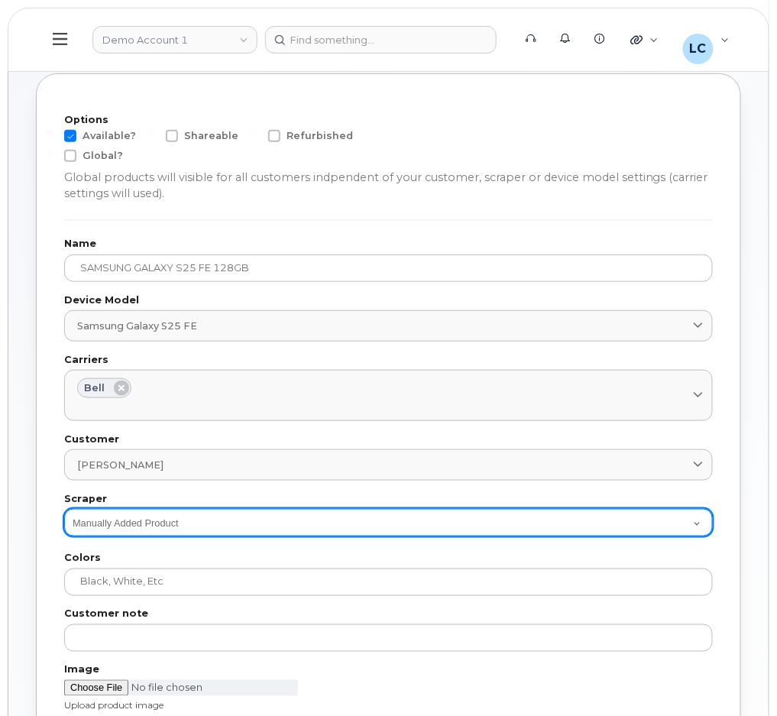
scroll to position [102, 0]
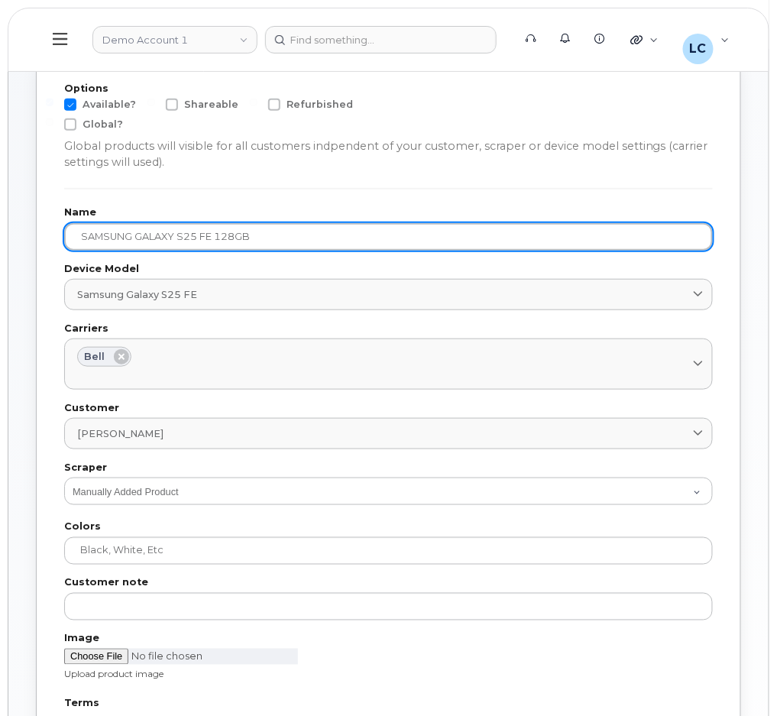
click at [401, 244] on input "SAMSUNG GALAXY S25 FE 128GB" at bounding box center [388, 237] width 649 height 28
paste input "64385254"
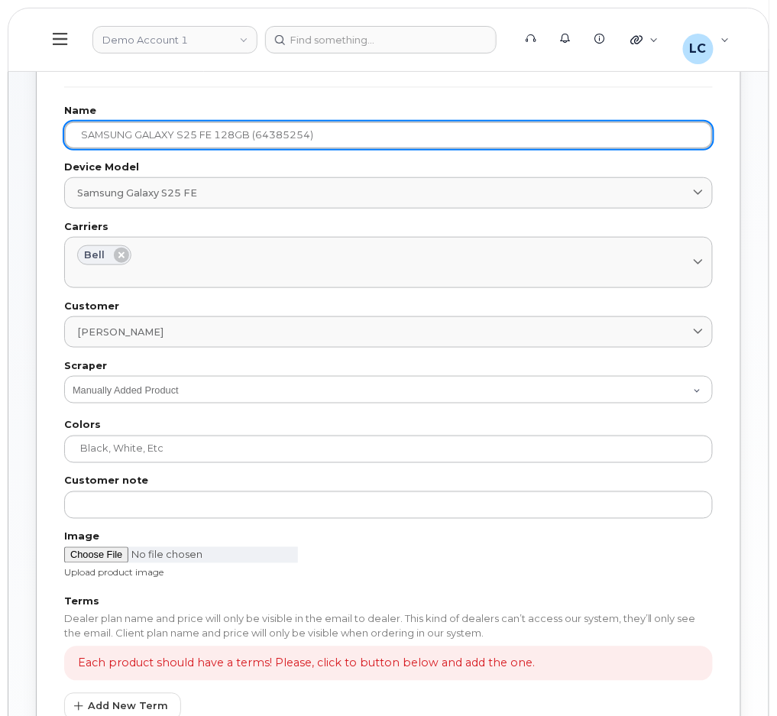
scroll to position [306, 0]
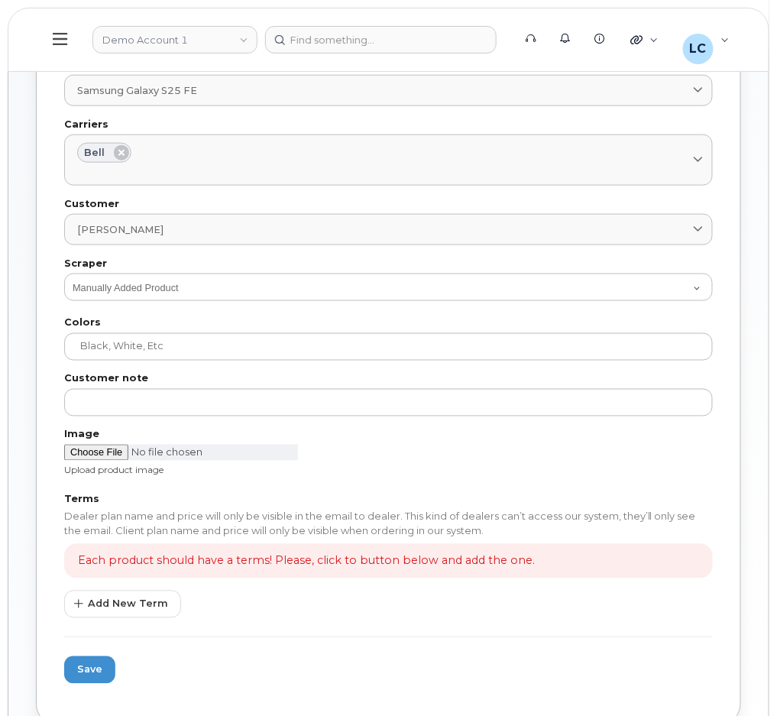
type input "SAMSUNG GALAXY S25 FE 128GB (64385254)"
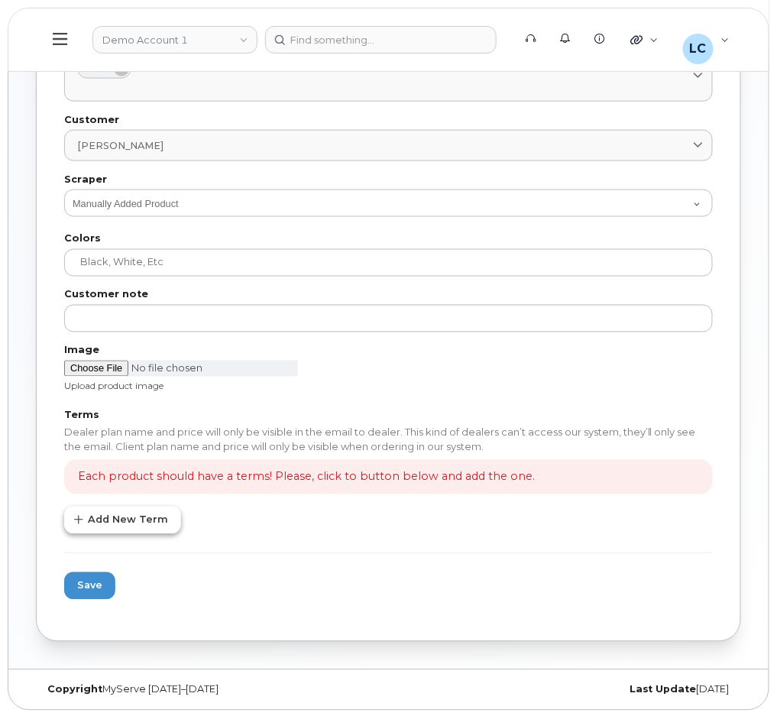
click at [140, 519] on span "Add New Term" at bounding box center [128, 520] width 80 height 15
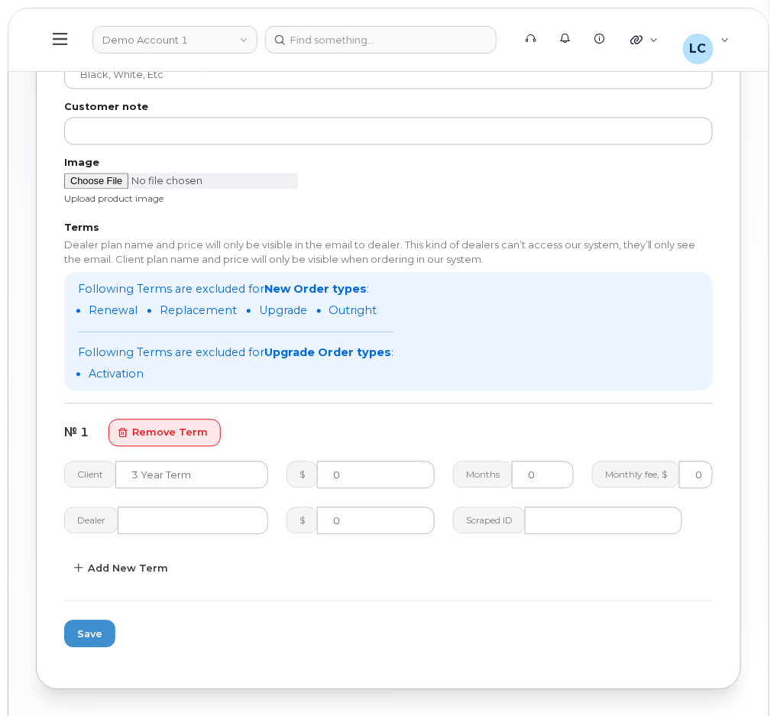
scroll to position [594, 0]
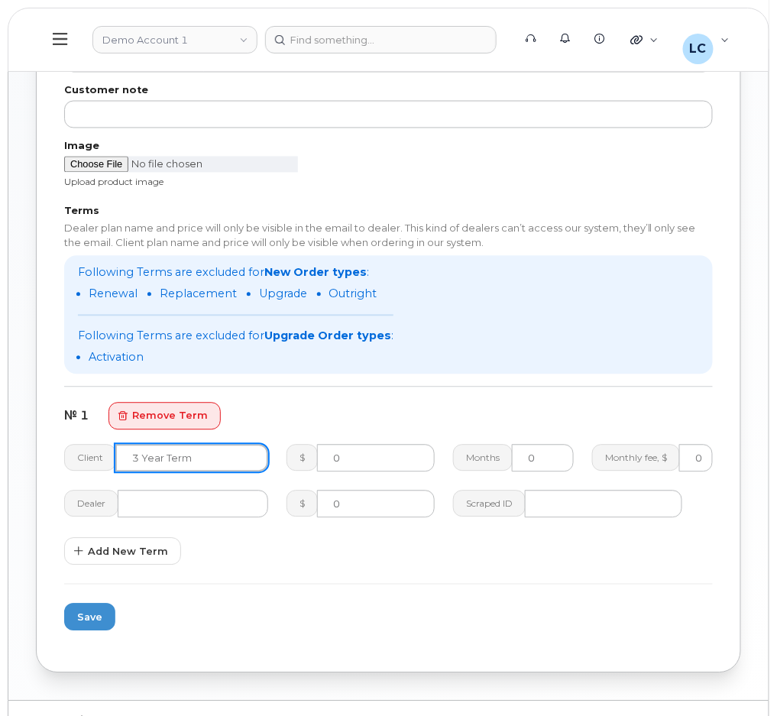
click at [205, 461] on input "text" at bounding box center [191, 459] width 153 height 28
paste input "3 year term – Voice & Data(128gb)"
type input "3 year term – Voice & Data(128gb)"
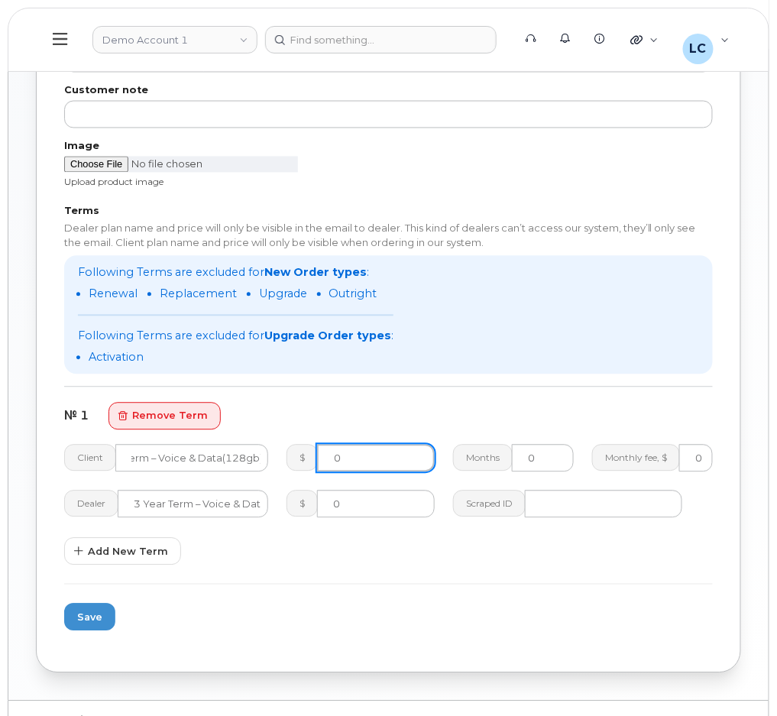
click at [409, 456] on input "0" at bounding box center [376, 459] width 118 height 28
click at [153, 547] on span "Add New Term" at bounding box center [128, 552] width 80 height 15
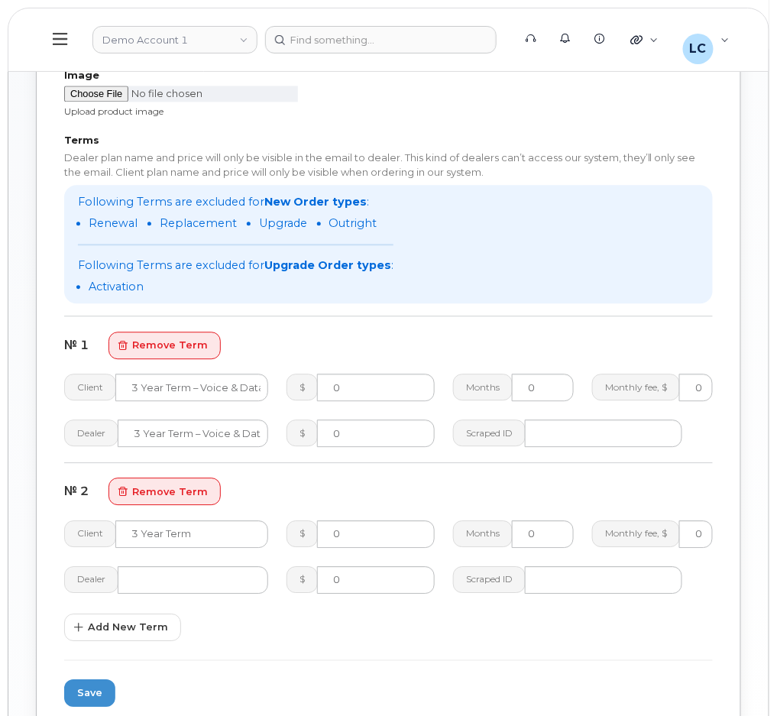
scroll to position [695, 0]
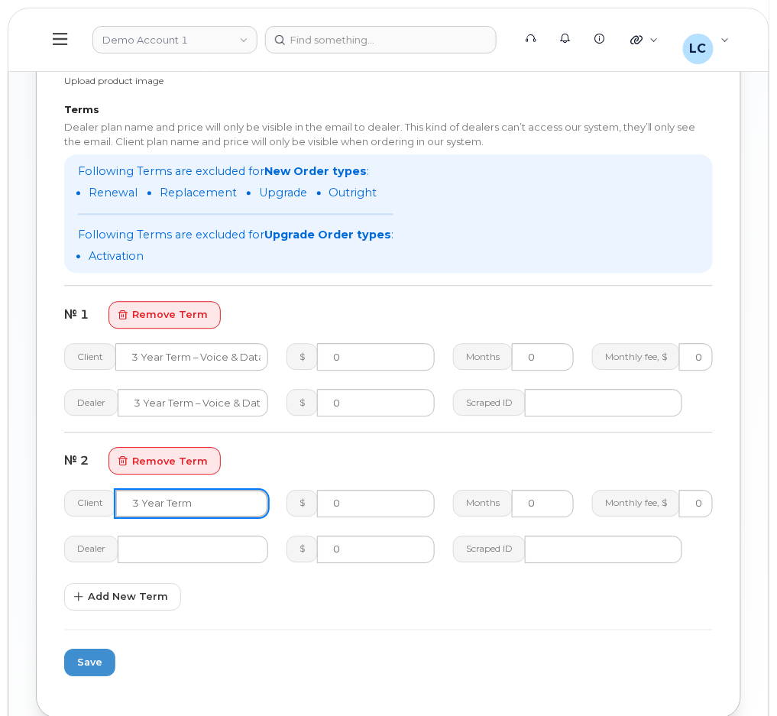
drag, startPoint x: 214, startPoint y: 509, endPoint x: 29, endPoint y: 500, distance: 185.1
click at [29, 500] on div "New product Back to products Options Available? Shareable Refurbished Global? G…" at bounding box center [388, 56] width 760 height 1380
paste input "no term (128gb)"
type input "no term (128gb)"
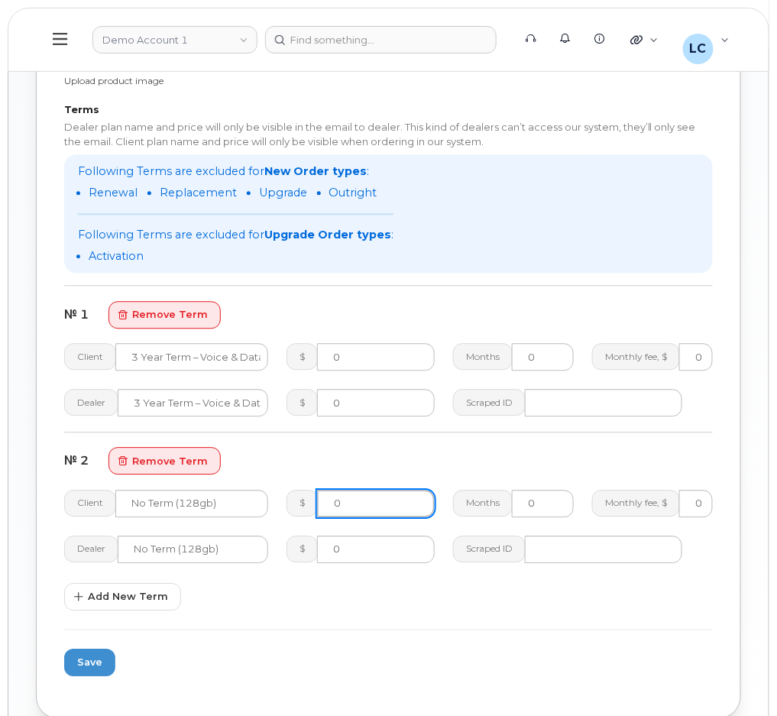
click at [351, 495] on input "0" at bounding box center [376, 504] width 118 height 28
type input "1110.00"
click at [419, 307] on div "№ 1 remove term" at bounding box center [388, 315] width 649 height 28
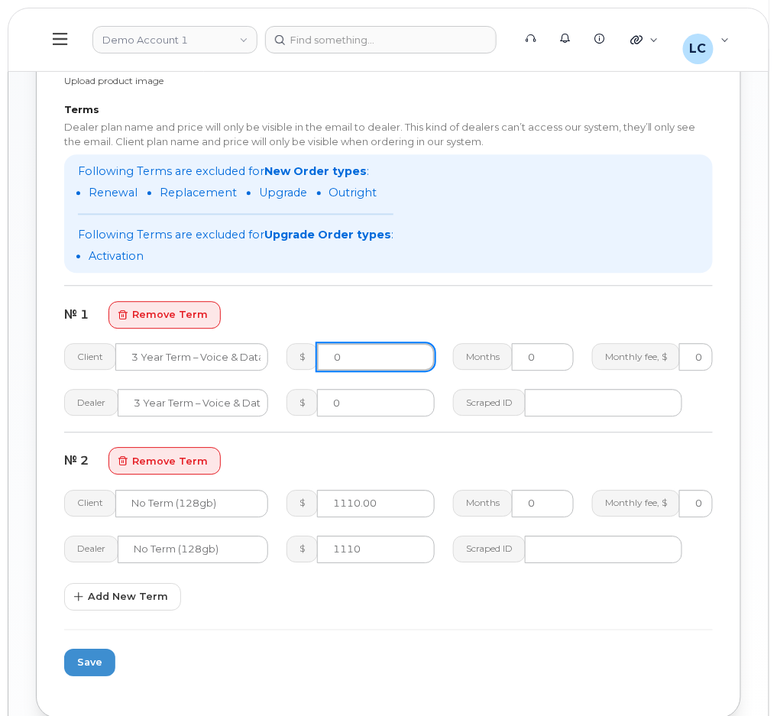
click at [377, 358] on input "0" at bounding box center [376, 357] width 118 height 28
type input "0.00"
click at [412, 310] on div "№ 1 remove term" at bounding box center [388, 315] width 649 height 28
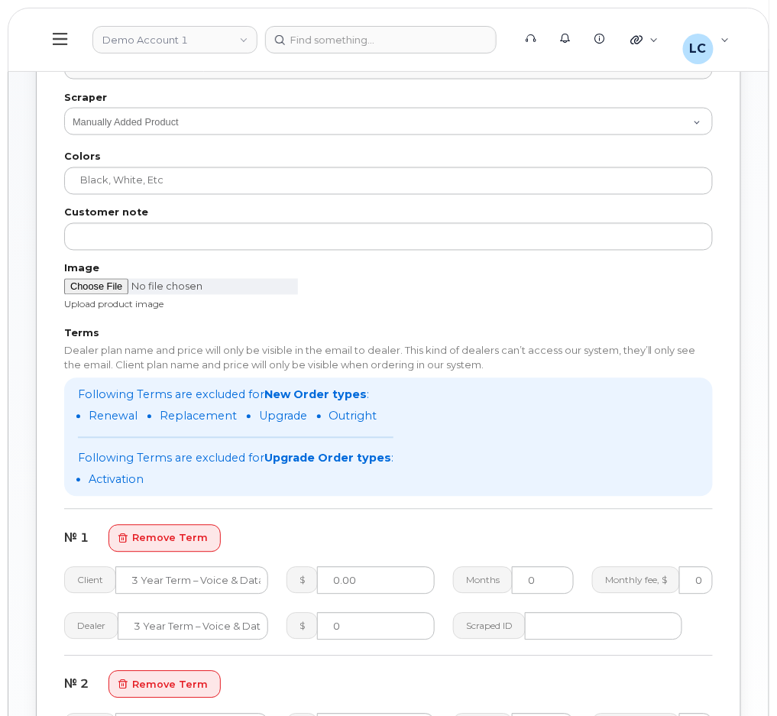
scroll to position [467, 0]
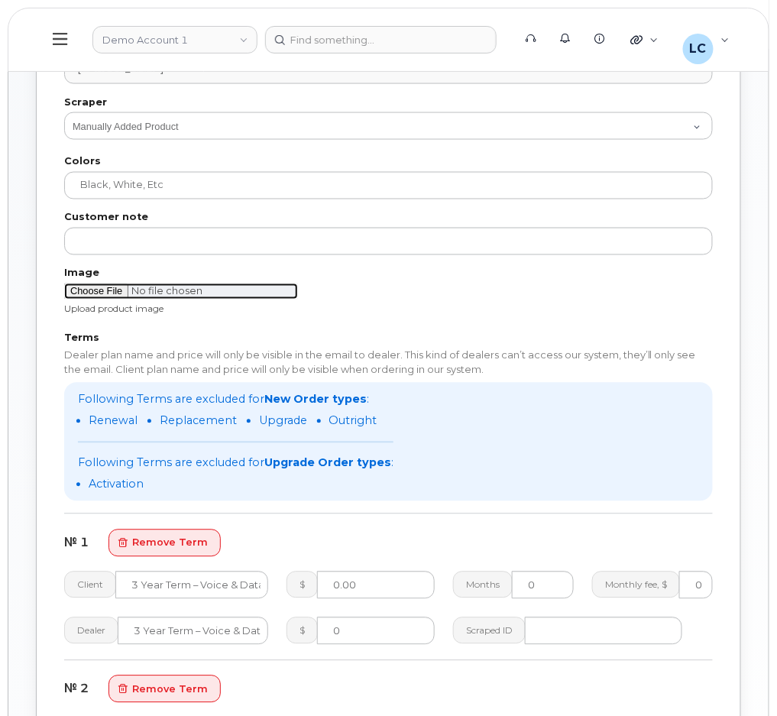
click at [110, 290] on input "file" at bounding box center [181, 291] width 234 height 16
type input "C:\fakepath\image-20250915-182548.png"
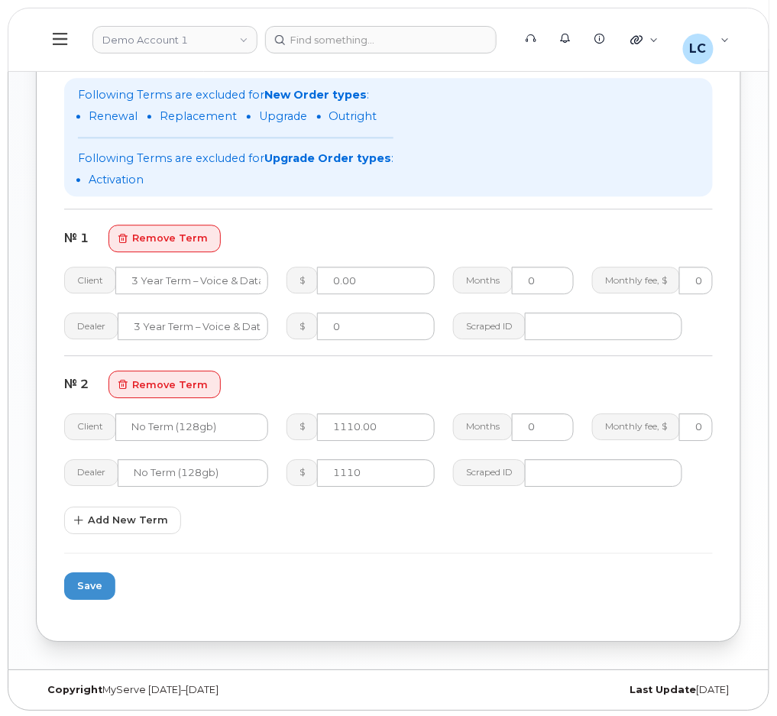
scroll to position [772, 0]
click at [99, 580] on span "Save" at bounding box center [89, 585] width 25 height 15
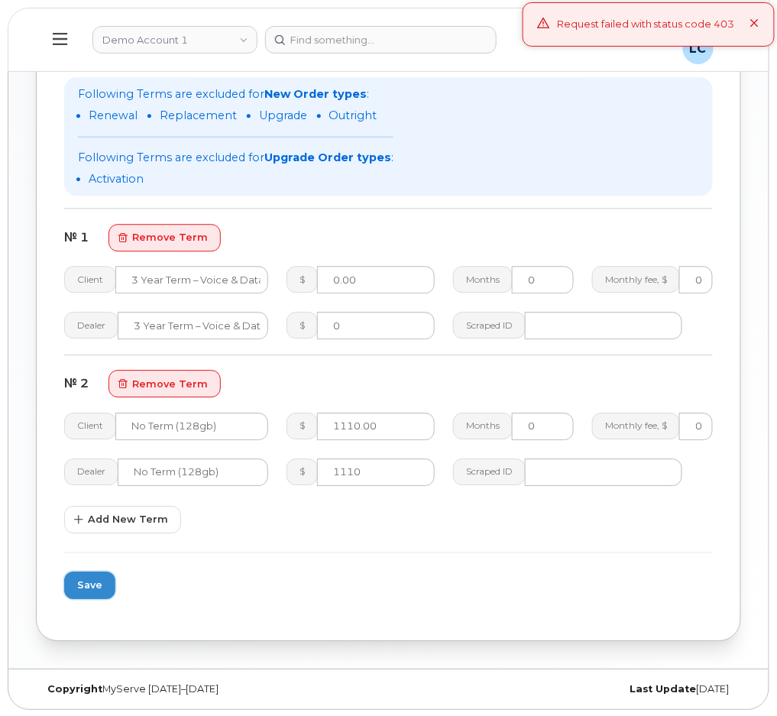
click at [91, 586] on span "Save" at bounding box center [89, 585] width 25 height 15
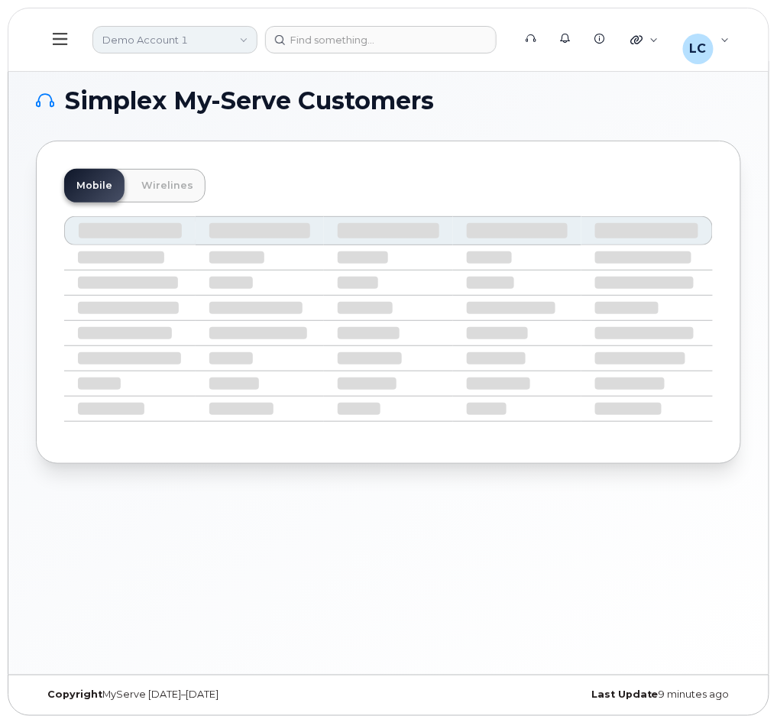
click at [163, 33] on link "Demo Account 1" at bounding box center [174, 40] width 165 height 28
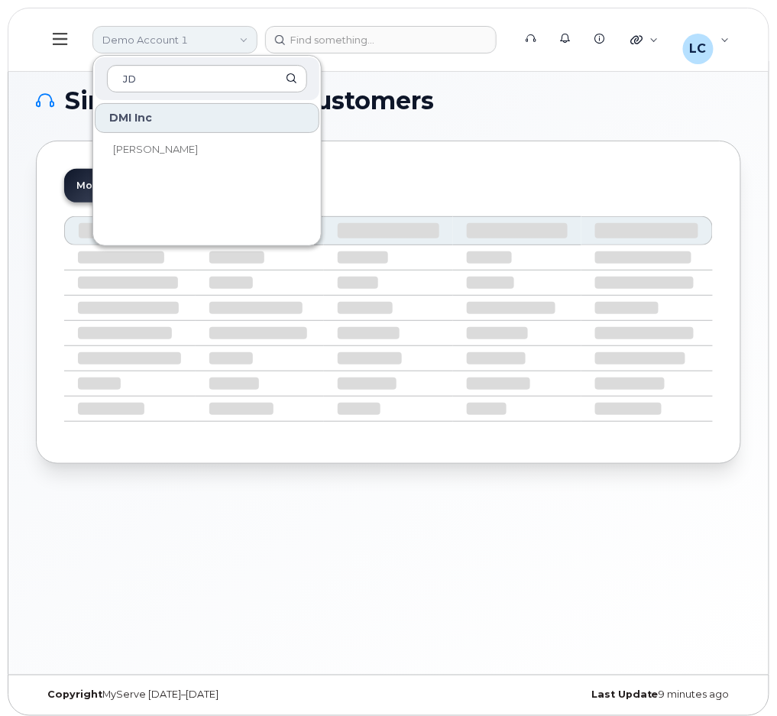
type input "J"
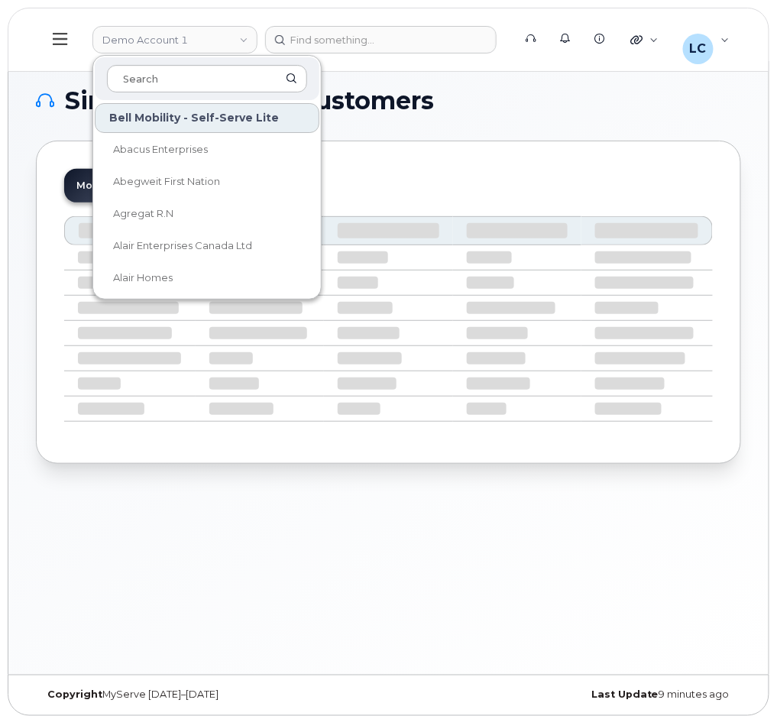
click at [436, 115] on div "Simplex My-Serve Customers Mobile Wirelines" at bounding box center [388, 276] width 705 height 375
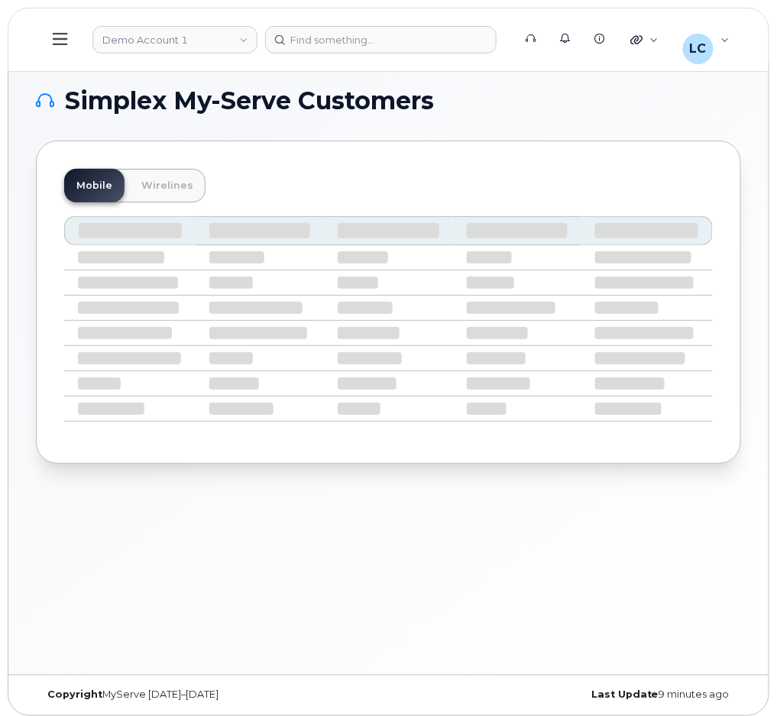
click at [64, 37] on icon at bounding box center [60, 39] width 15 height 17
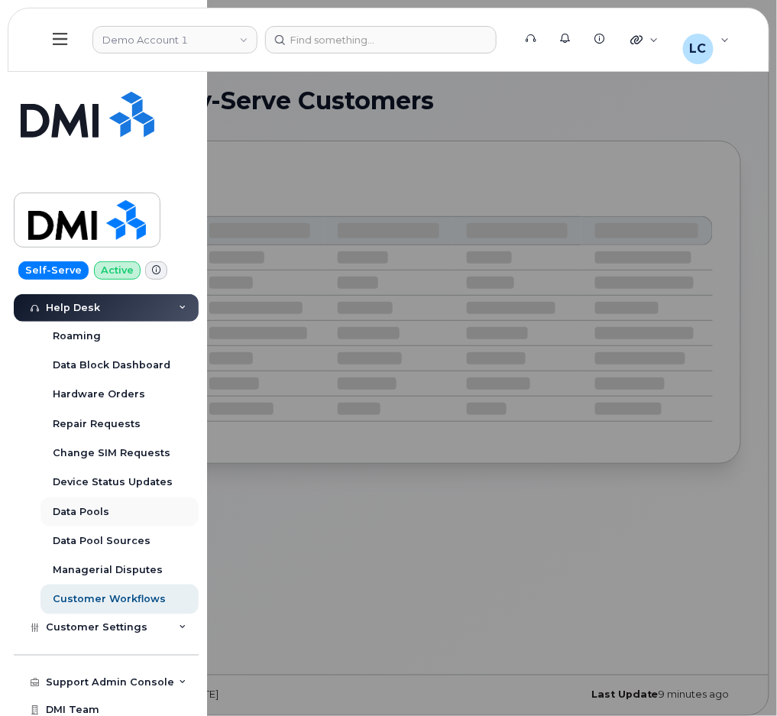
scroll to position [384, 0]
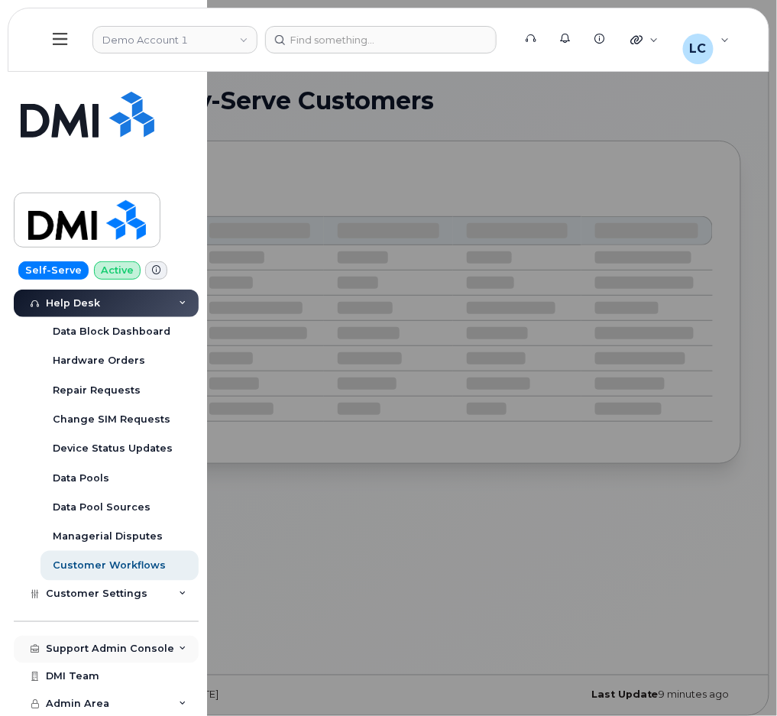
click at [147, 649] on div "Support Admin Console" at bounding box center [110, 649] width 128 height 12
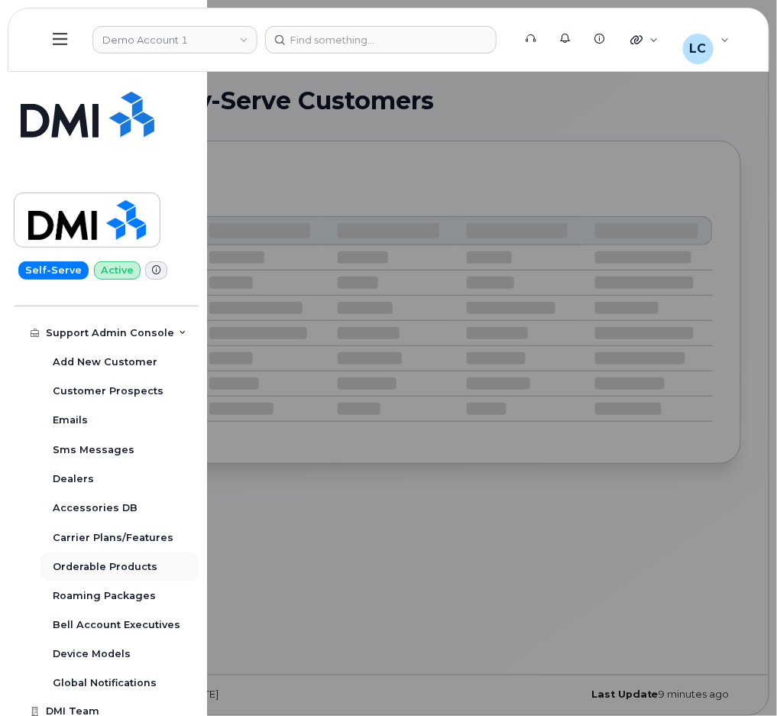
scroll to position [736, 0]
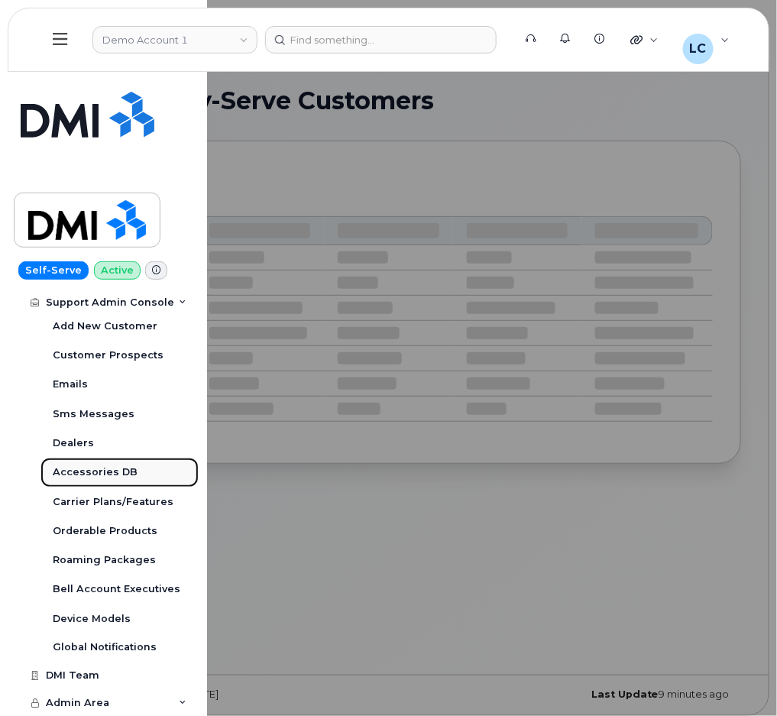
click at [111, 474] on div "Accessories DB" at bounding box center [95, 472] width 85 height 14
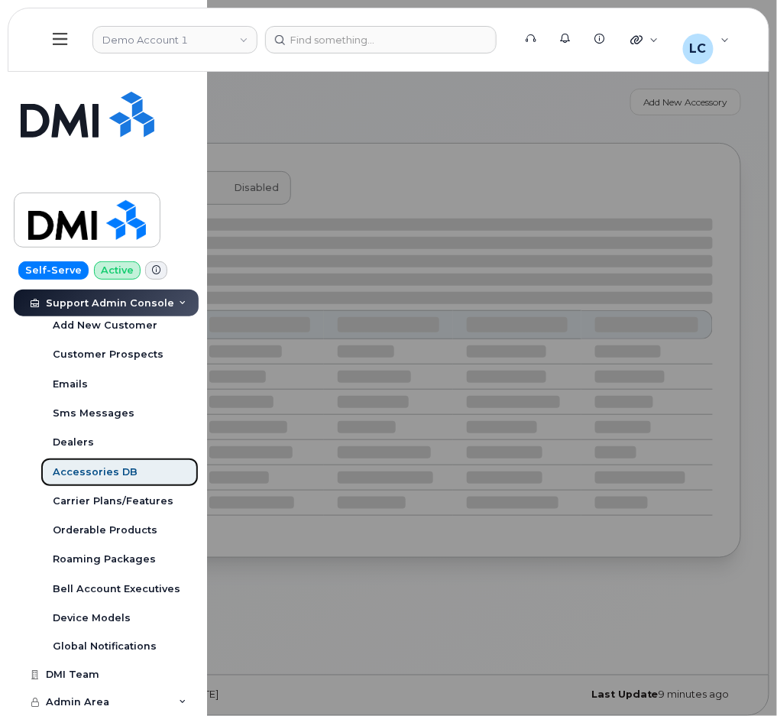
scroll to position [443, 0]
select select "null"
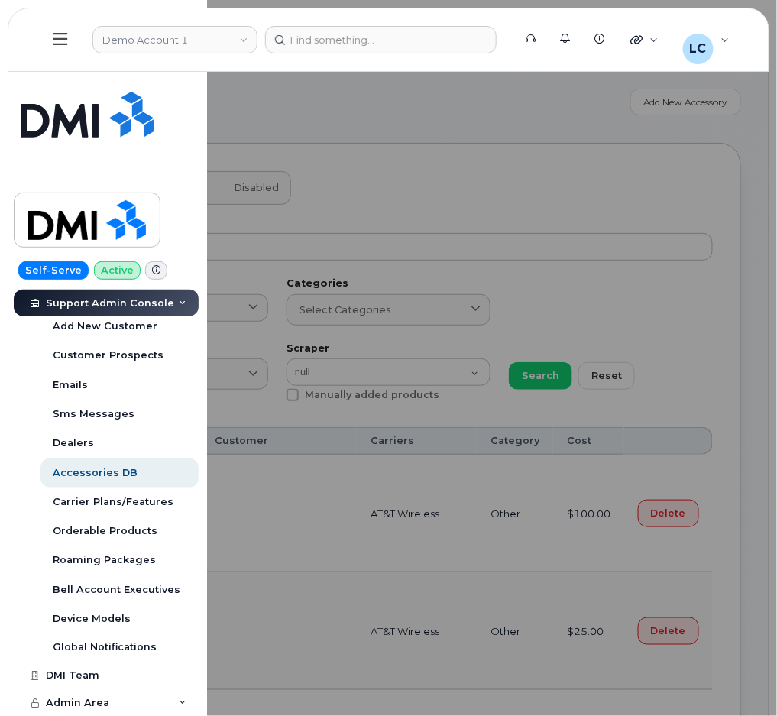
click at [473, 359] on div at bounding box center [388, 358] width 777 height 716
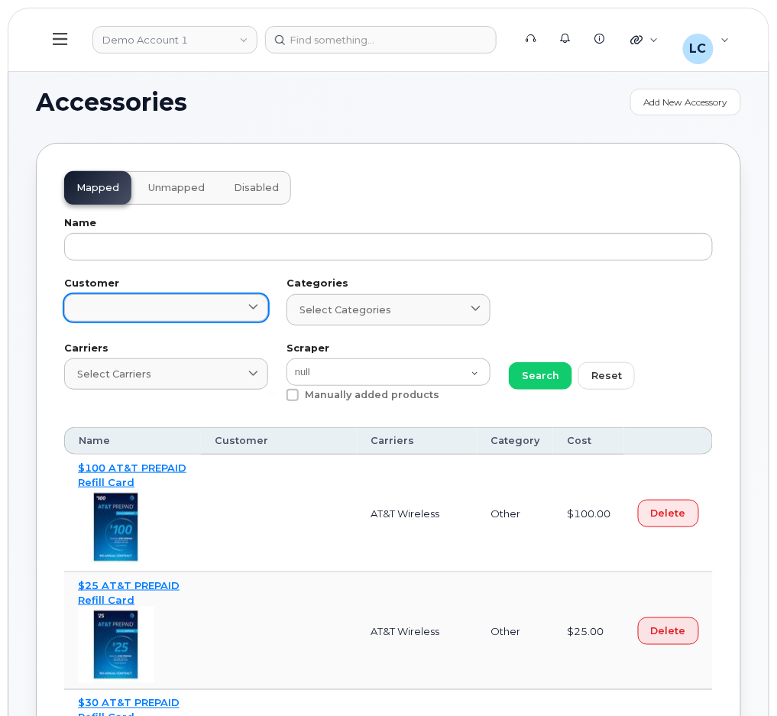
click at [199, 309] on link at bounding box center [166, 308] width 204 height 28
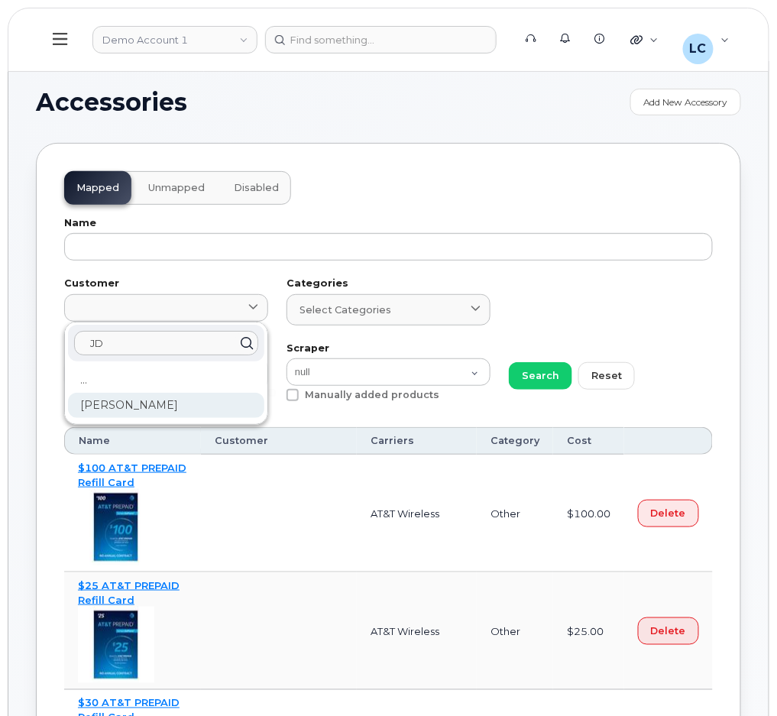
type input "JD"
click at [165, 411] on div "[PERSON_NAME]" at bounding box center [166, 405] width 196 height 25
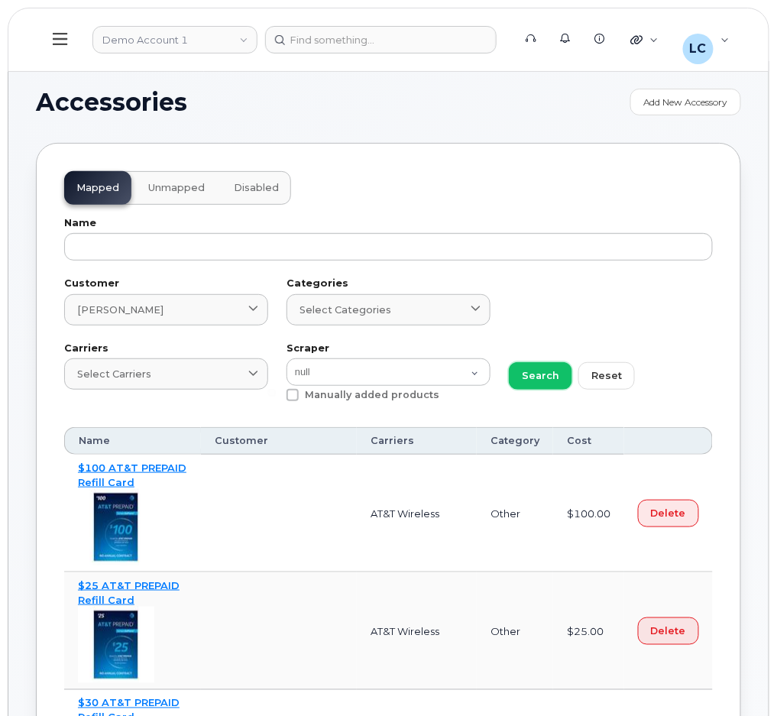
click at [552, 374] on span "Search" at bounding box center [540, 375] width 37 height 15
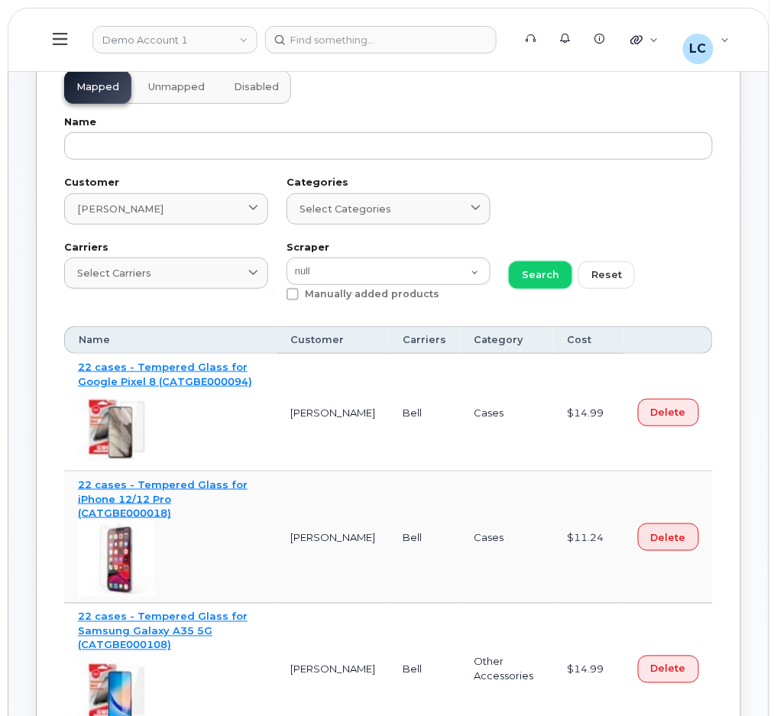
scroll to position [102, 0]
click at [288, 288] on span at bounding box center [292, 293] width 12 height 12
click at [276, 288] on input "Manually added products" at bounding box center [272, 291] width 8 height 8
click at [524, 284] on button "Search" at bounding box center [540, 274] width 63 height 28
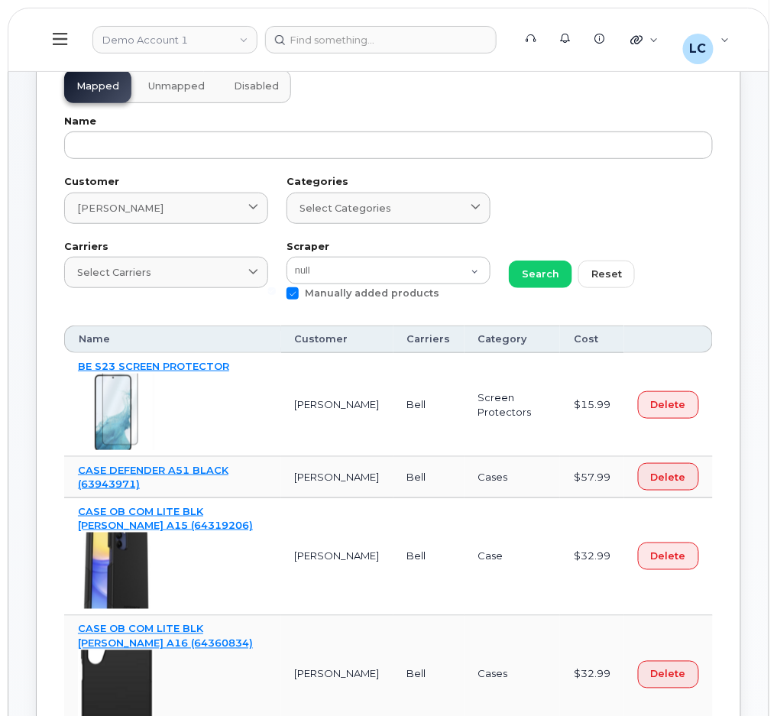
click at [293, 293] on span at bounding box center [292, 293] width 12 height 12
click at [276, 293] on input "Manually added products" at bounding box center [272, 291] width 8 height 8
checkbox input "false"
click at [539, 273] on span "Search" at bounding box center [540, 274] width 37 height 15
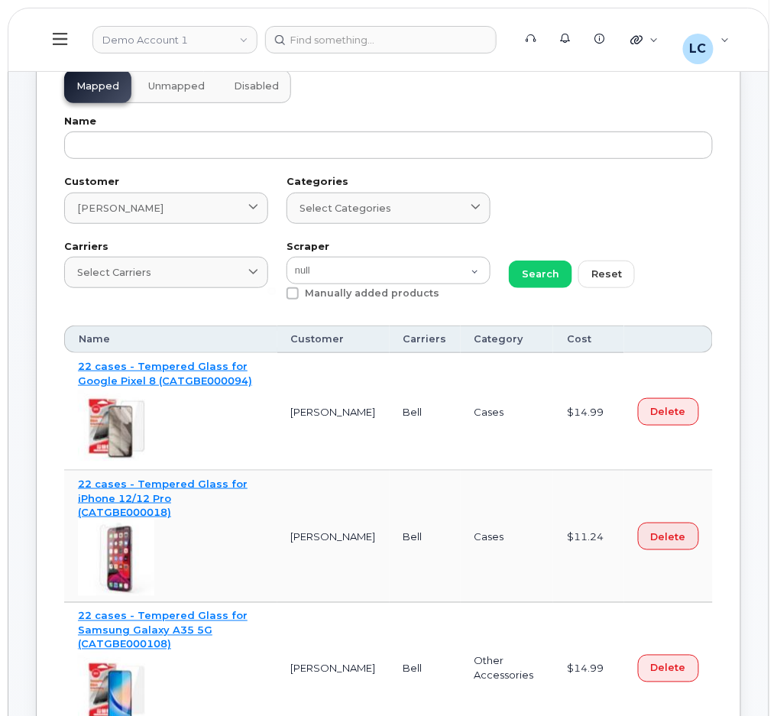
click at [182, 86] on span "Unmapped" at bounding box center [176, 86] width 57 height 12
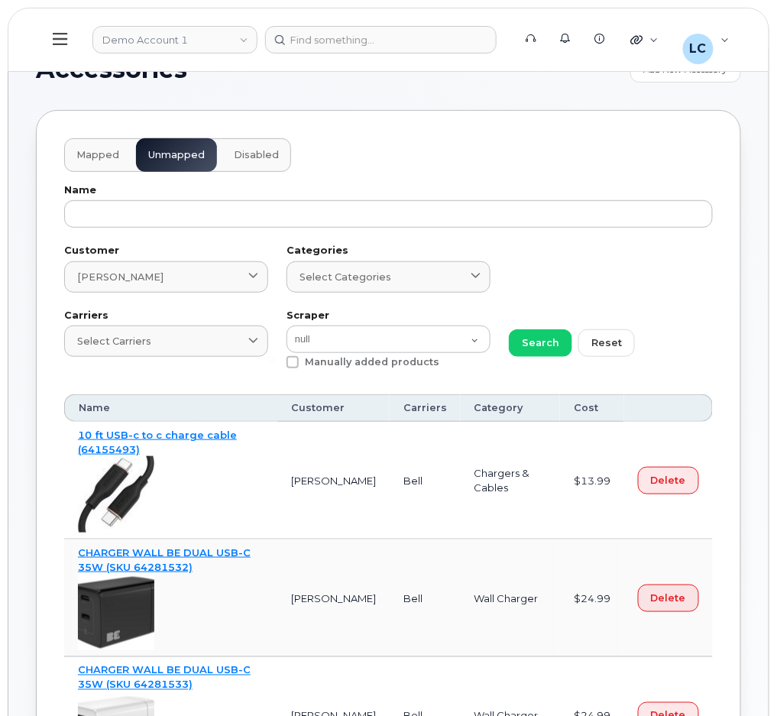
scroll to position [0, 0]
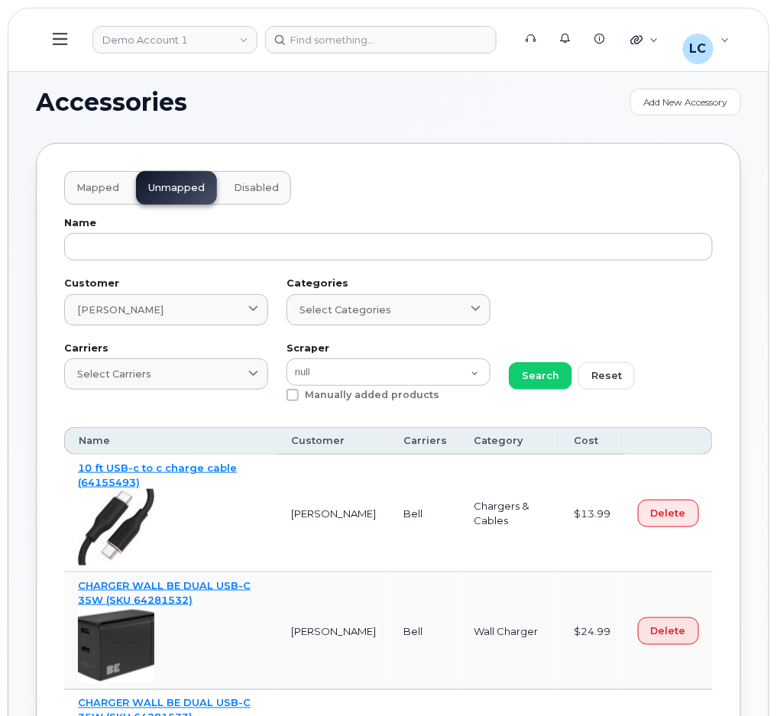
click at [99, 185] on span "Mapped" at bounding box center [97, 188] width 43 height 12
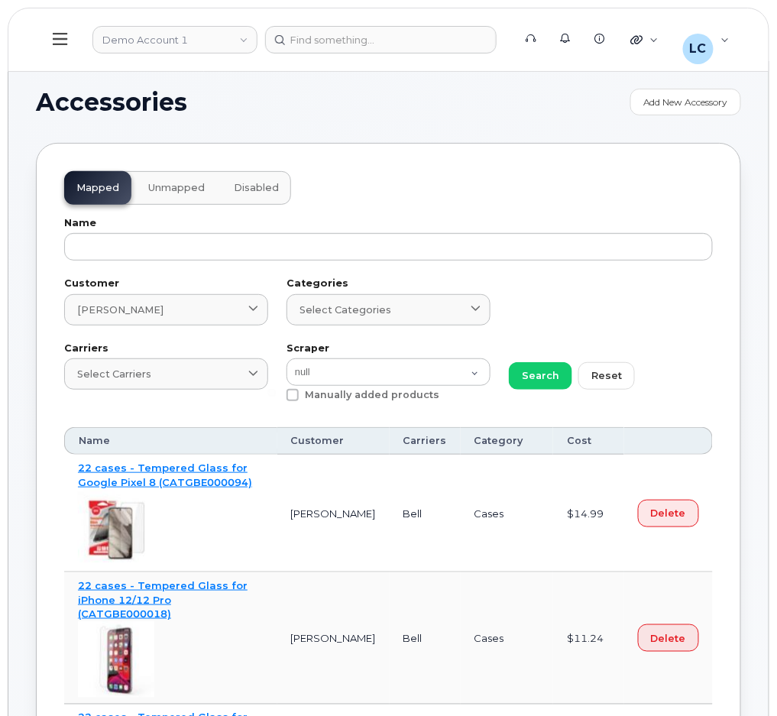
click at [72, 34] on button at bounding box center [60, 40] width 49 height 44
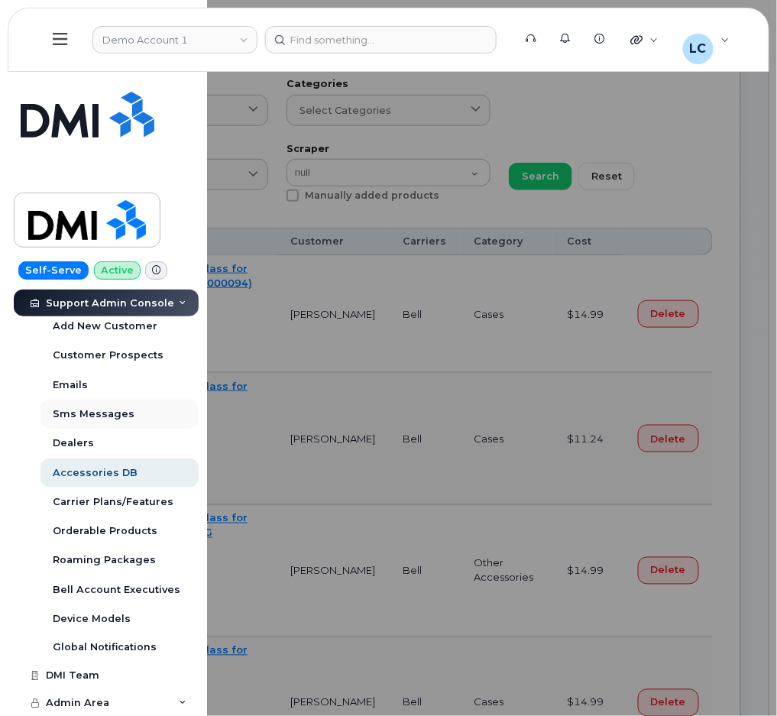
scroll to position [203, 0]
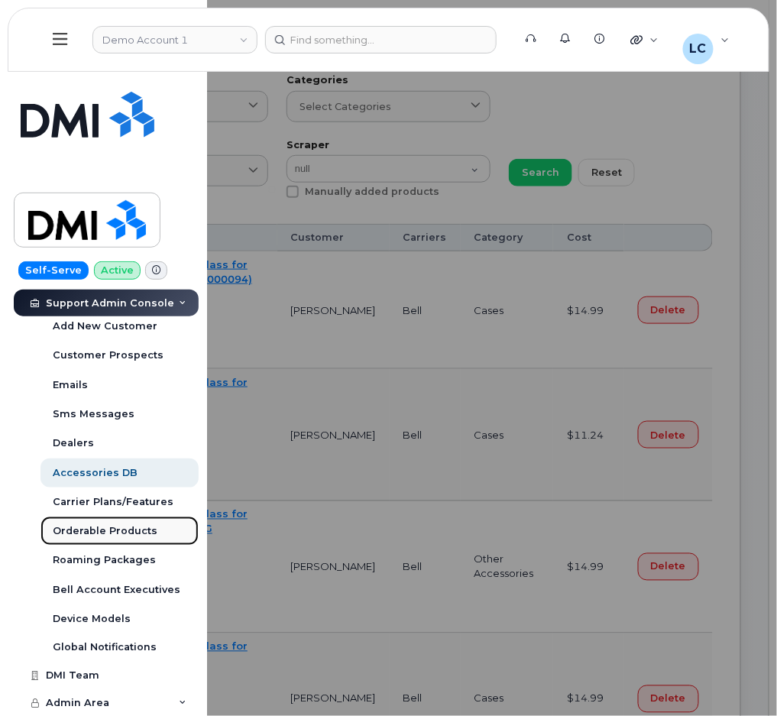
click at [114, 530] on div "Orderable Products" at bounding box center [105, 531] width 105 height 14
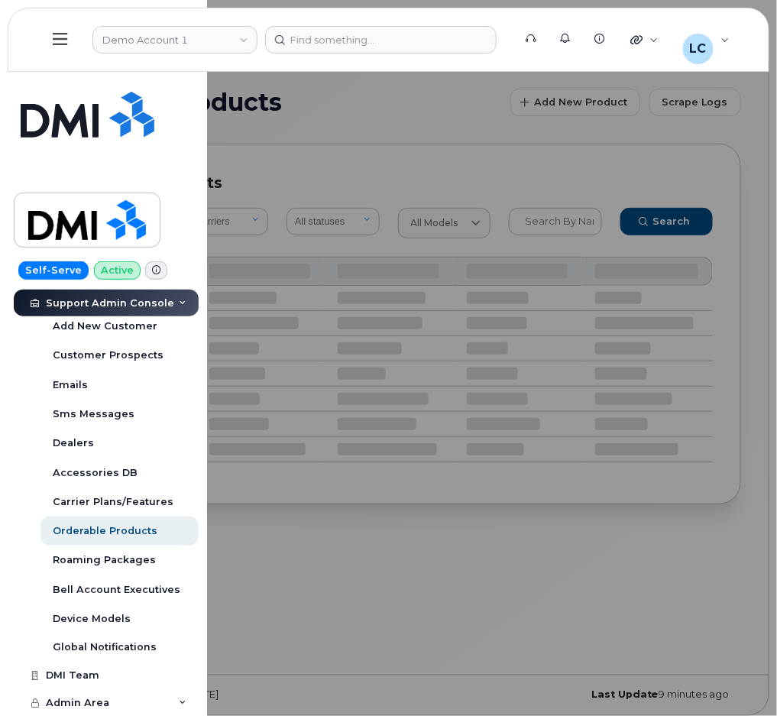
click at [505, 126] on div at bounding box center [388, 358] width 777 height 716
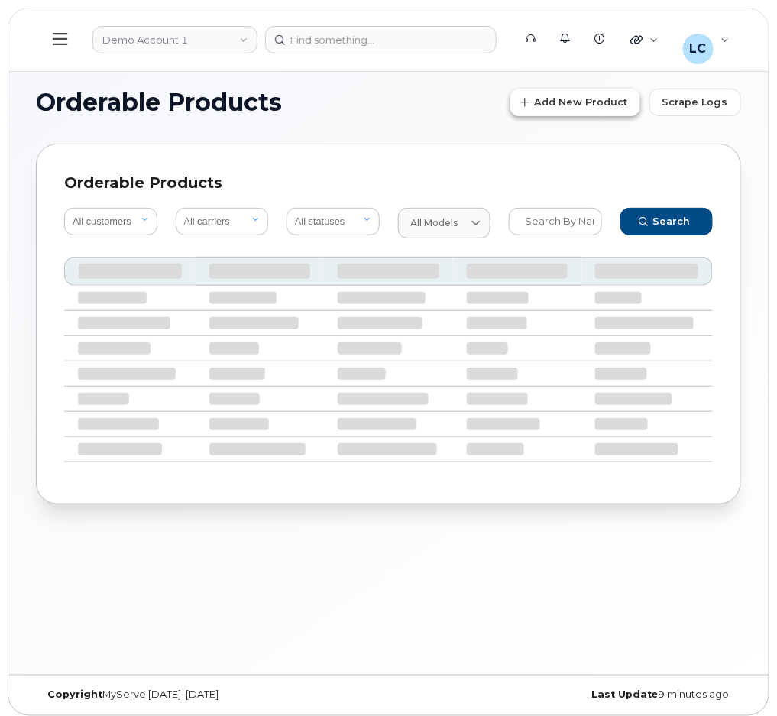
click at [612, 103] on span "Add New Product" at bounding box center [580, 102] width 93 height 15
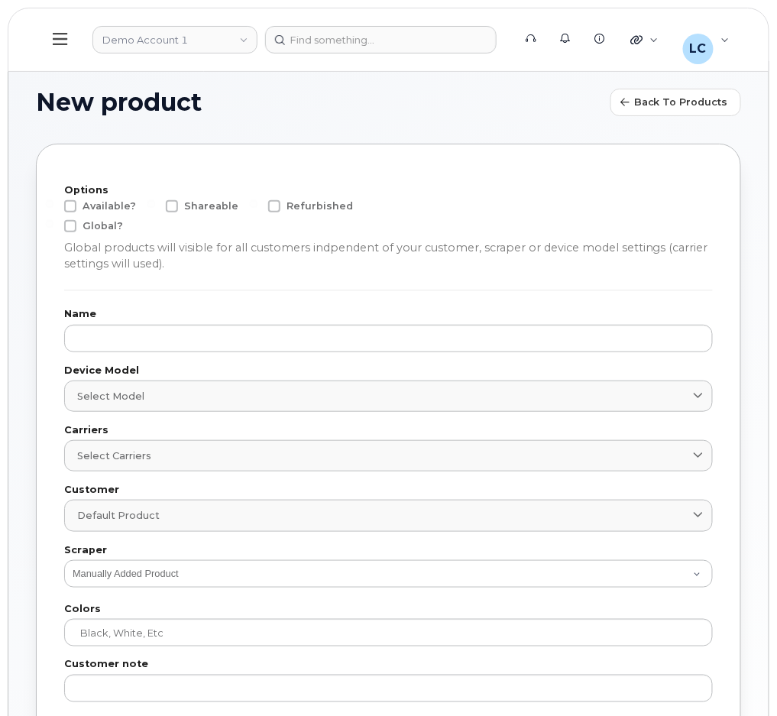
click at [105, 209] on span "Available?" at bounding box center [109, 205] width 53 height 11
click at [53, 208] on input "Available?" at bounding box center [50, 204] width 8 height 8
checkbox input "true"
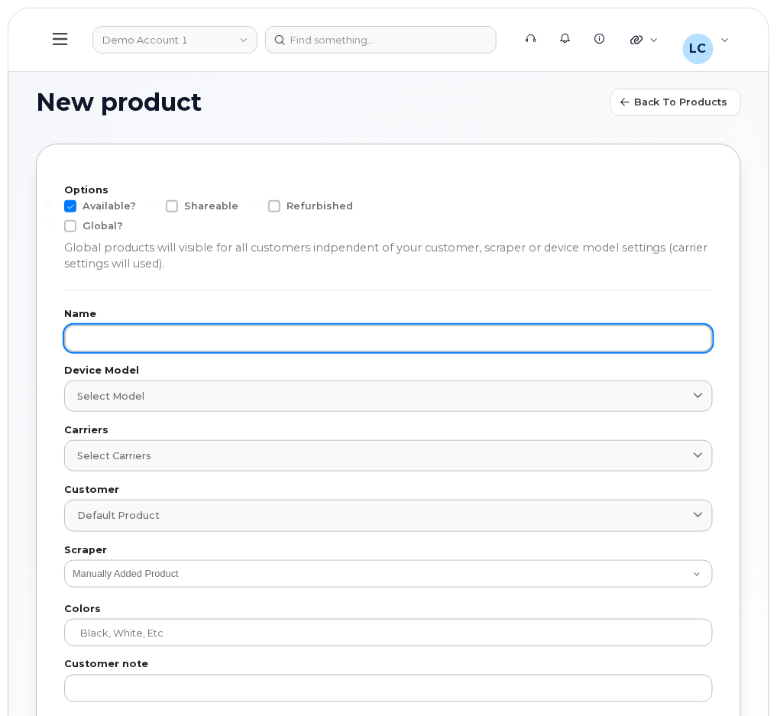
click at [154, 348] on input "text" at bounding box center [388, 339] width 649 height 28
paste input "SAMSUNG GALAXY S25 FE 128GB (64385254)"
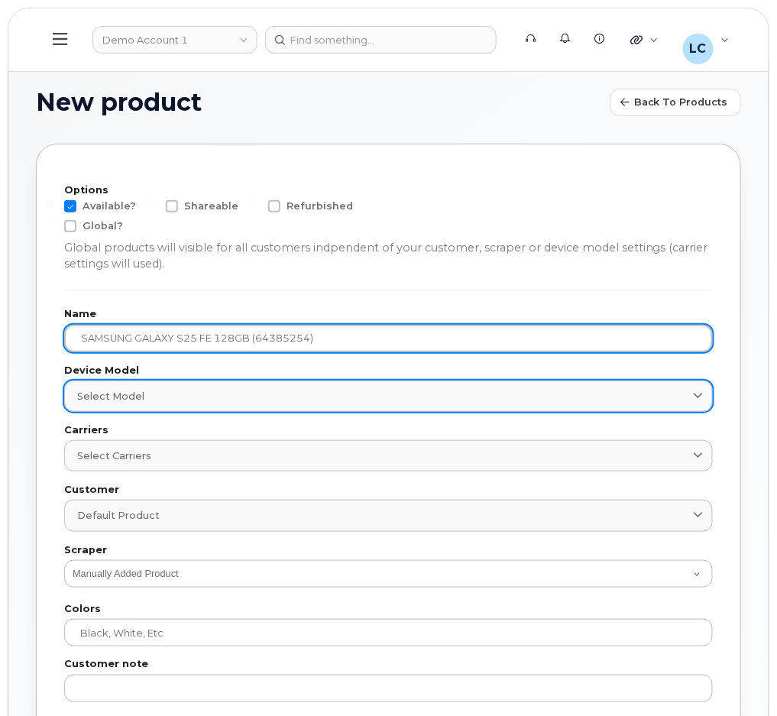
type input "SAMSUNG GALAXY S25 FE 128GB (64385254)"
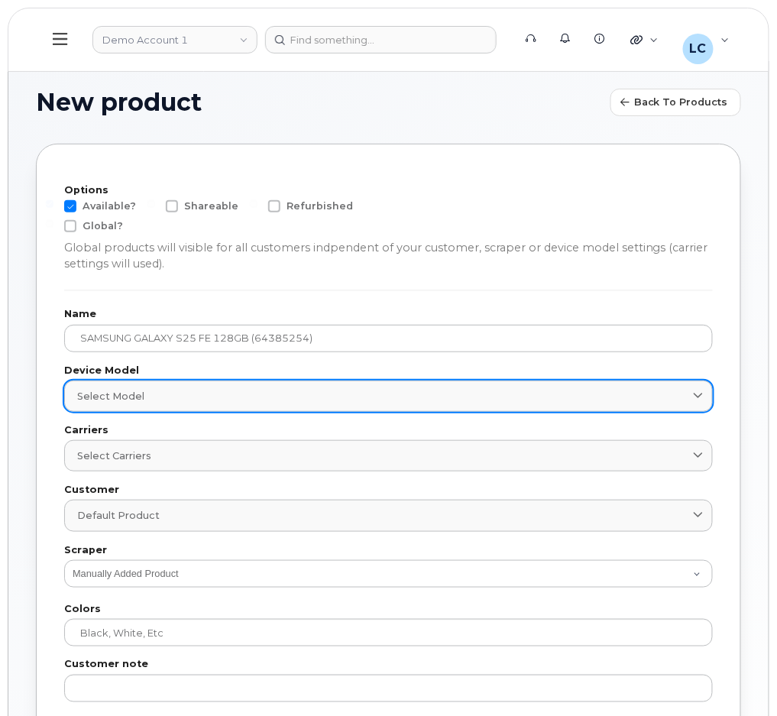
click at [248, 403] on link "Select model" at bounding box center [388, 395] width 649 height 31
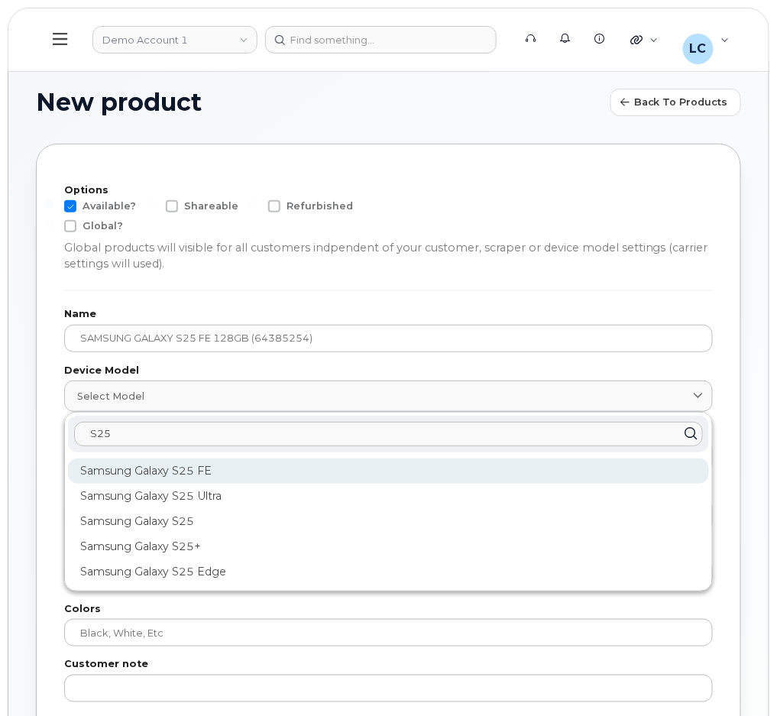
type input "S25"
click at [178, 482] on div "Samsung Galaxy S25 FE" at bounding box center [388, 470] width 641 height 25
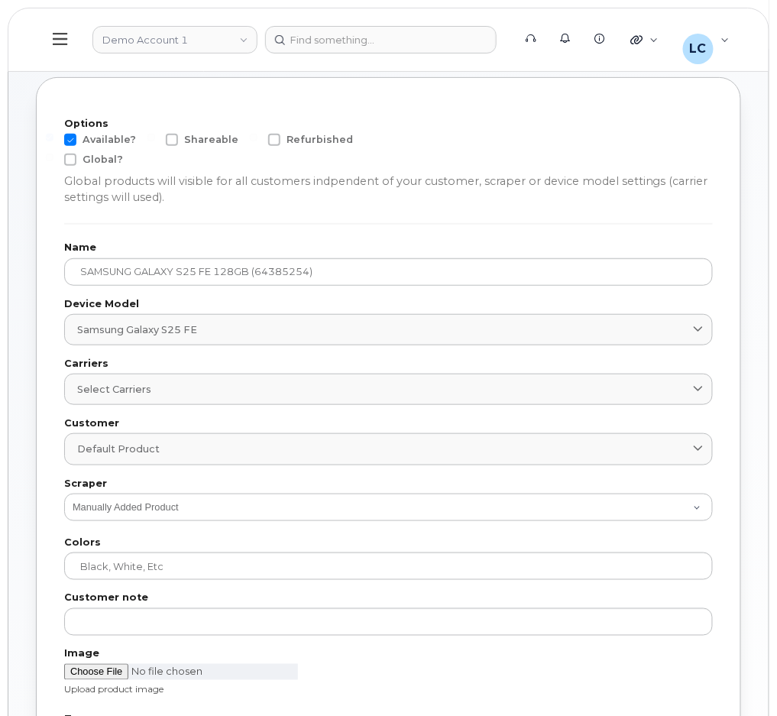
scroll to position [102, 0]
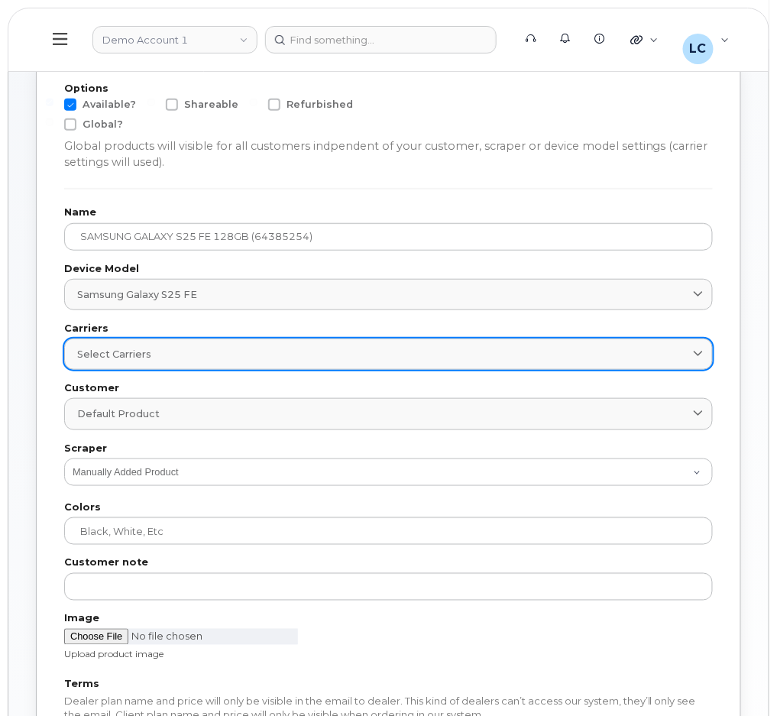
click at [221, 342] on link "Select carriers" at bounding box center [388, 353] width 649 height 31
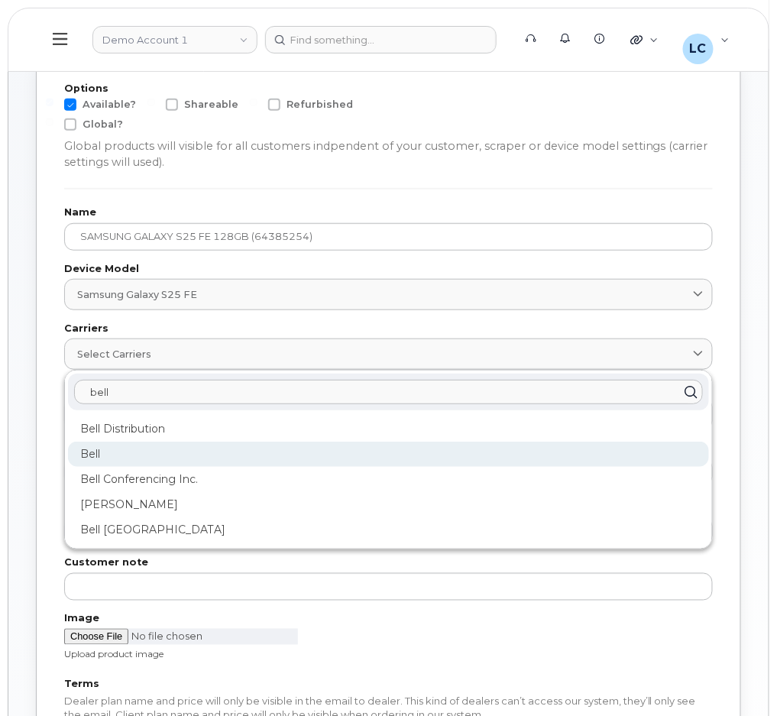
type input "bell"
click at [113, 451] on div "Bell" at bounding box center [388, 454] width 641 height 25
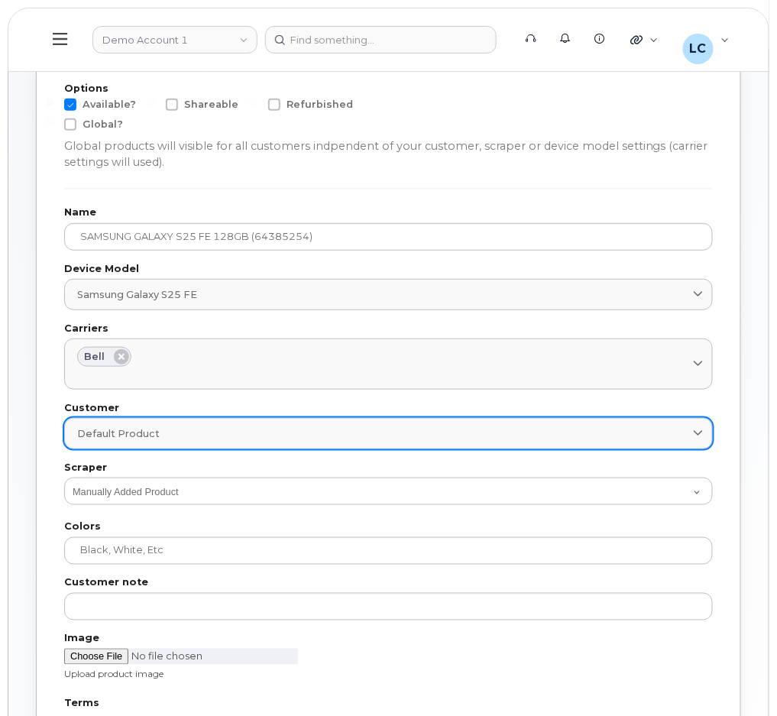
click at [171, 432] on div "Default product" at bounding box center [388, 433] width 623 height 15
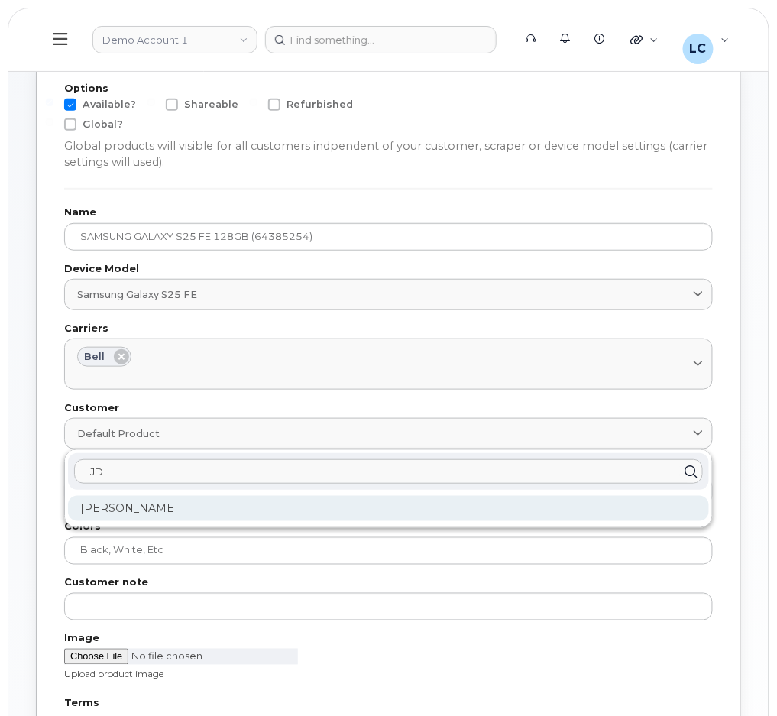
type input "JD"
click at [136, 506] on div "[PERSON_NAME]" at bounding box center [388, 508] width 641 height 25
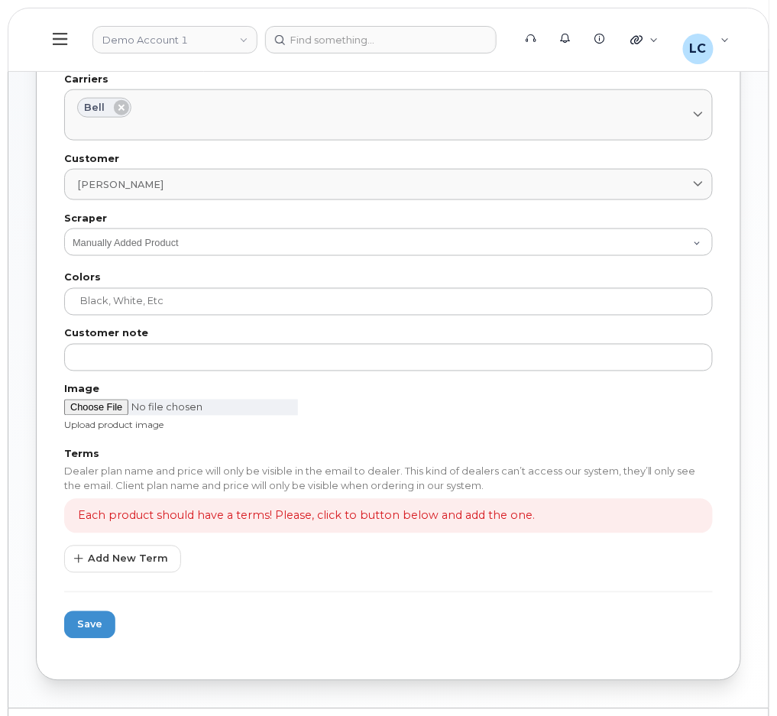
scroll to position [390, 0]
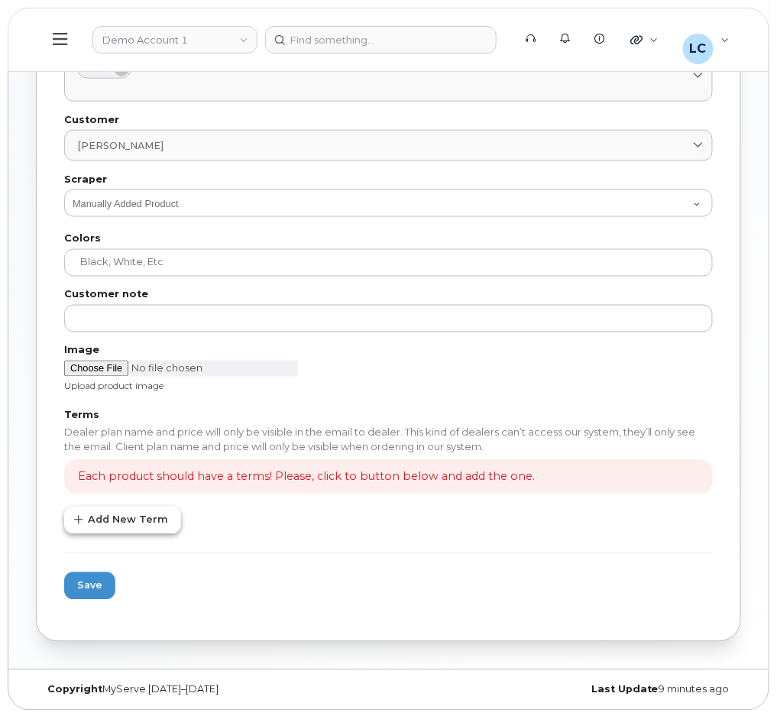
click at [150, 515] on span "Add New Term" at bounding box center [128, 520] width 80 height 15
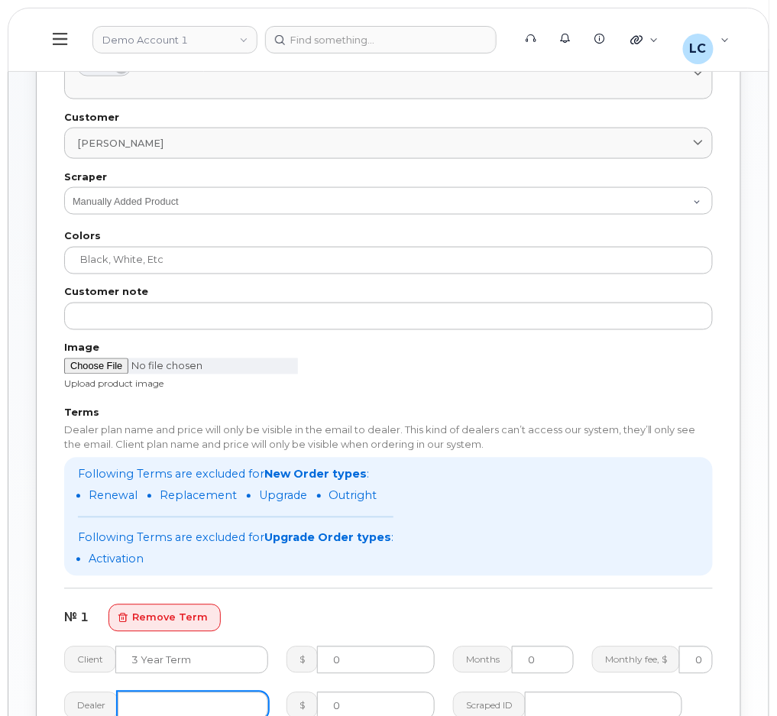
scroll to position [492, 0]
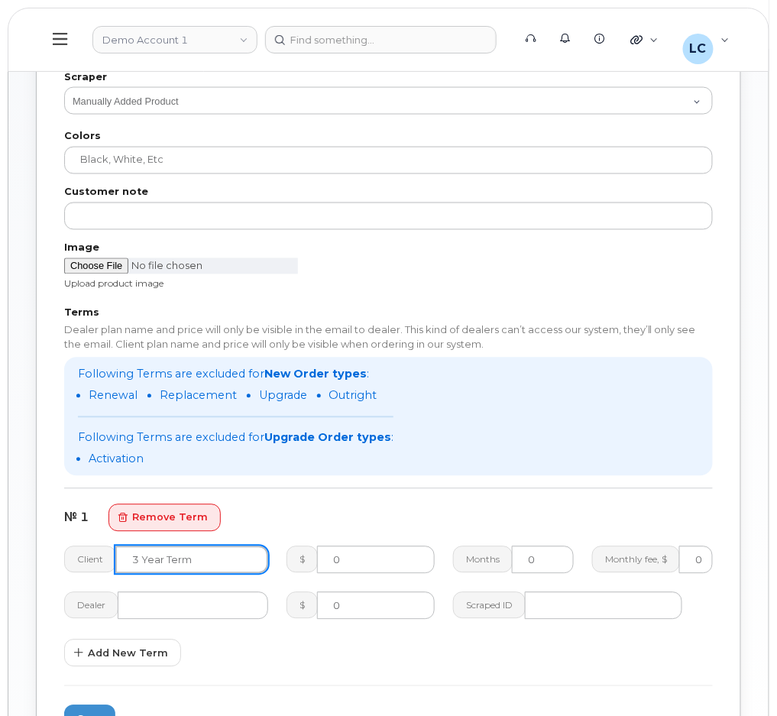
click at [203, 560] on input "text" at bounding box center [191, 560] width 153 height 28
paste input "3 year term – Voice & Data(128gb)"
type input "3 year term – Voice & Data(128gb)"
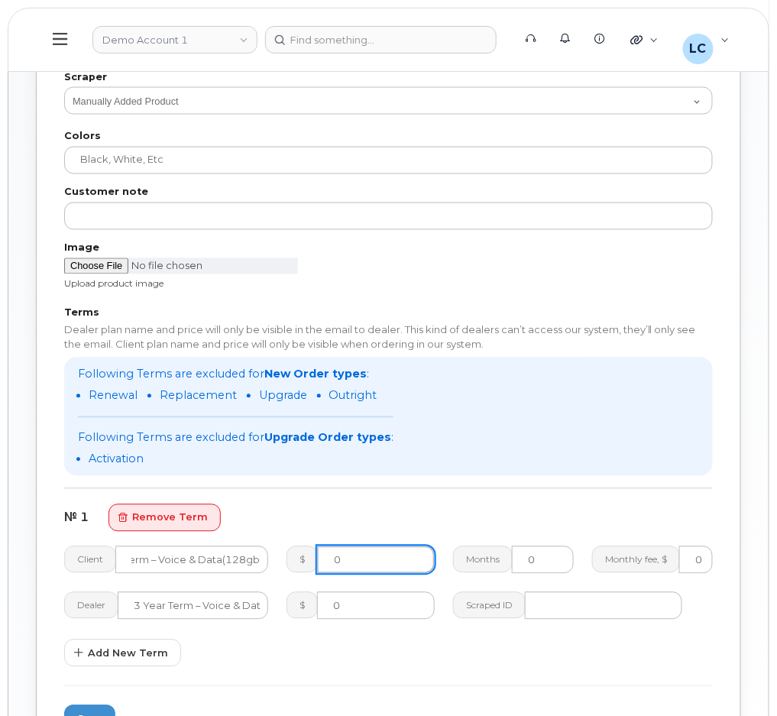
scroll to position [0, 0]
click at [387, 557] on input "0" at bounding box center [376, 560] width 118 height 28
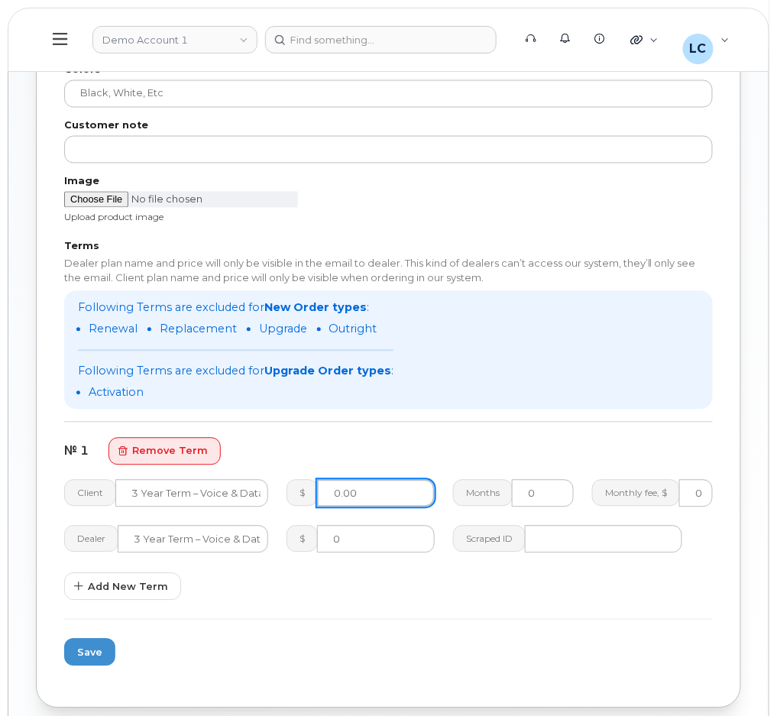
scroll to position [594, 0]
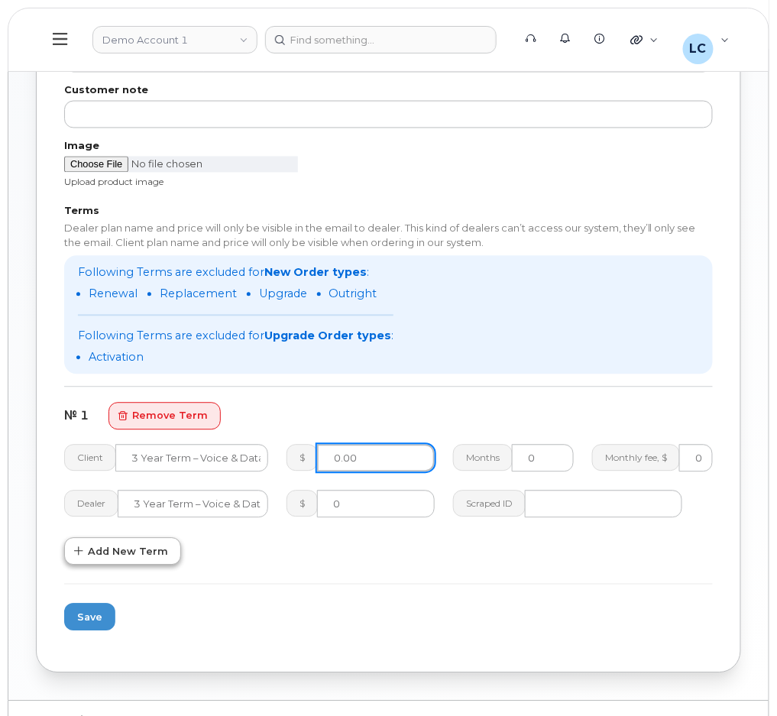
type input "0.00"
click at [134, 563] on button "Add New Term" at bounding box center [122, 552] width 117 height 28
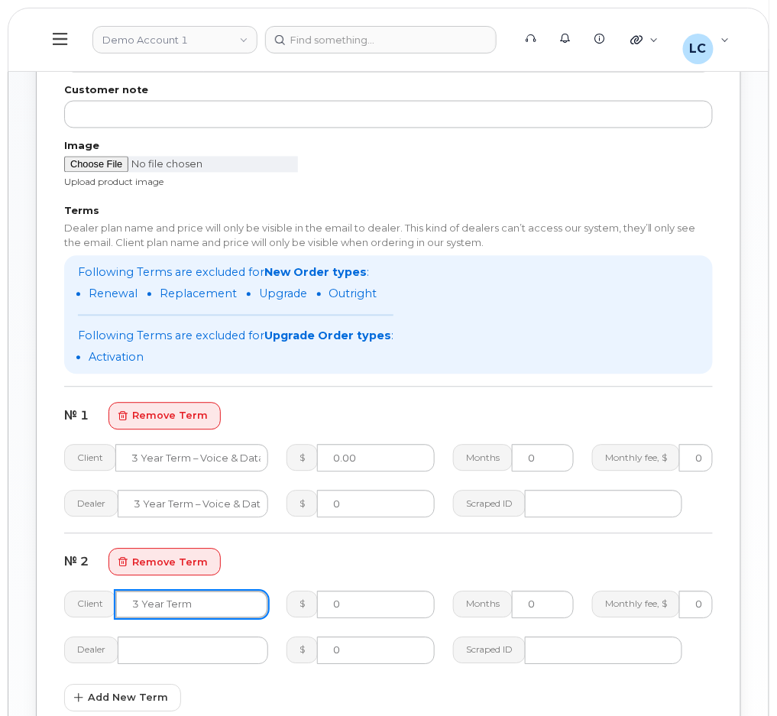
click at [157, 600] on input "text" at bounding box center [191, 605] width 153 height 28
paste input "no term (128gb)"
type input "no term (128gb)"
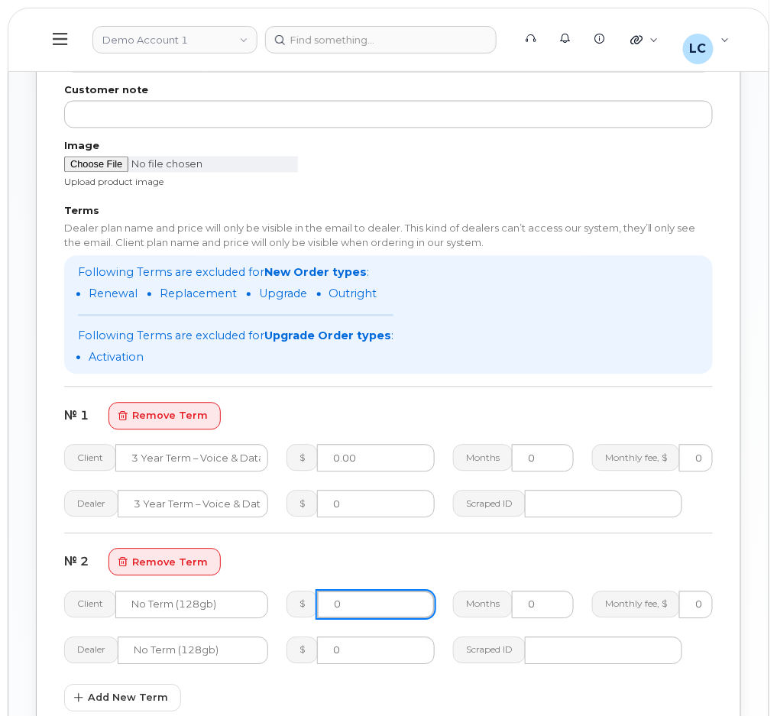
click at [374, 603] on input "0" at bounding box center [376, 605] width 118 height 28
type input "1110.00"
click at [334, 413] on div "№ 1 remove term" at bounding box center [388, 417] width 649 height 28
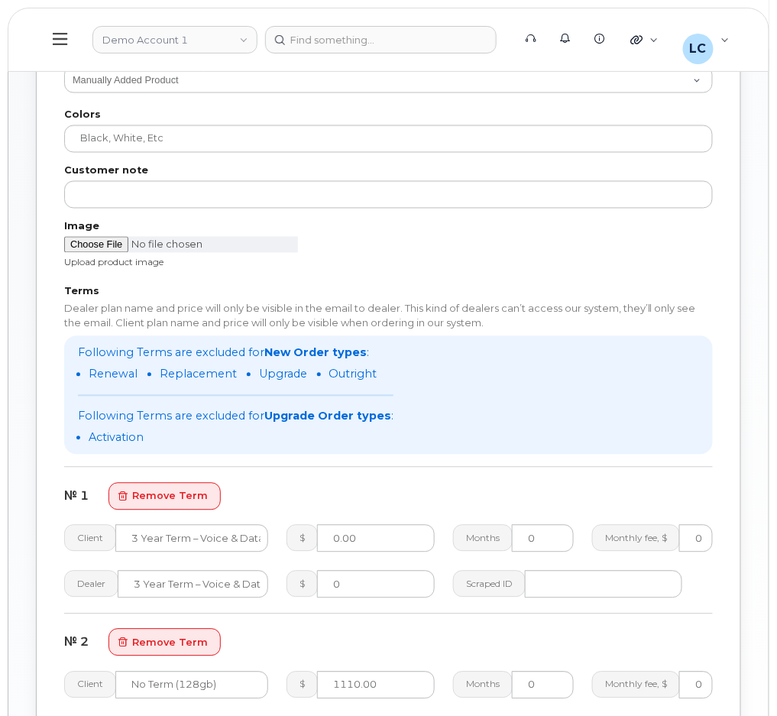
scroll to position [390, 0]
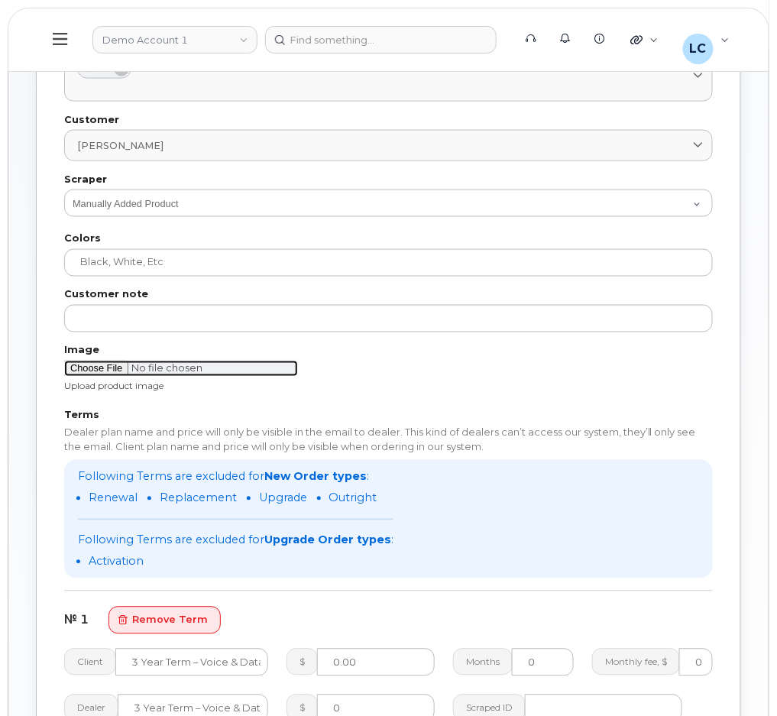
click at [118, 364] on input "file" at bounding box center [181, 369] width 234 height 16
type input "C:\fakepath\image-20250915-182548.png"
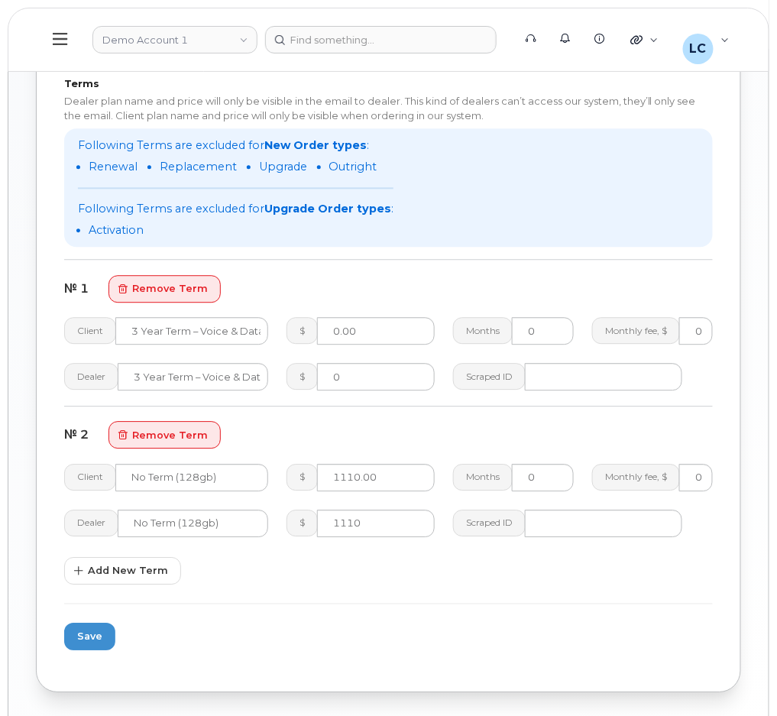
scroll to position [772, 0]
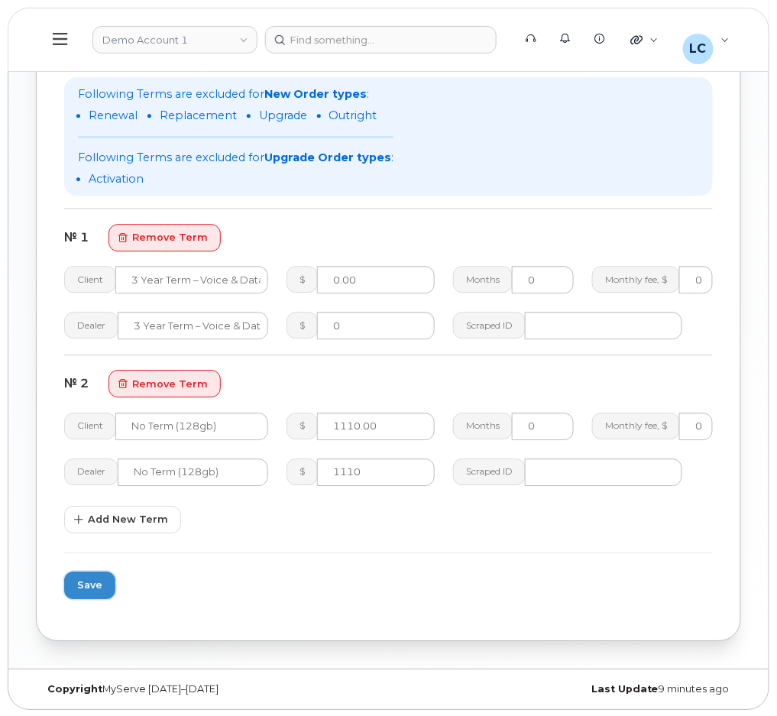
click at [83, 584] on span "Save" at bounding box center [89, 585] width 25 height 15
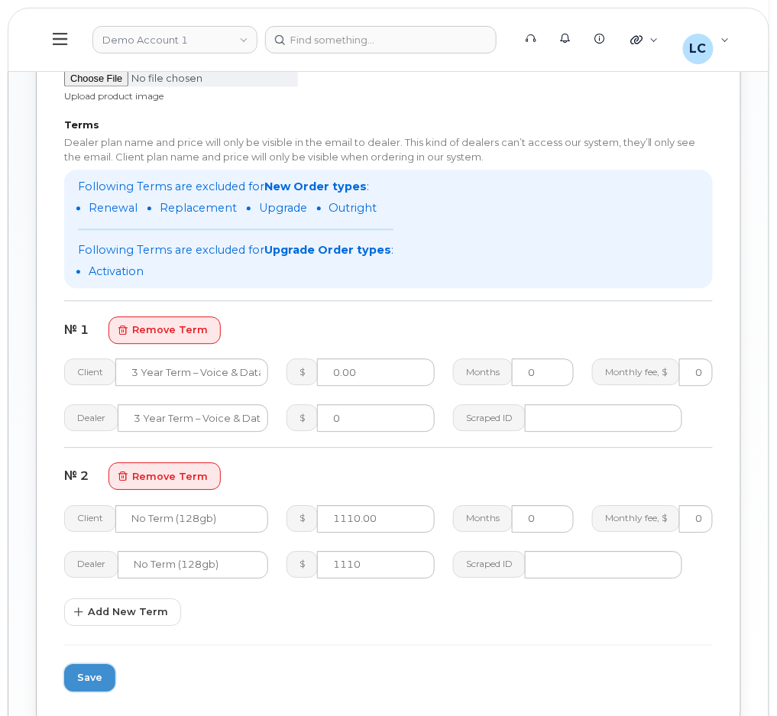
scroll to position [713, 0]
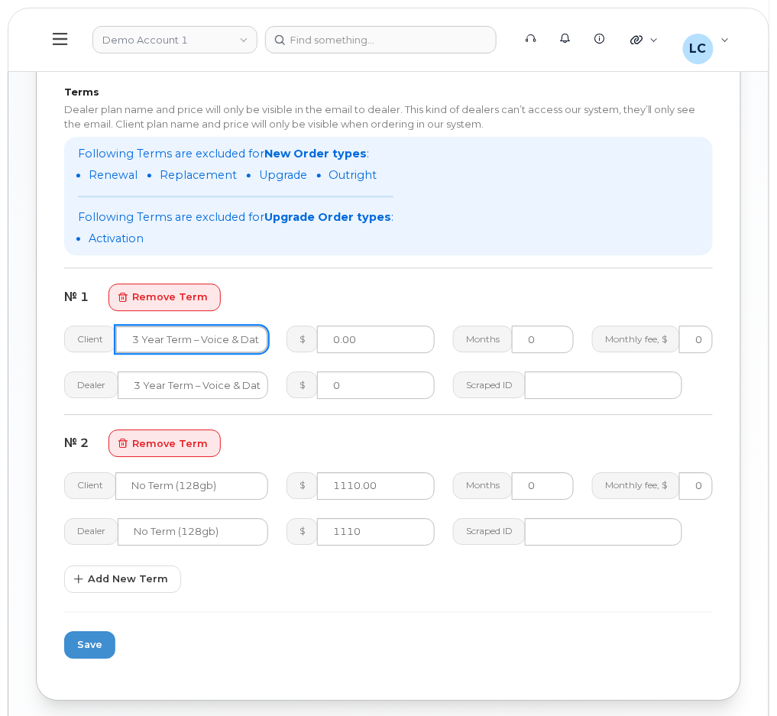
click at [197, 341] on input "3 year term – Voice & Data(128gb)" at bounding box center [191, 339] width 153 height 28
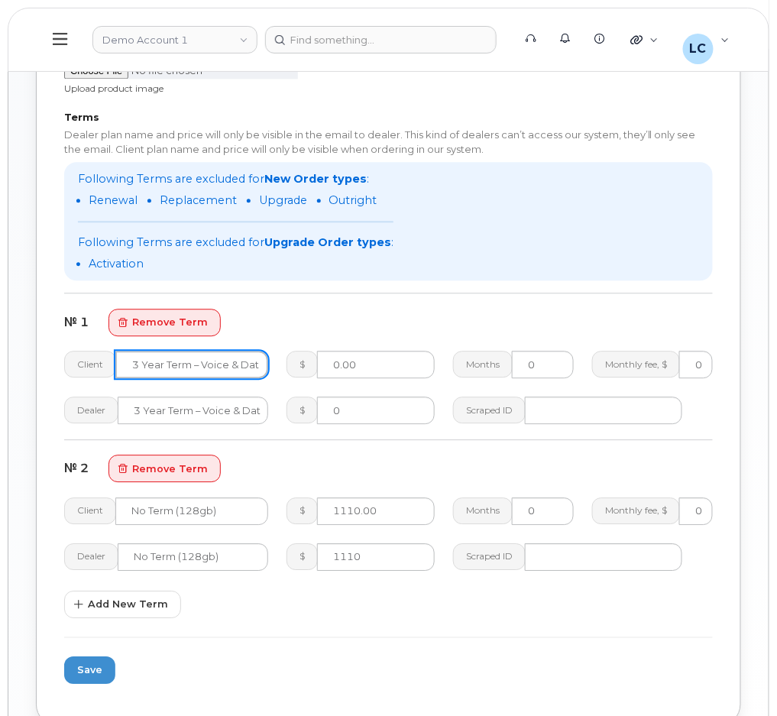
scroll to position [772, 0]
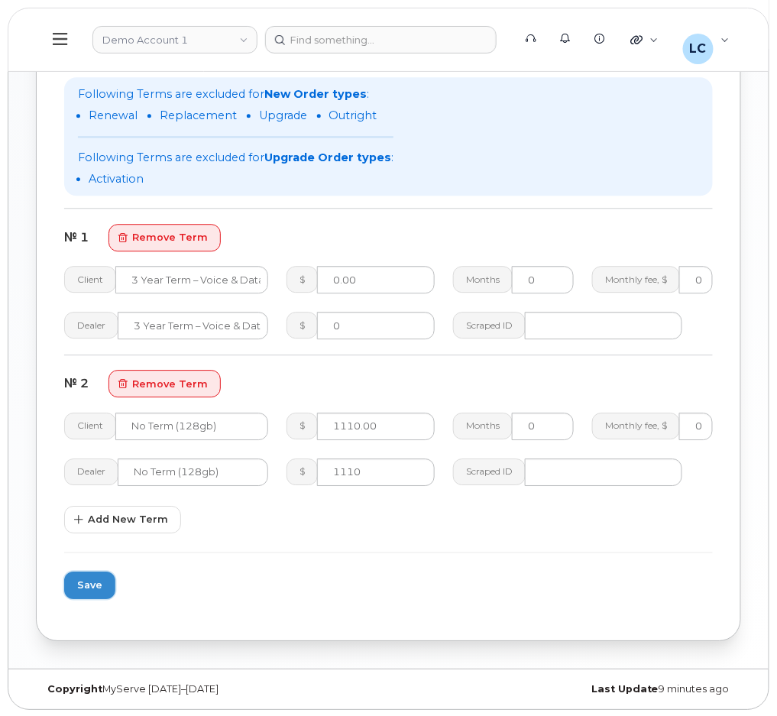
click at [89, 579] on span "Save" at bounding box center [89, 585] width 25 height 15
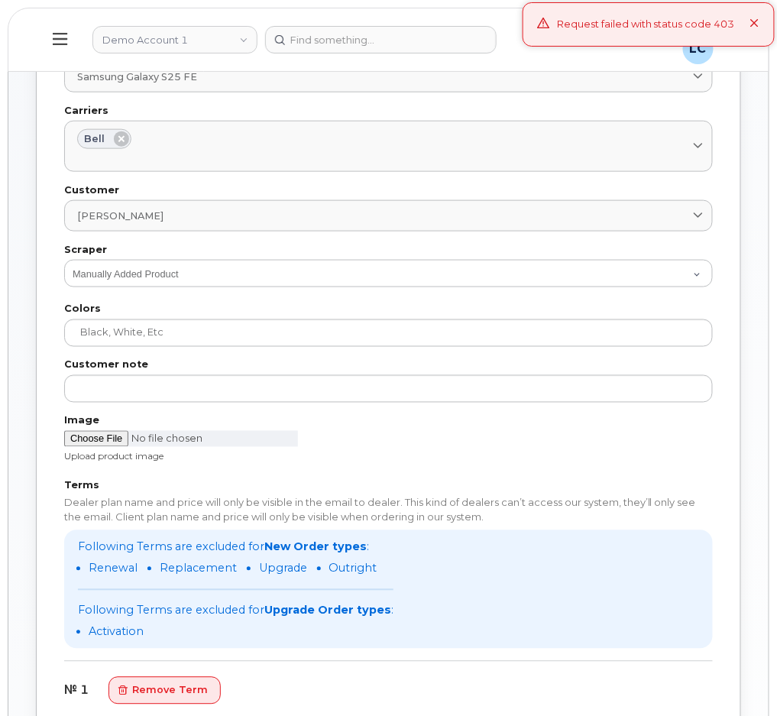
scroll to position [263, 0]
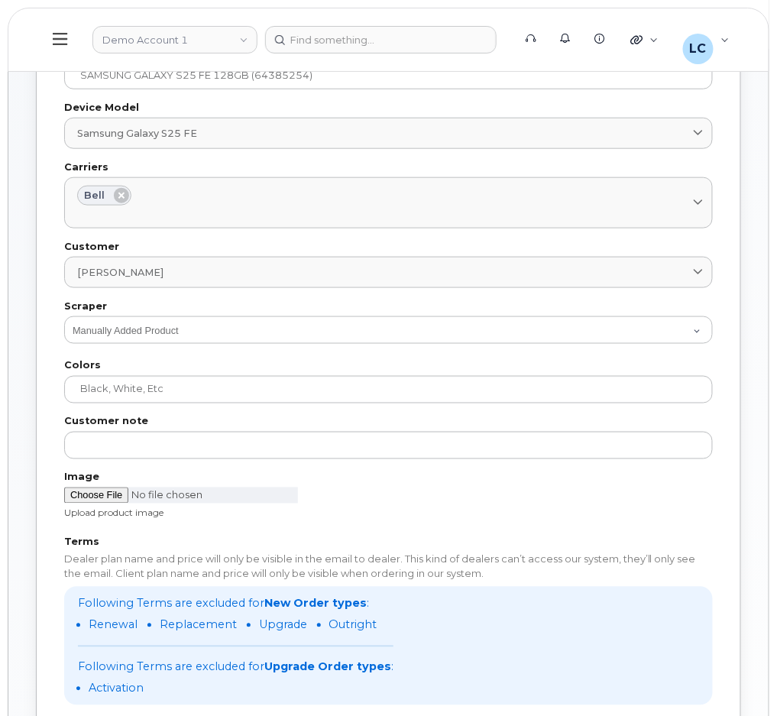
click at [679, 526] on div "Upload product image" at bounding box center [388, 503] width 667 height 50
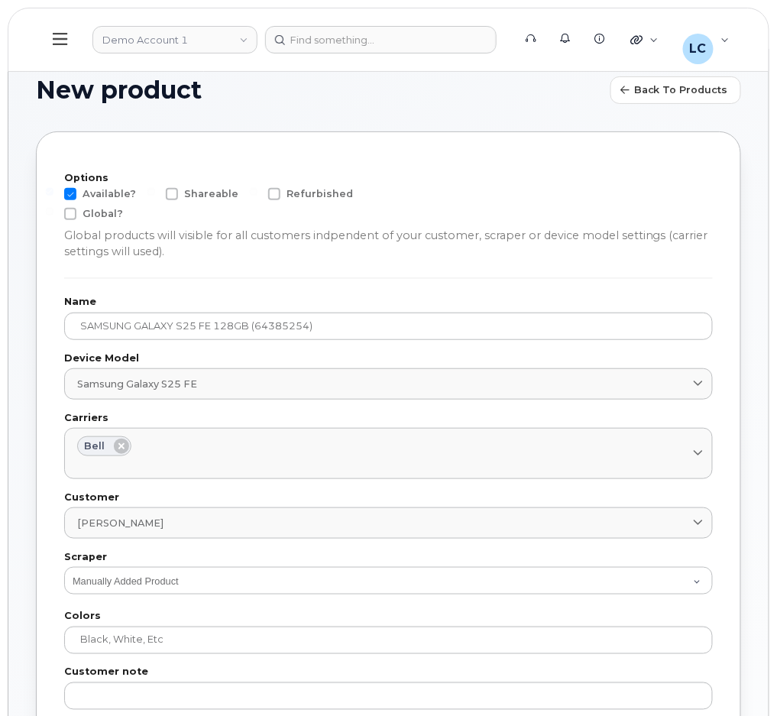
scroll to position [0, 0]
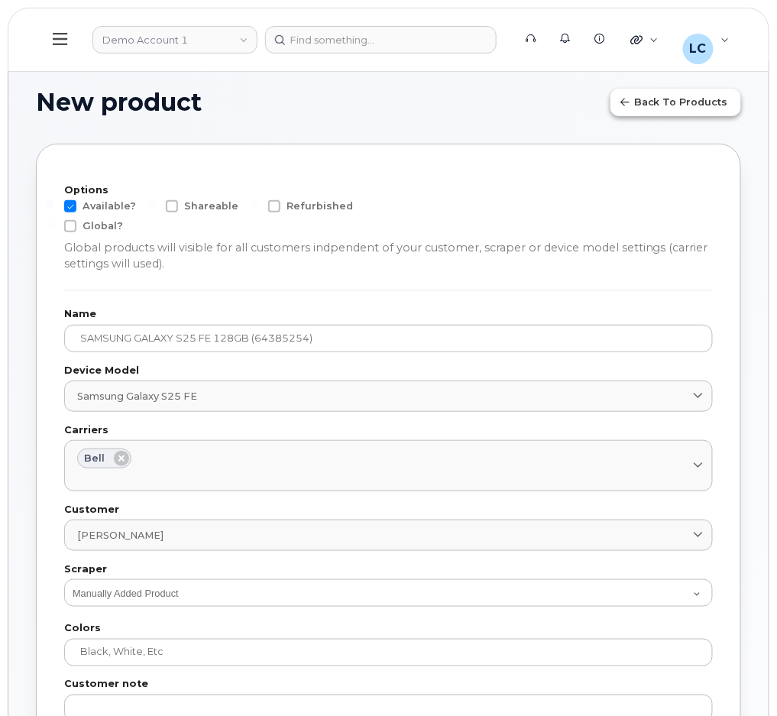
click at [702, 93] on button "Back to products" at bounding box center [675, 103] width 131 height 28
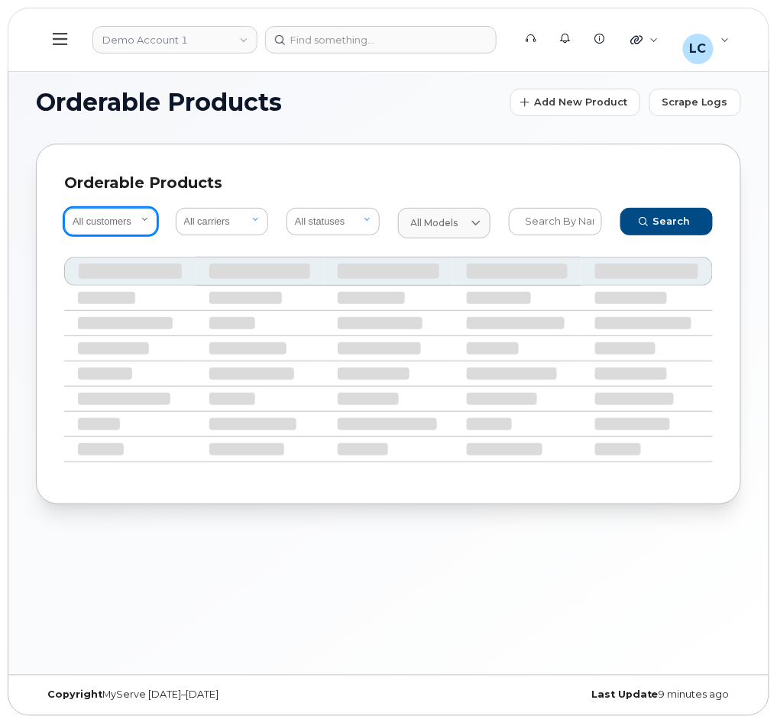
click at [123, 213] on select "All customers" at bounding box center [110, 222] width 93 height 28
click at [119, 223] on select "All customers" at bounding box center [110, 222] width 93 height 28
click at [126, 218] on select "All customers" at bounding box center [110, 222] width 93 height 28
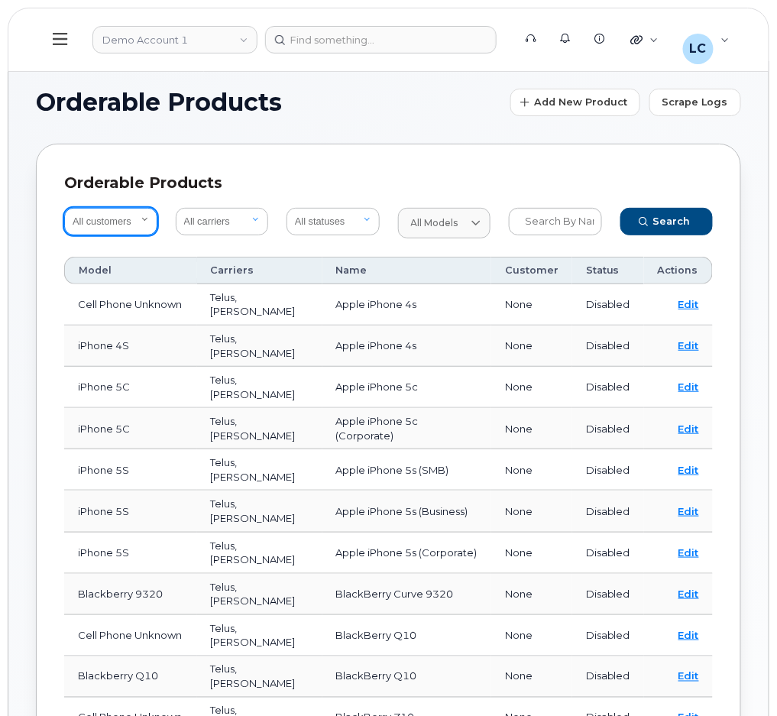
click at [144, 217] on select "All customers Acadia Broadcasting Ltd Aecon Construction Group Inc Alberta Heal…" at bounding box center [110, 222] width 93 height 28
select select "061d453d-7ad1-498c-ab63-53a0e4e89035"
click at [64, 208] on select "All customers Acadia Broadcasting Ltd Aecon Construction Group Inc Alberta Heal…" at bounding box center [110, 222] width 93 height 28
click at [658, 225] on span "Search" at bounding box center [671, 221] width 37 height 15
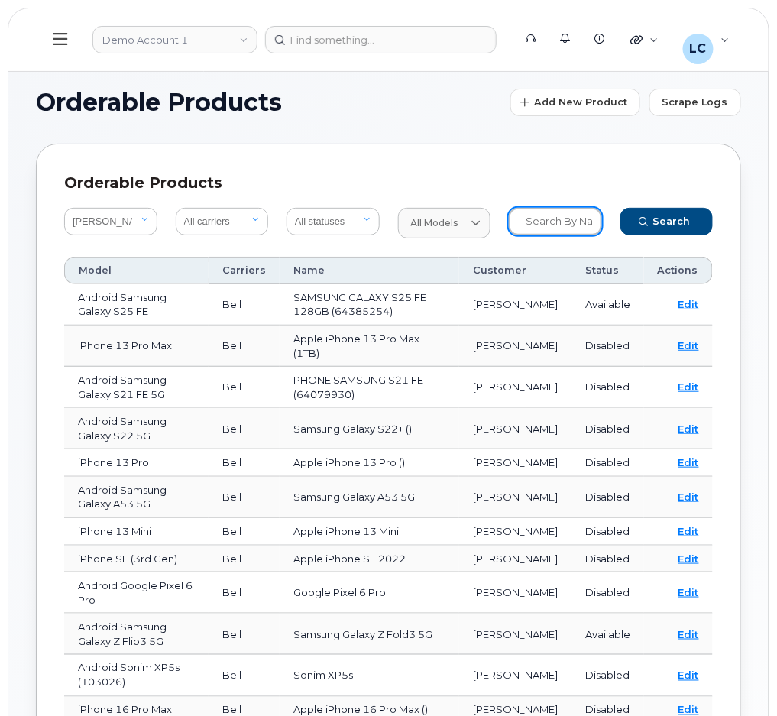
click at [529, 221] on input "text" at bounding box center [555, 222] width 93 height 28
type input "S25 FE"
click at [620, 208] on button "Search" at bounding box center [666, 222] width 93 height 28
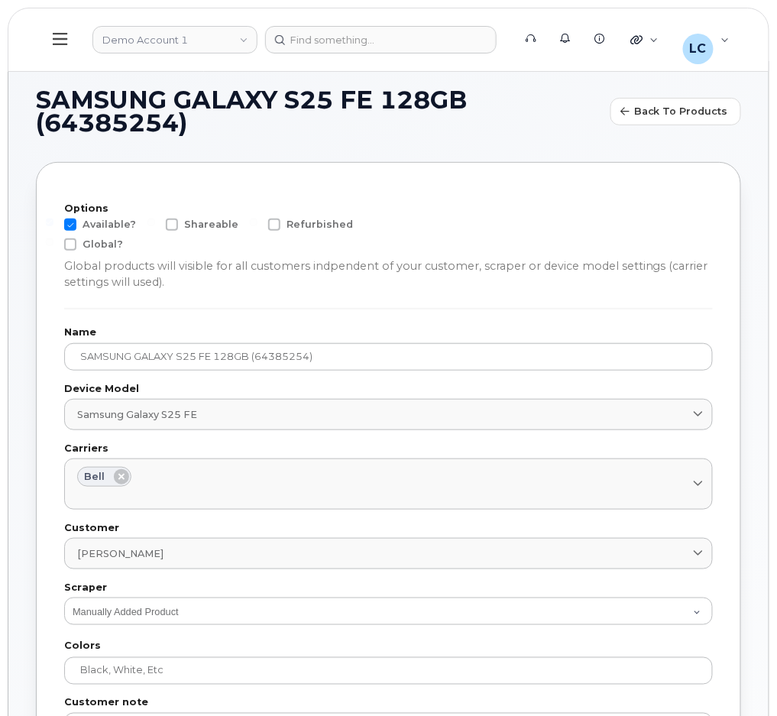
click at [72, 225] on span at bounding box center [70, 224] width 12 height 12
click at [53, 225] on input "Available?" at bounding box center [50, 222] width 8 height 8
checkbox input "false"
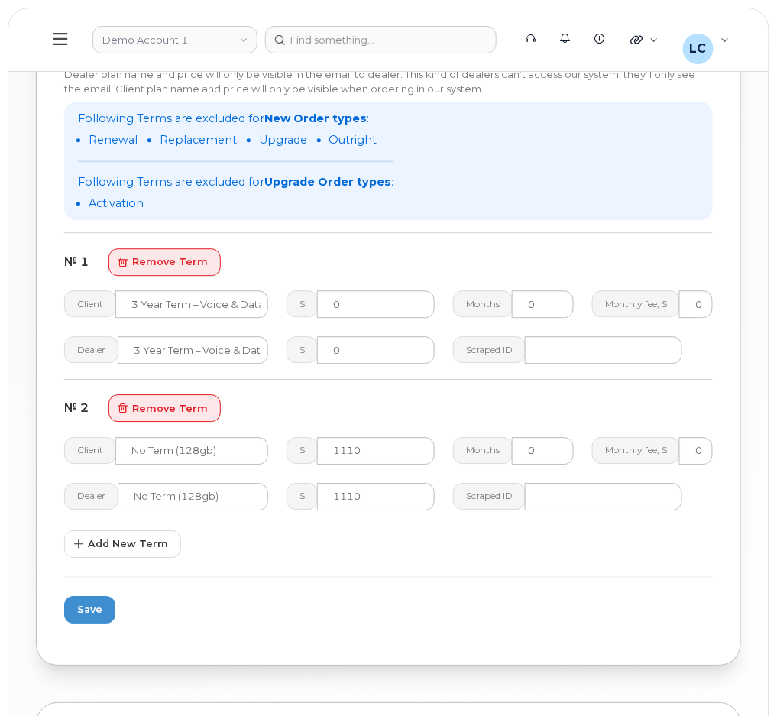
scroll to position [814, 0]
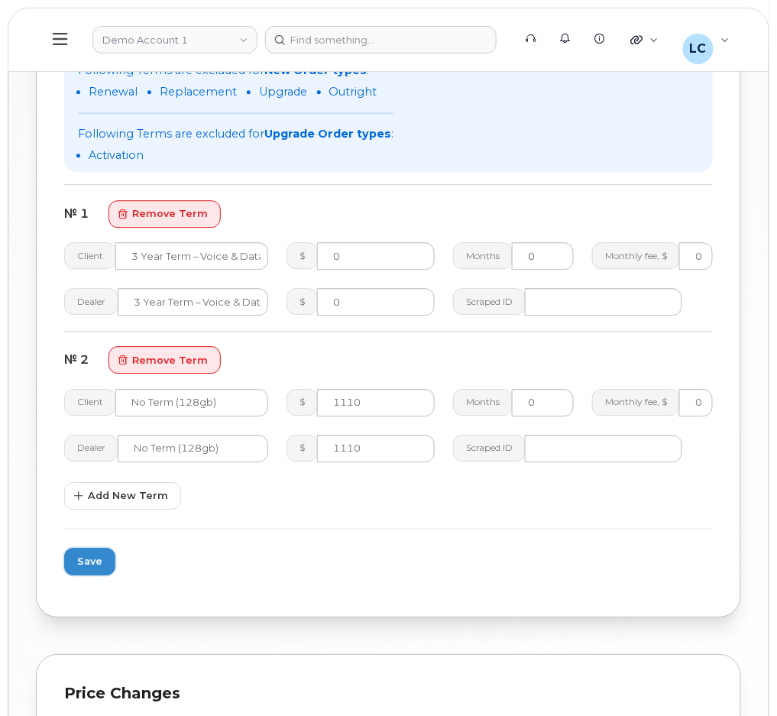
click at [75, 558] on button "Save" at bounding box center [89, 562] width 51 height 28
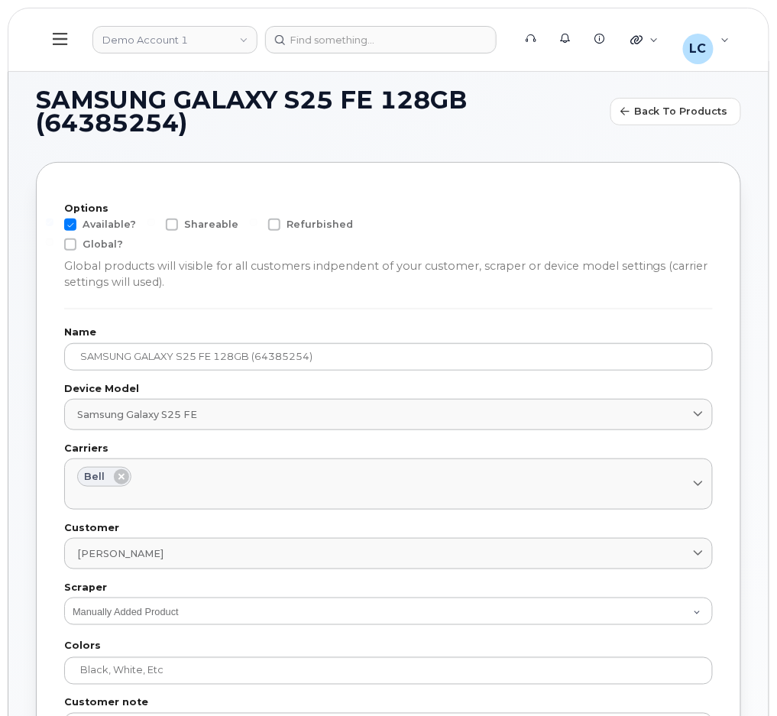
click at [86, 222] on span "Available?" at bounding box center [109, 223] width 53 height 11
click at [53, 222] on input "Available?" at bounding box center [50, 222] width 8 height 8
checkbox input "false"
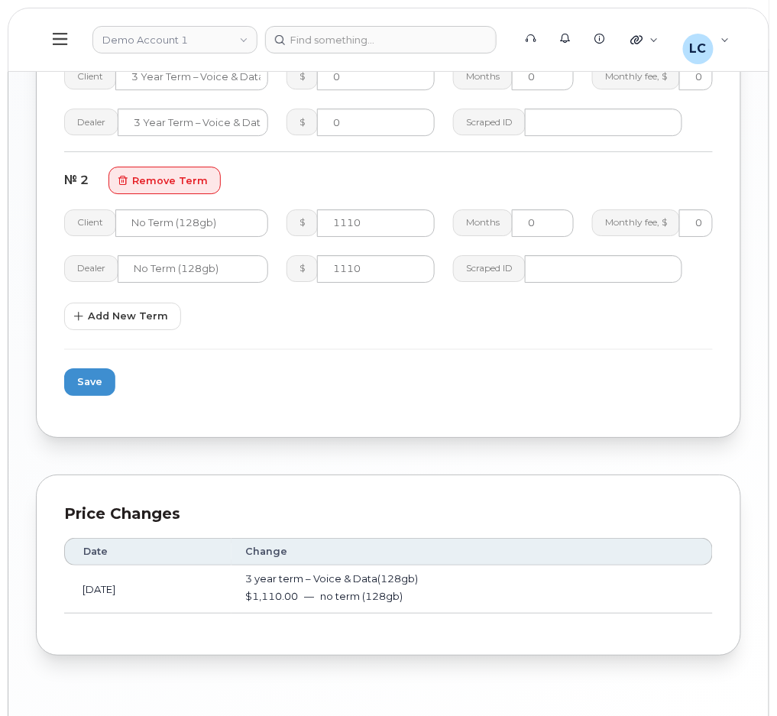
scroll to position [1018, 0]
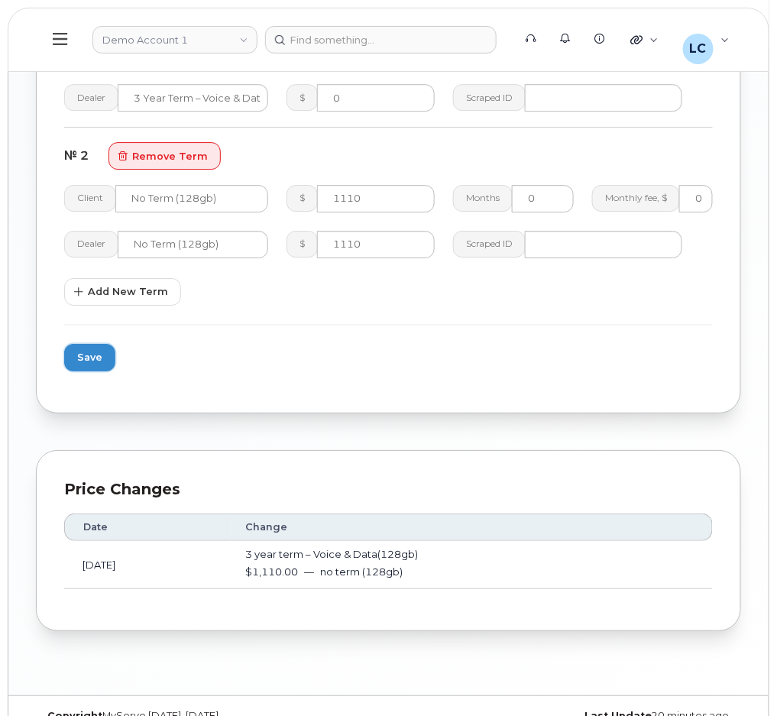
click at [84, 353] on span "Save" at bounding box center [89, 357] width 25 height 15
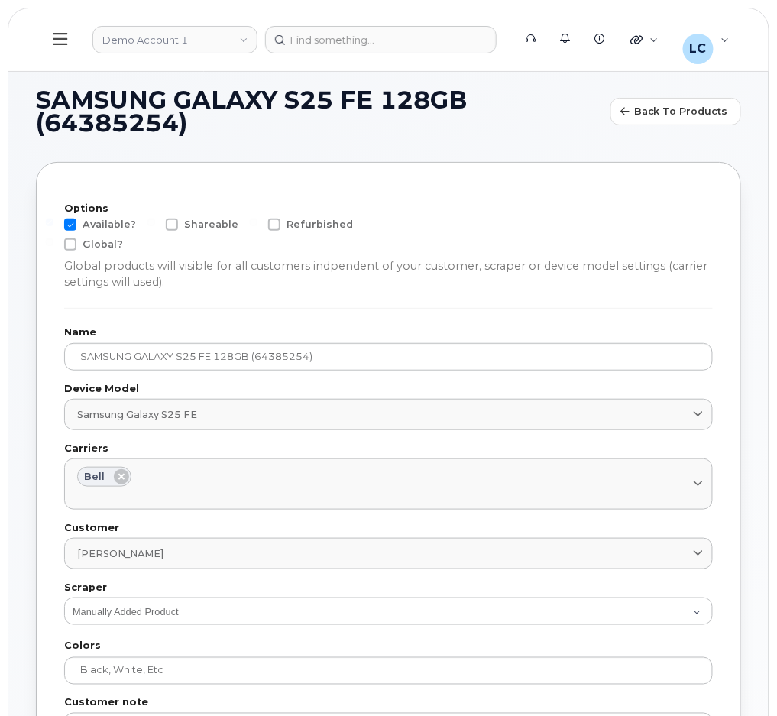
click at [83, 213] on label "Options" at bounding box center [388, 209] width 649 height 10
click at [83, 222] on span "Available?" at bounding box center [109, 223] width 53 height 11
click at [53, 222] on input "Available?" at bounding box center [50, 222] width 8 height 8
checkbox input "false"
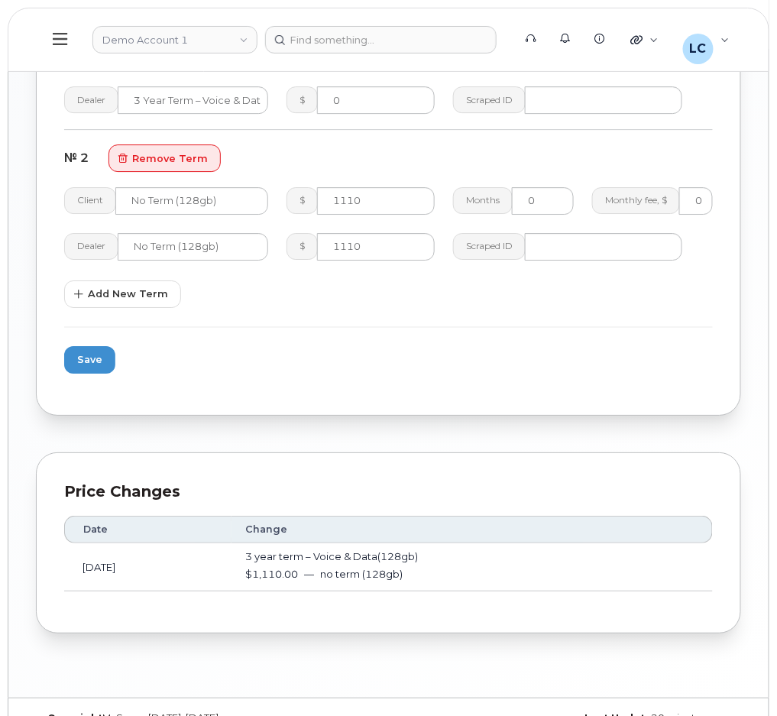
scroll to position [1018, 0]
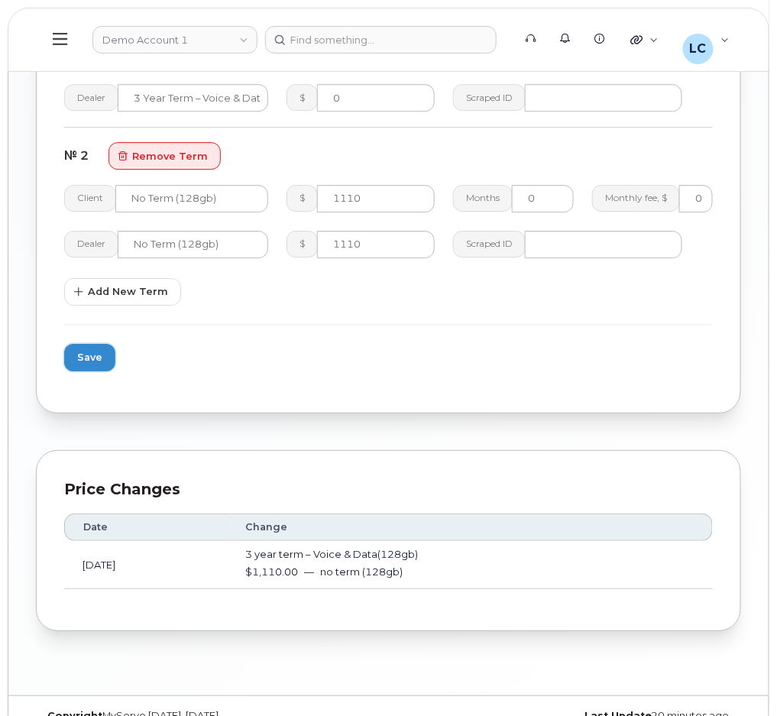
click at [99, 354] on span "Save" at bounding box center [89, 357] width 25 height 15
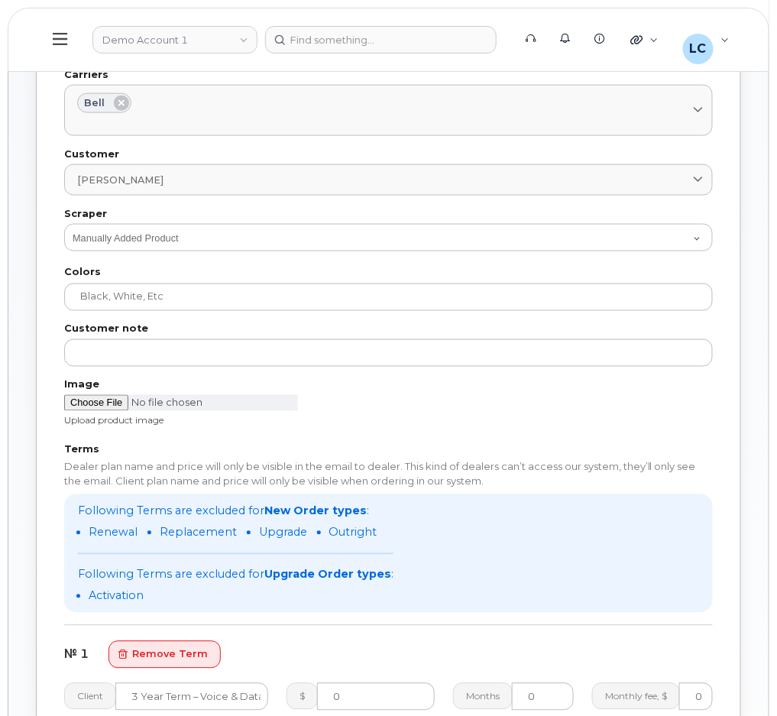
scroll to position [407, 0]
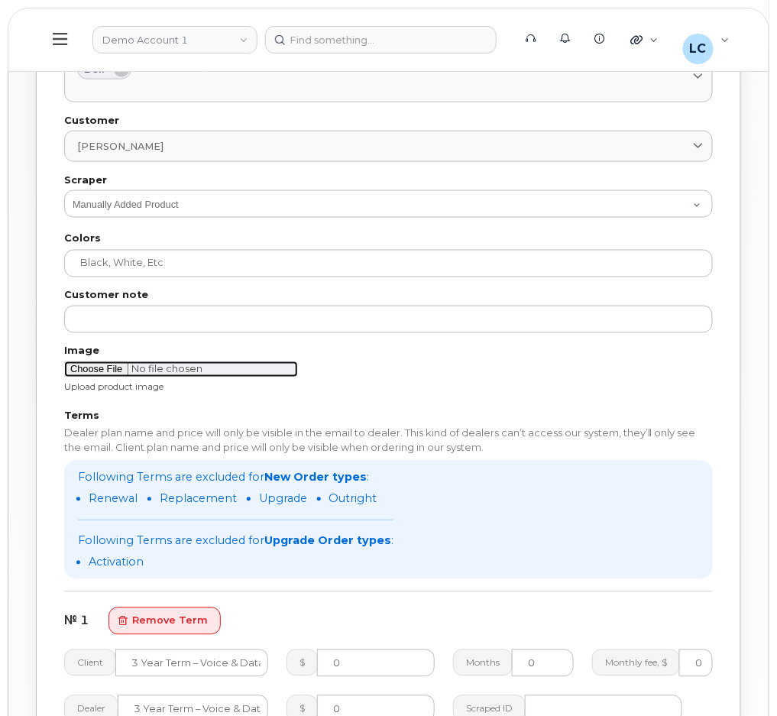
click at [106, 367] on input "file" at bounding box center [181, 369] width 234 height 16
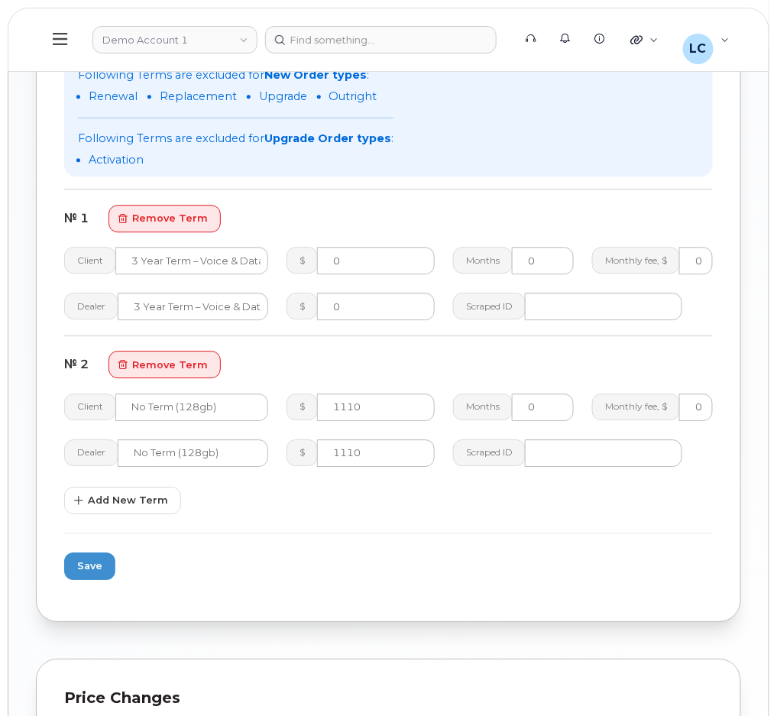
scroll to position [814, 0]
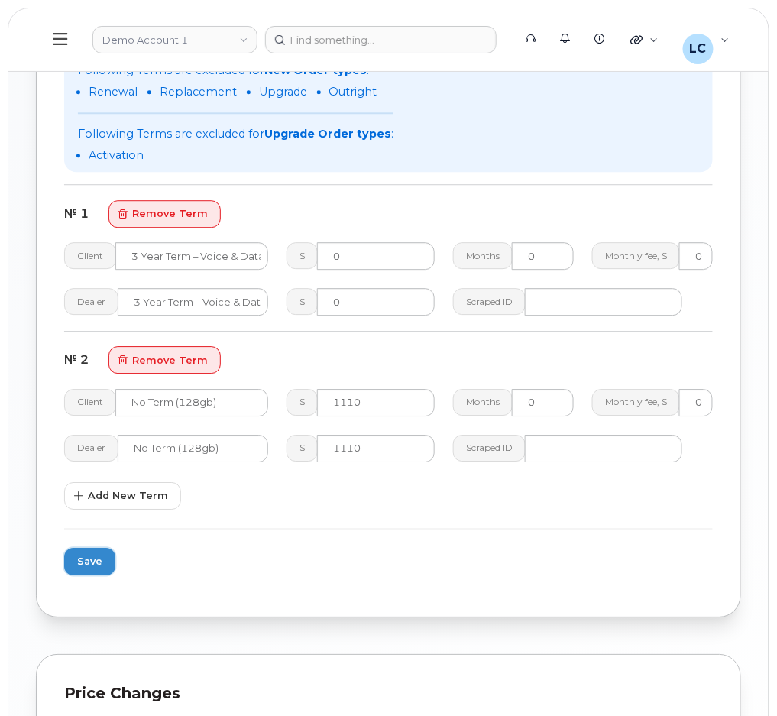
click at [100, 559] on span "Save" at bounding box center [89, 561] width 25 height 15
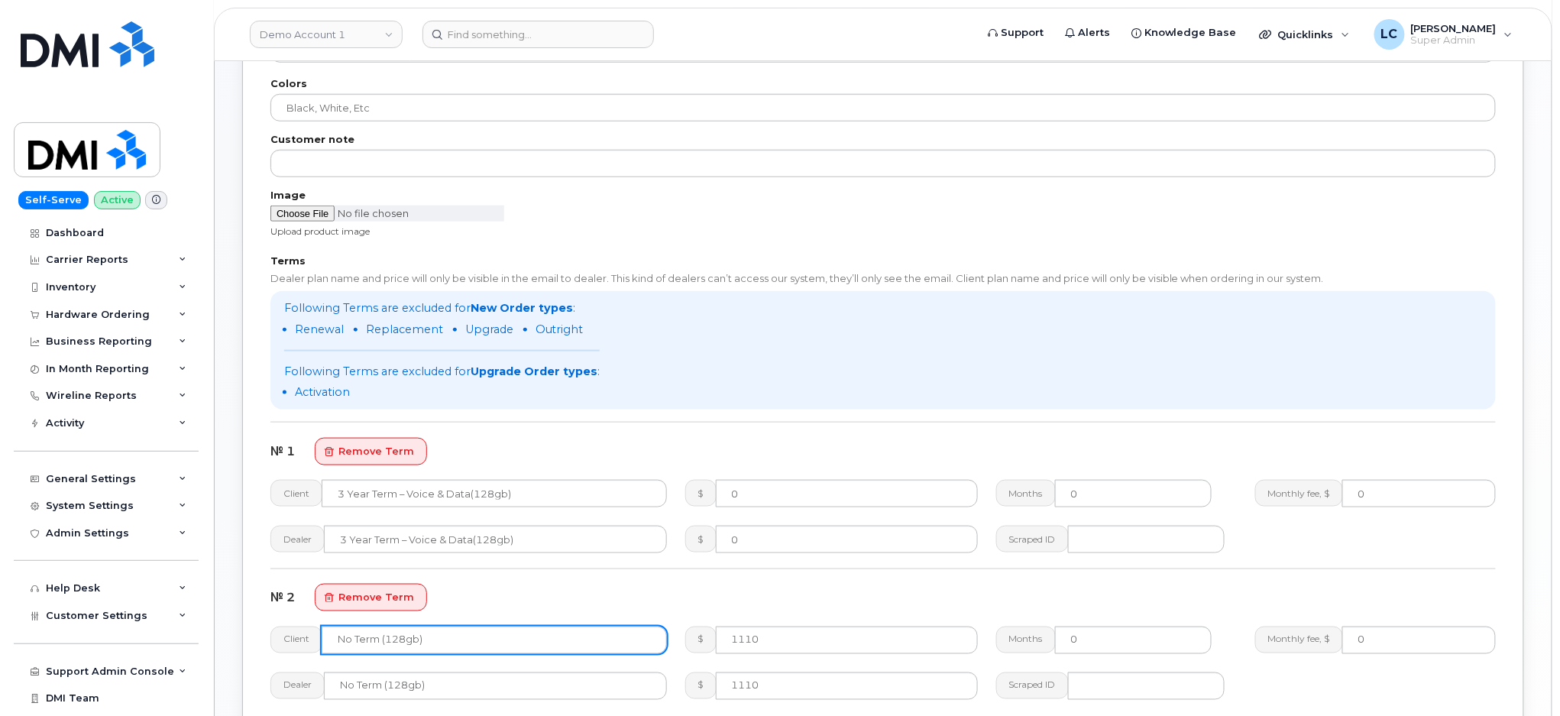
scroll to position [407, 0]
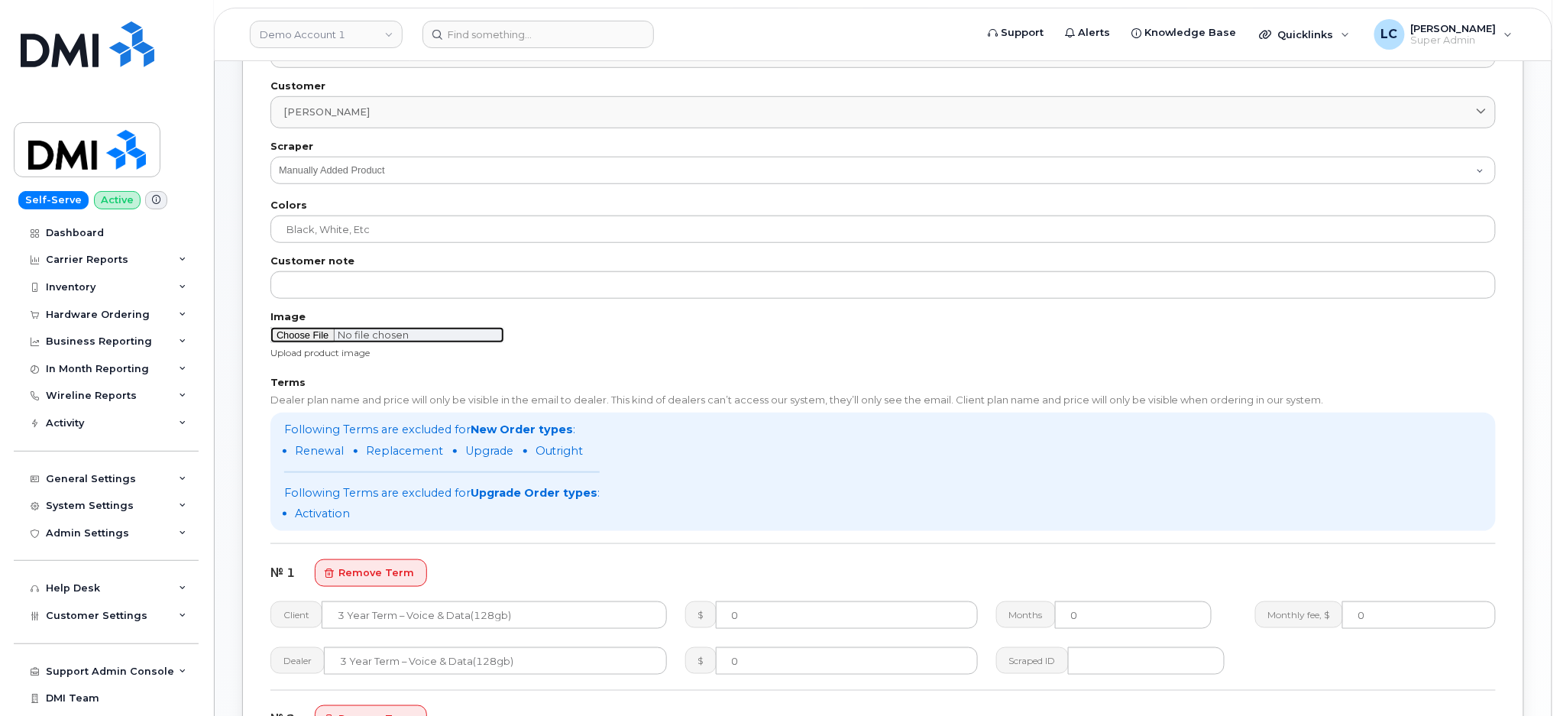
click at [312, 328] on input "file" at bounding box center [387, 335] width 234 height 16
type input "C:\fakepath\image-20250915-182548.jpg"
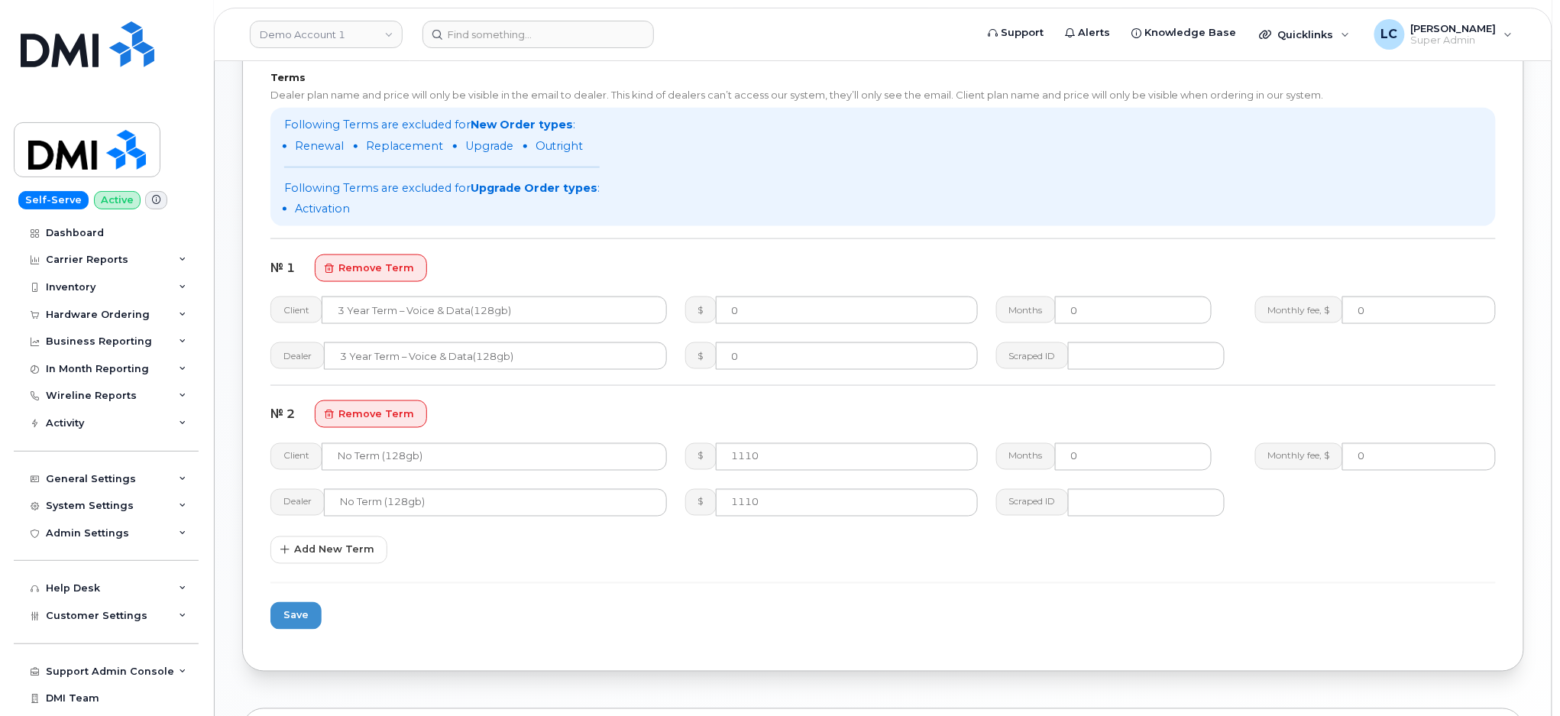
scroll to position [713, 0]
click at [286, 616] on span "Save" at bounding box center [295, 614] width 25 height 15
